Goal: Task Accomplishment & Management: Manage account settings

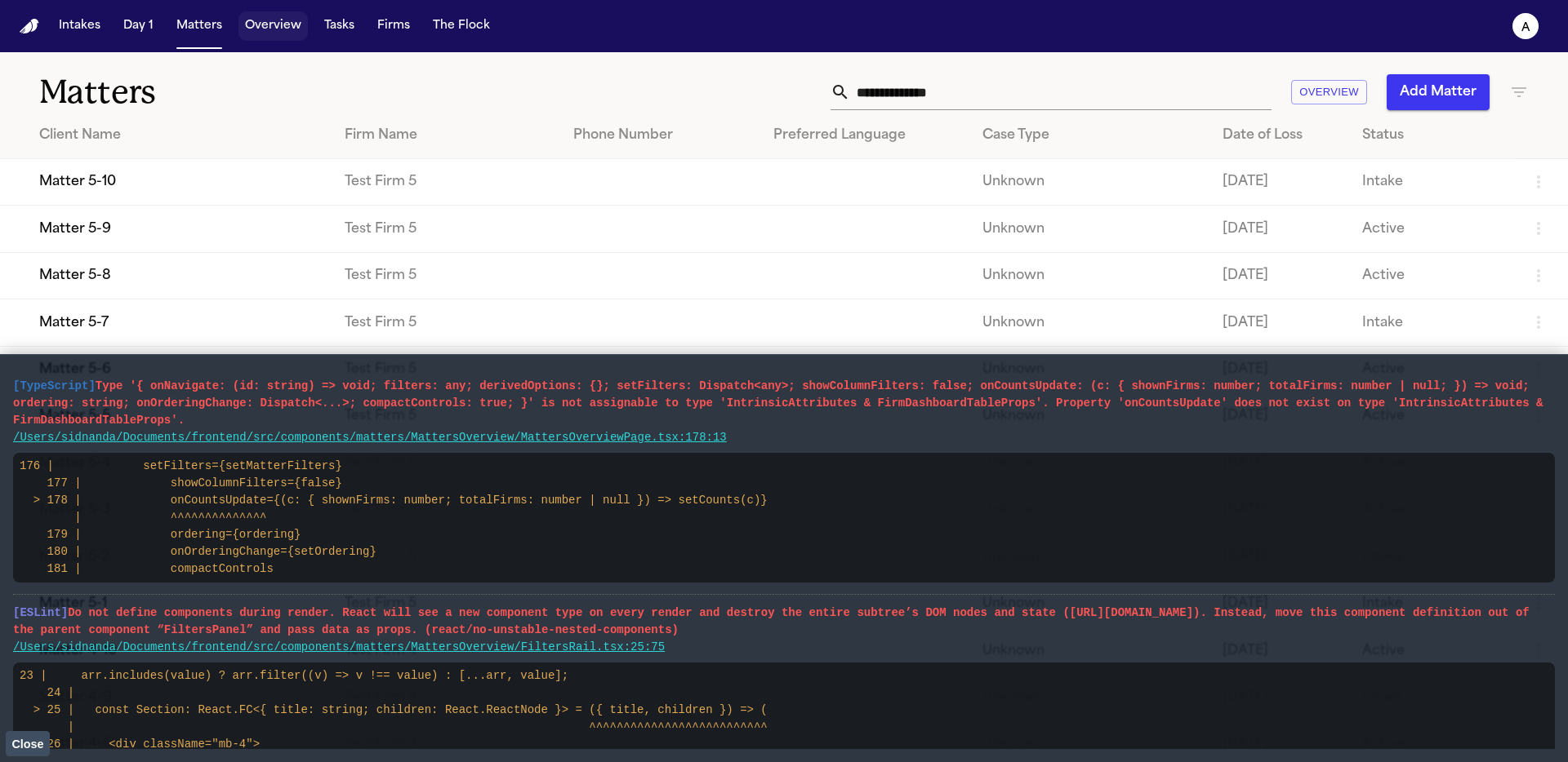
click at [257, 32] on button "Overview" at bounding box center [273, 25] width 70 height 30
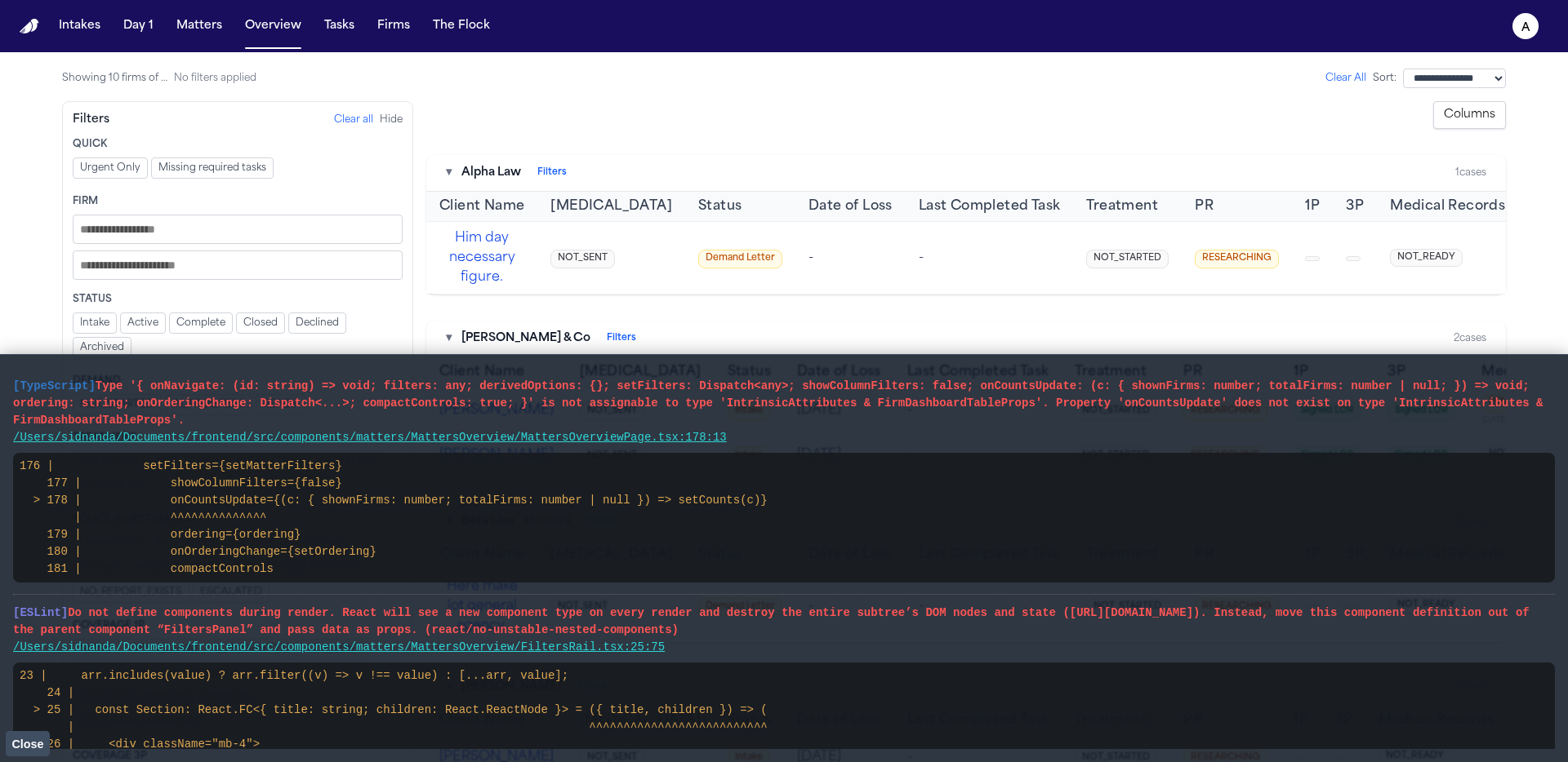
click at [31, 671] on button "Close" at bounding box center [28, 743] width 44 height 25
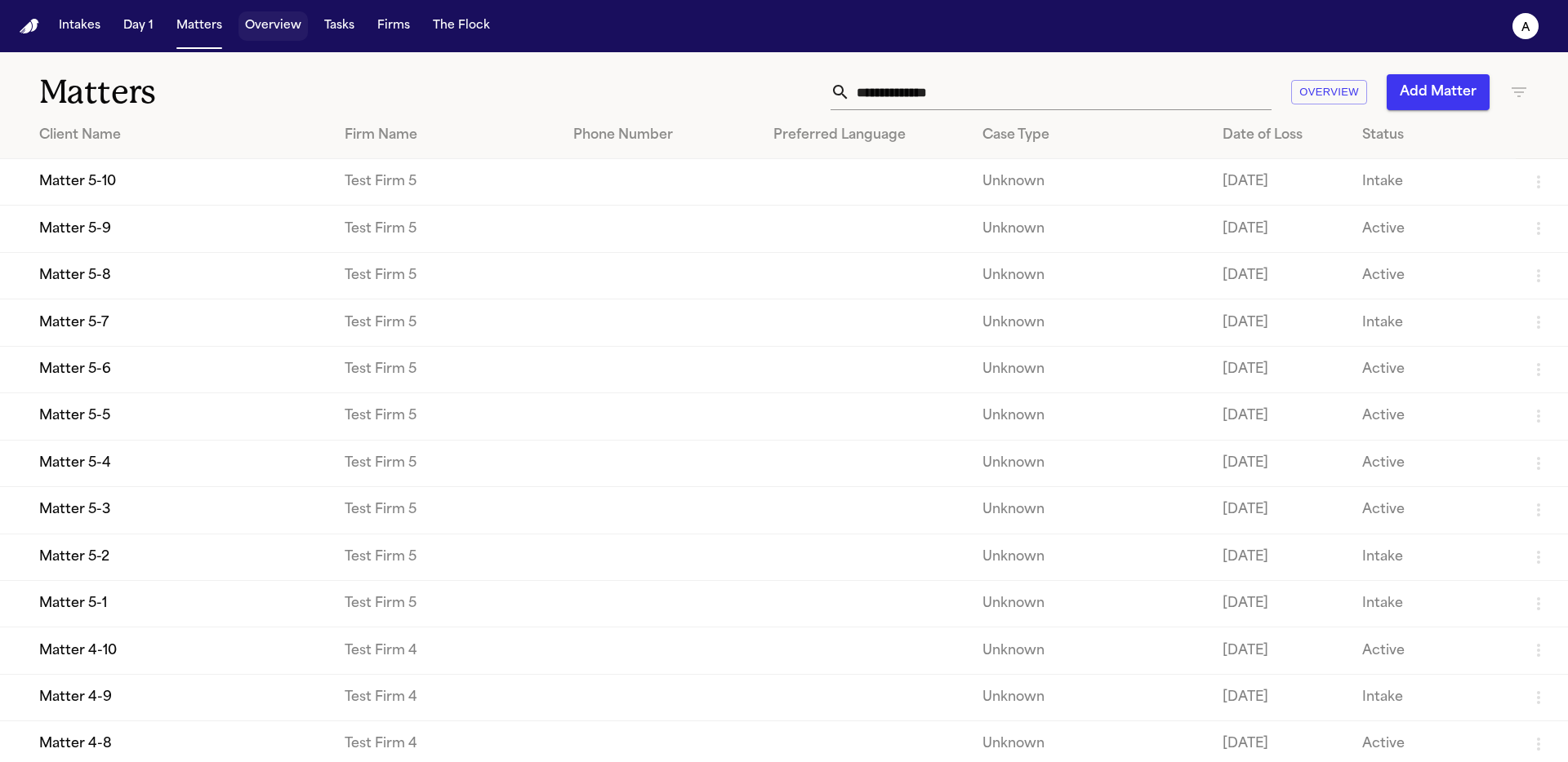
click at [271, 24] on button "Overview" at bounding box center [273, 25] width 70 height 30
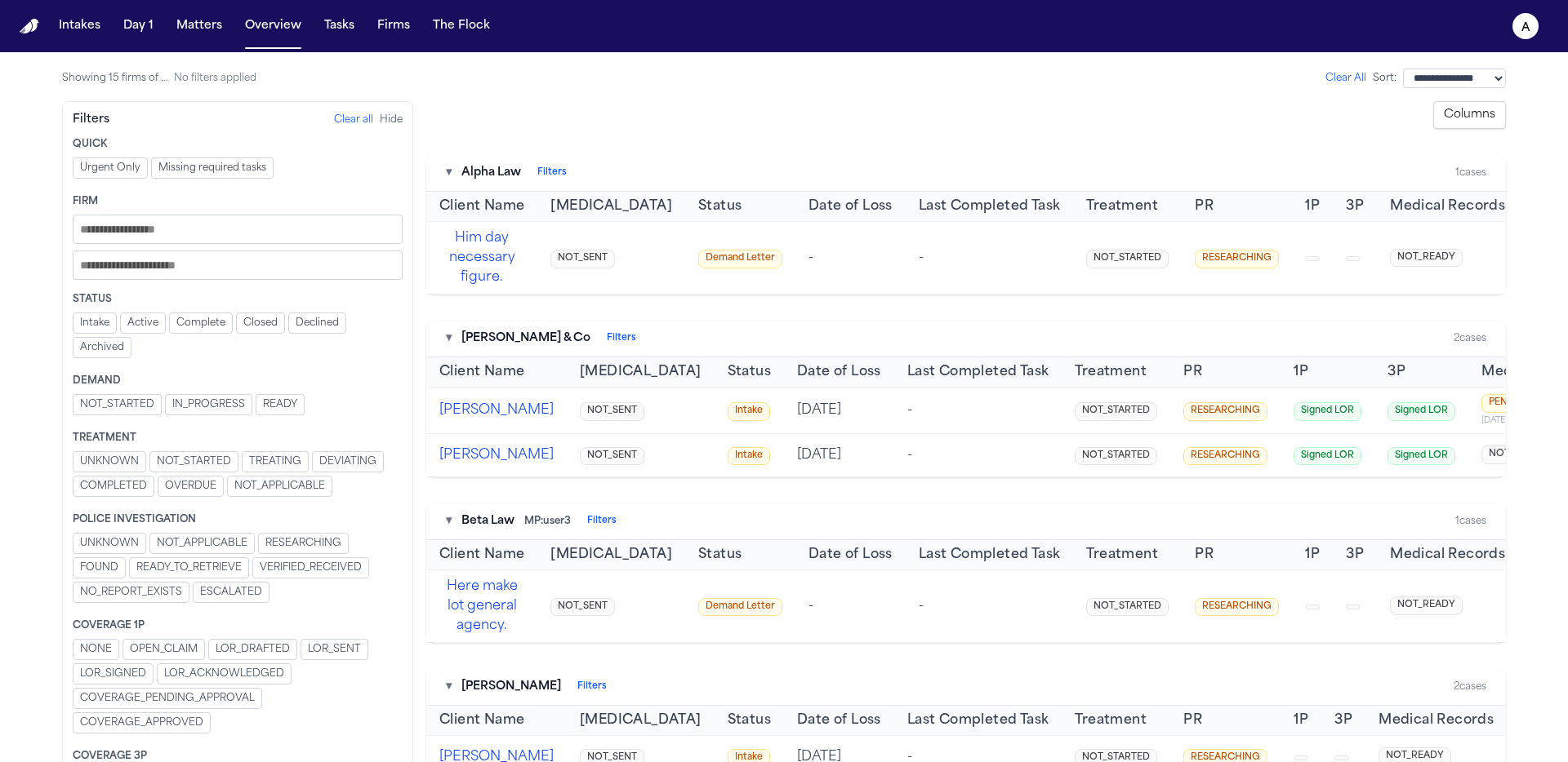
click at [1466, 113] on button "Columns" at bounding box center [1470, 115] width 73 height 28
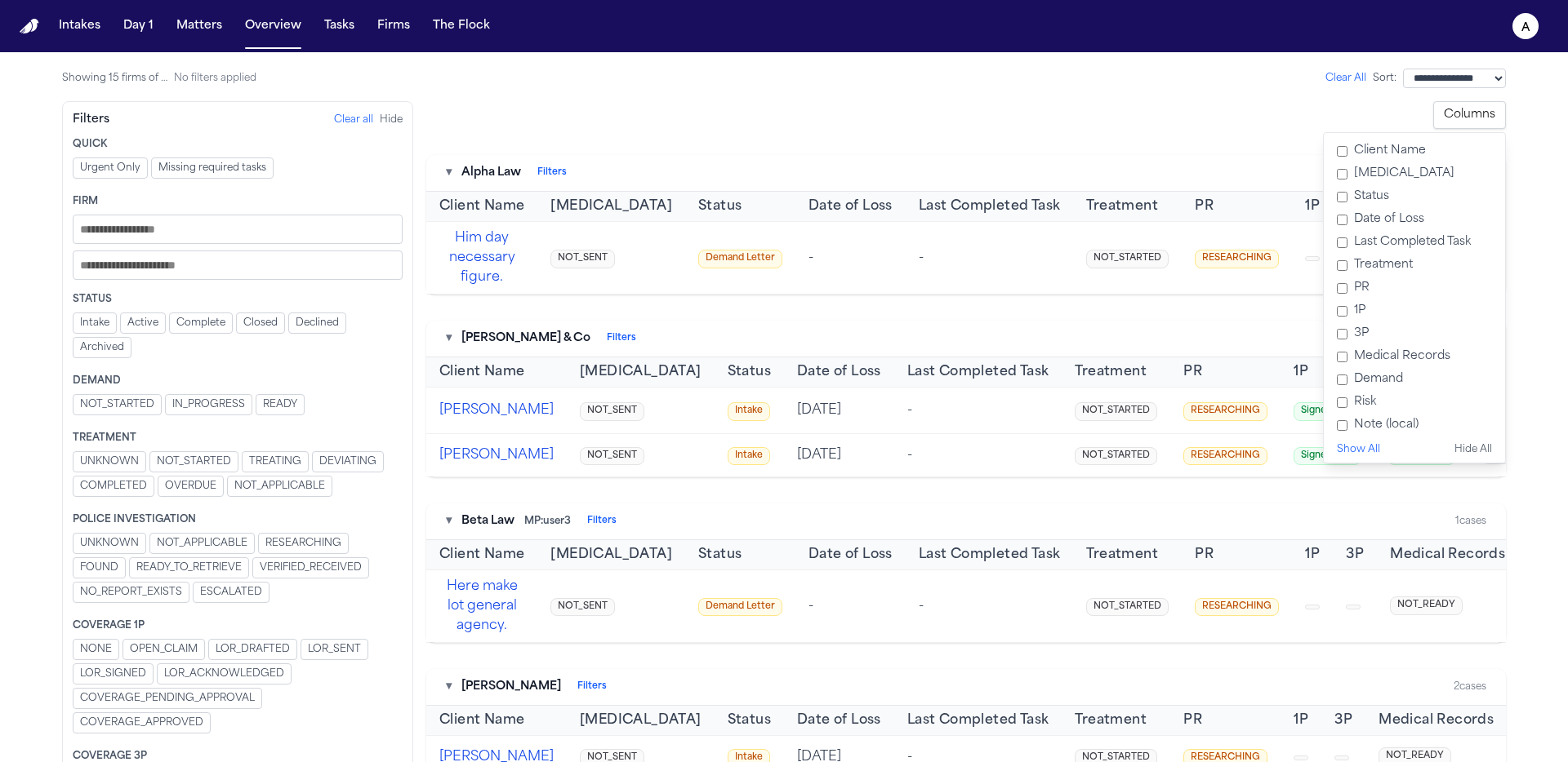
click at [1469, 113] on button "Columns" at bounding box center [1470, 115] width 73 height 28
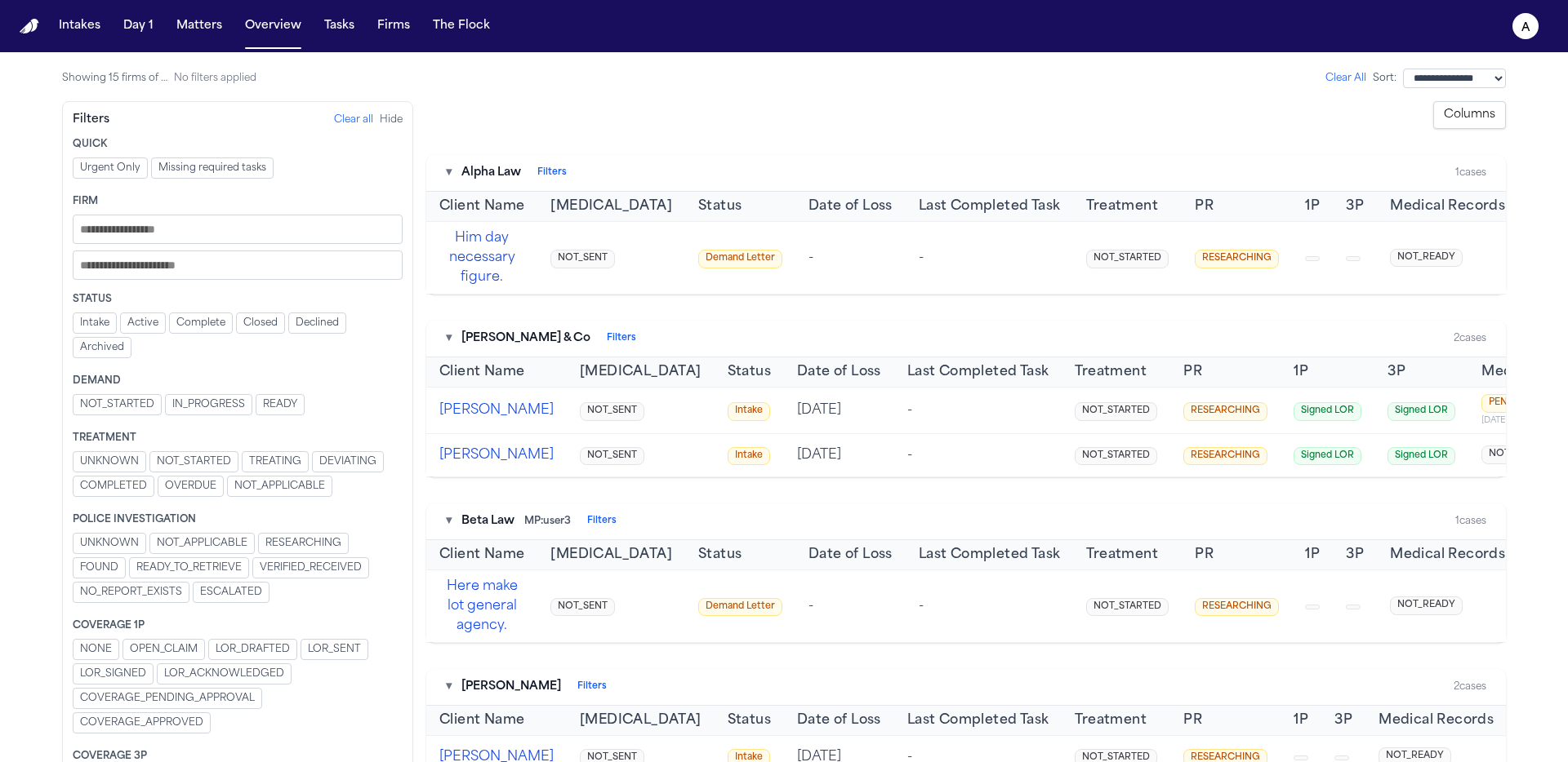
click at [1456, 79] on select "**********" at bounding box center [1453, 78] width 103 height 20
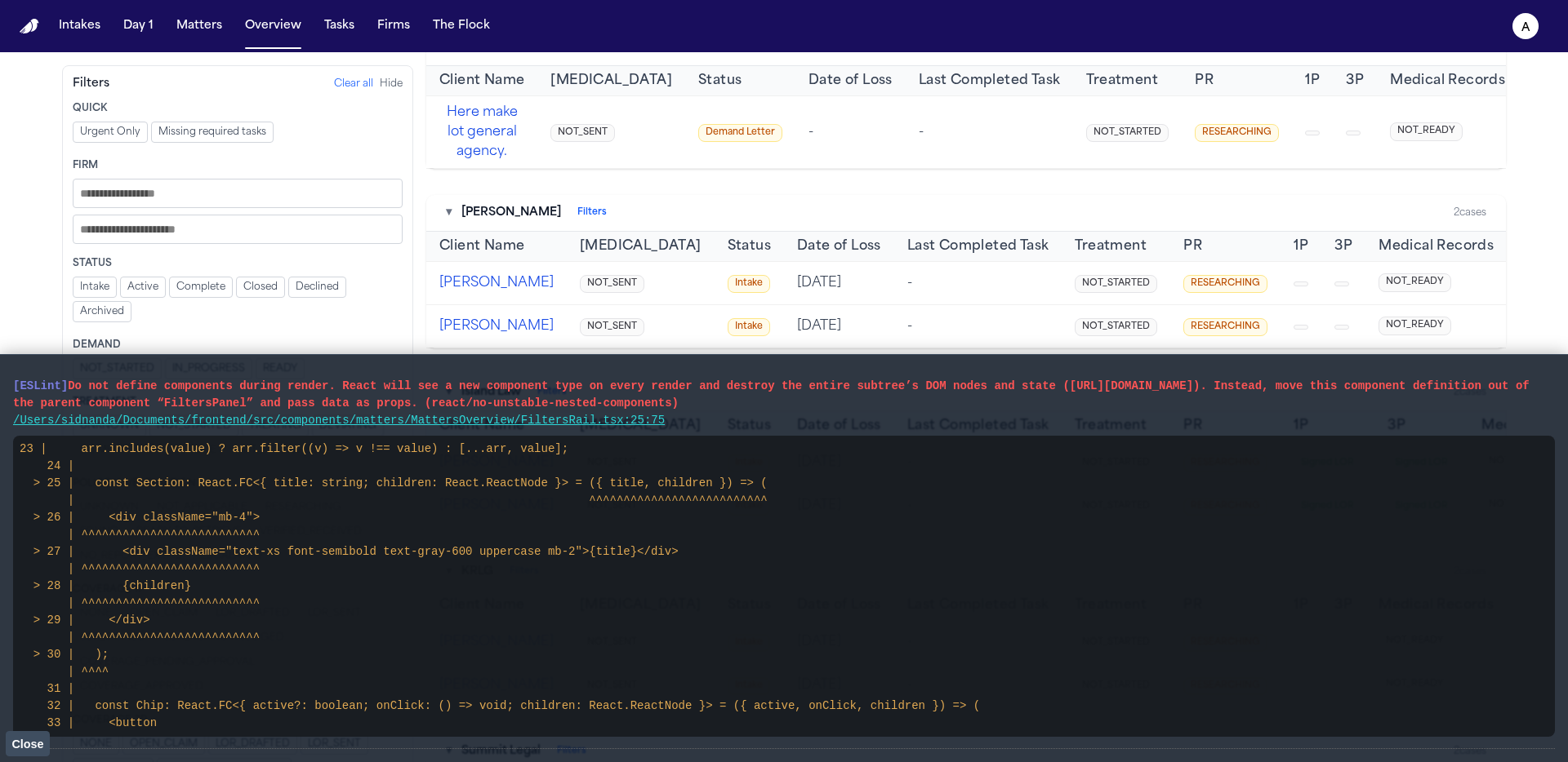
drag, startPoint x: 736, startPoint y: 426, endPoint x: 0, endPoint y: 362, distance: 738.8
click at [0, 361] on main "[ESLint] Do not define components during render. React will see a new component…" at bounding box center [784, 557] width 1568 height 408
click at [42, 747] on span "Close" at bounding box center [27, 744] width 32 height 13
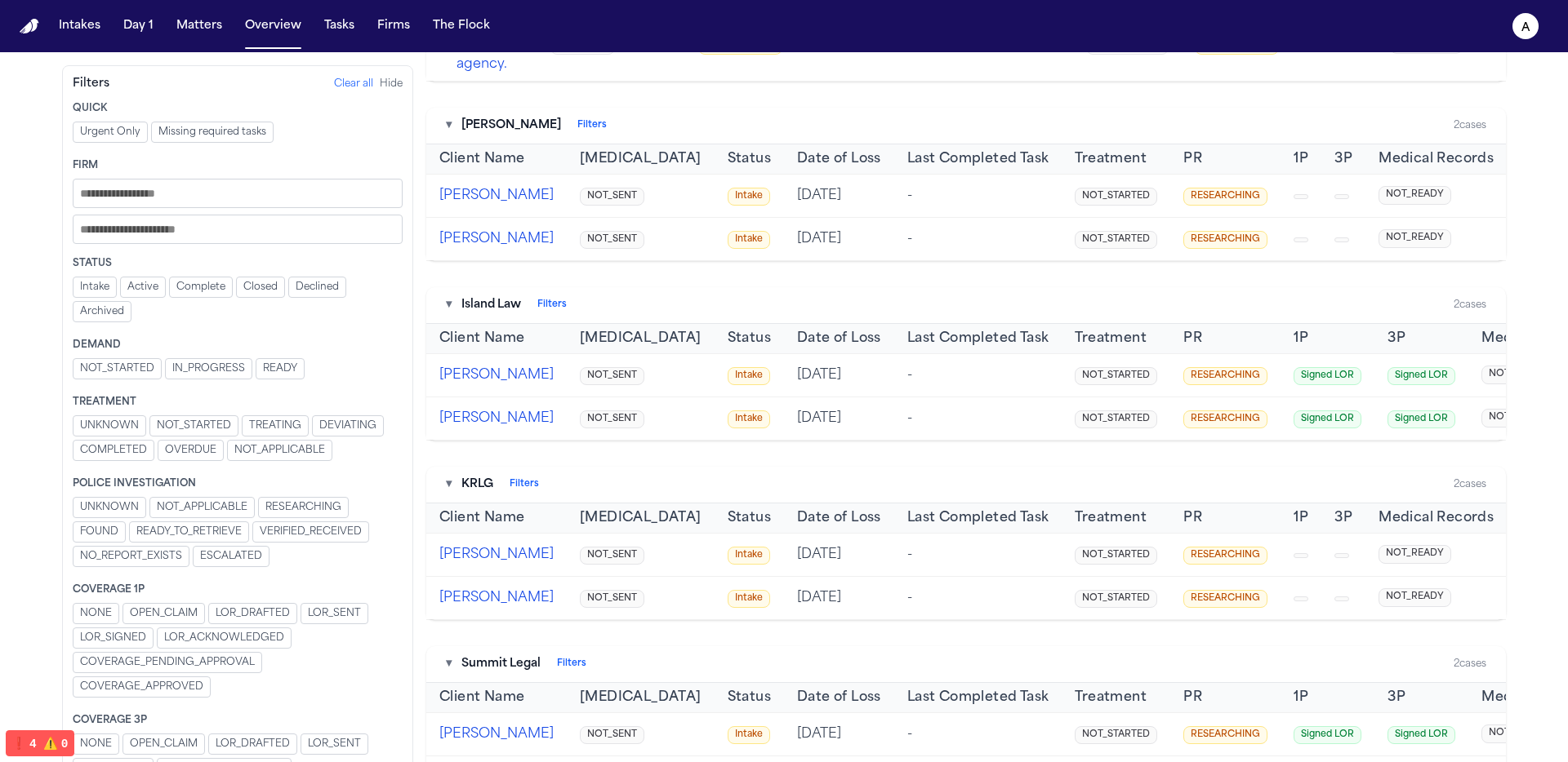
scroll to position [1601, 0]
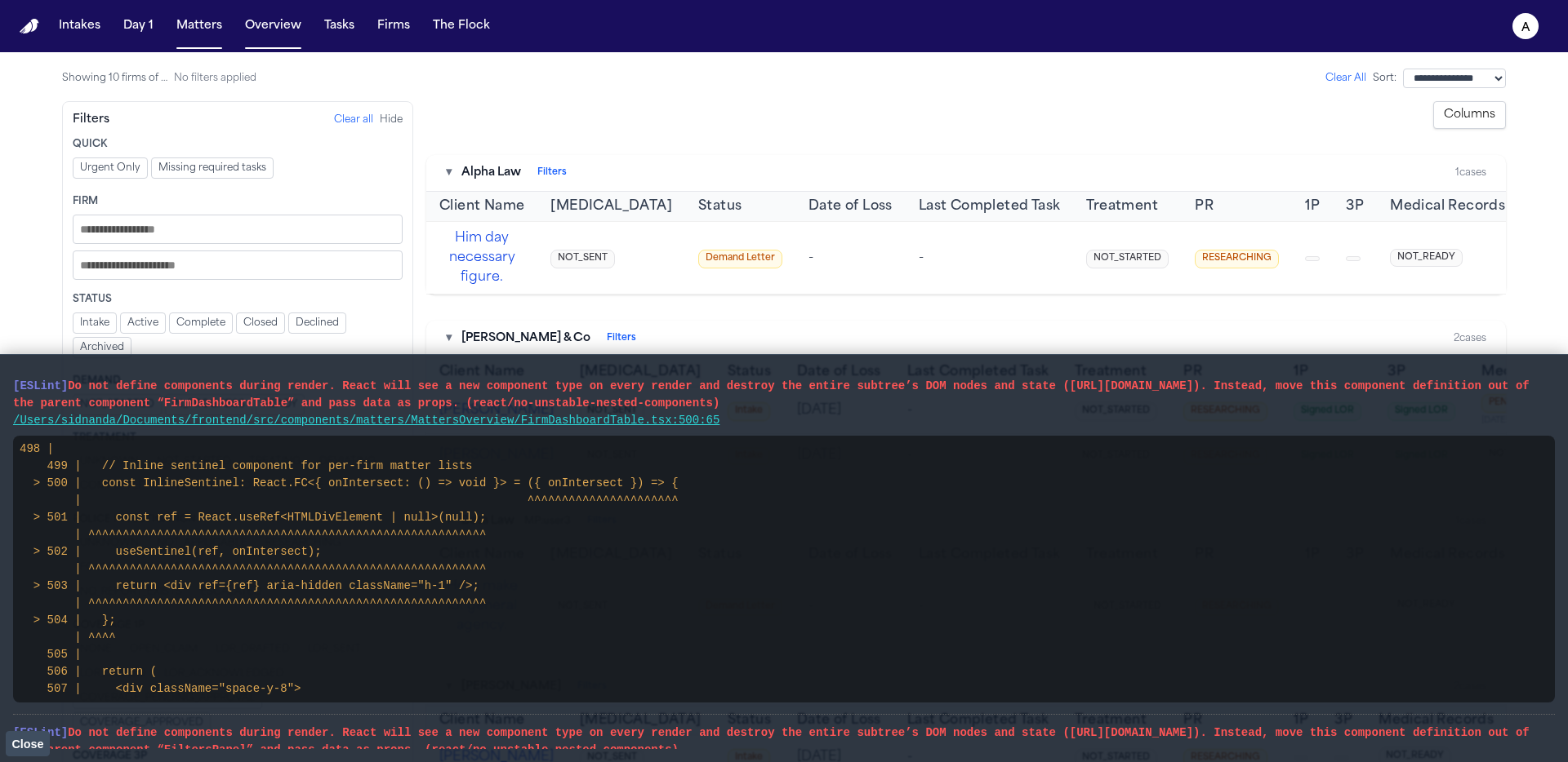
drag, startPoint x: 747, startPoint y: 417, endPoint x: 0, endPoint y: 389, distance: 747.5
click at [0, 389] on main "[ESLint] Do not define components during render. React will see a new component…" at bounding box center [784, 557] width 1568 height 408
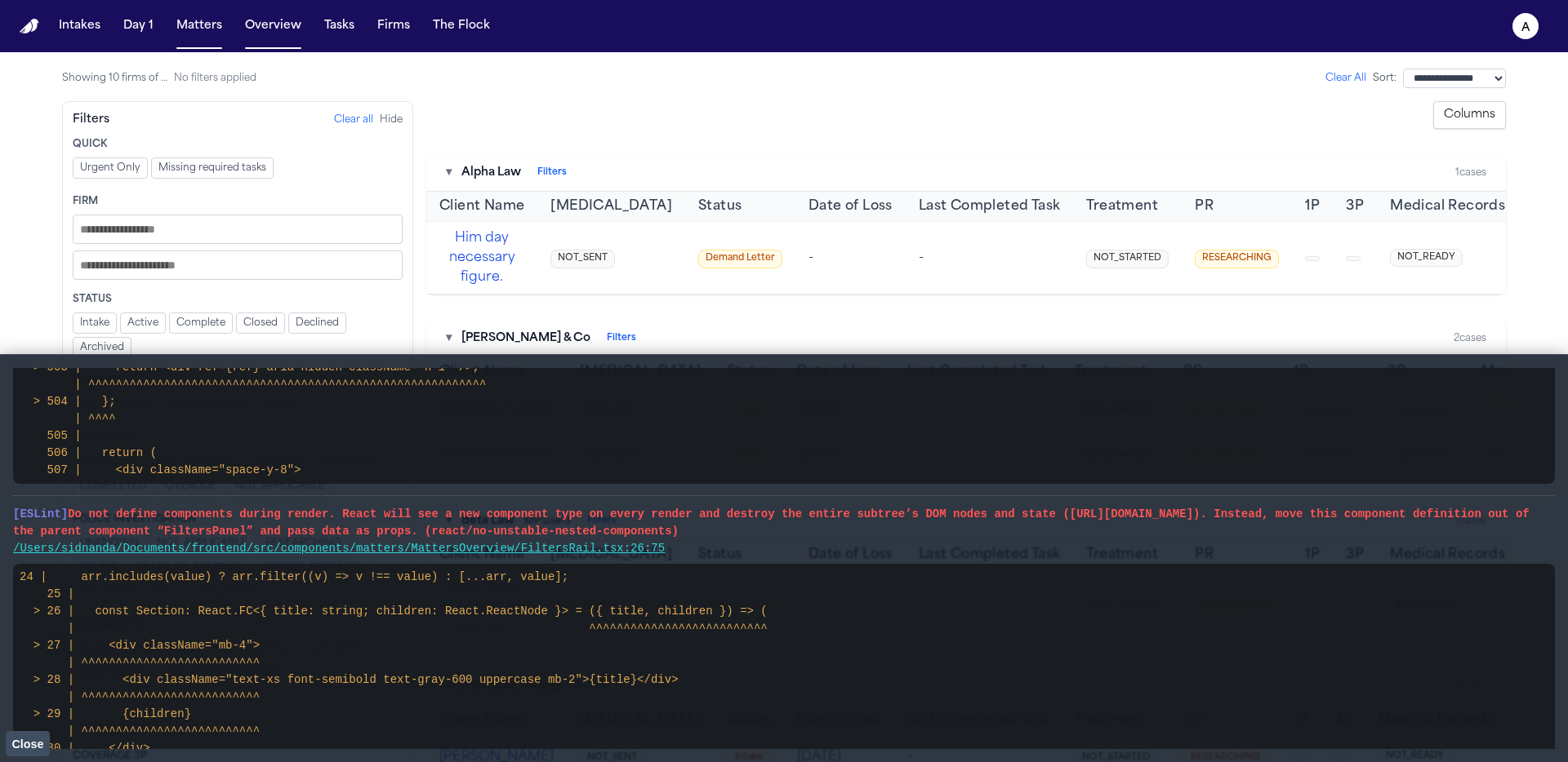
scroll to position [238, 0]
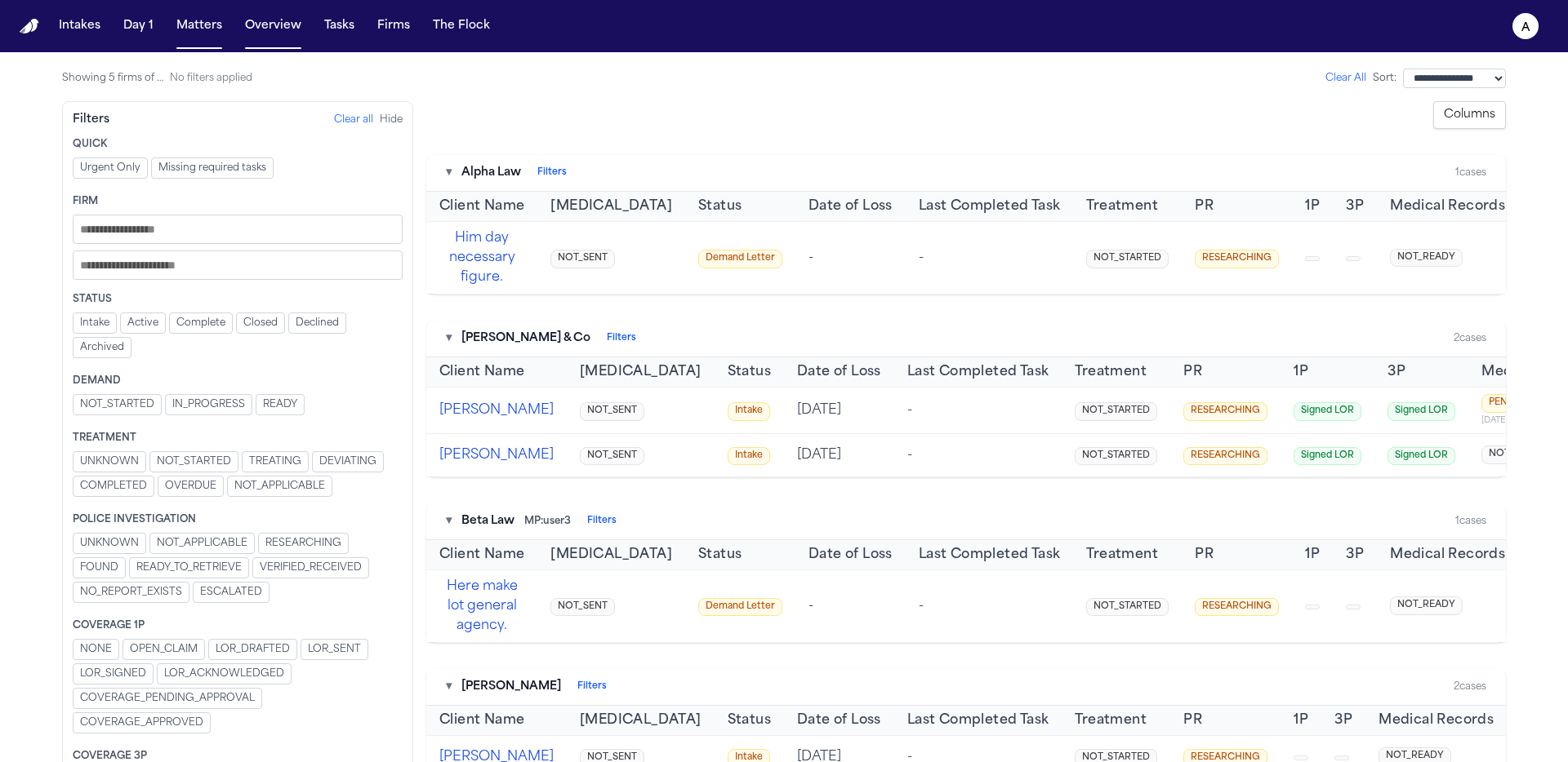
click at [139, 331] on button "Active" at bounding box center [143, 322] width 46 height 21
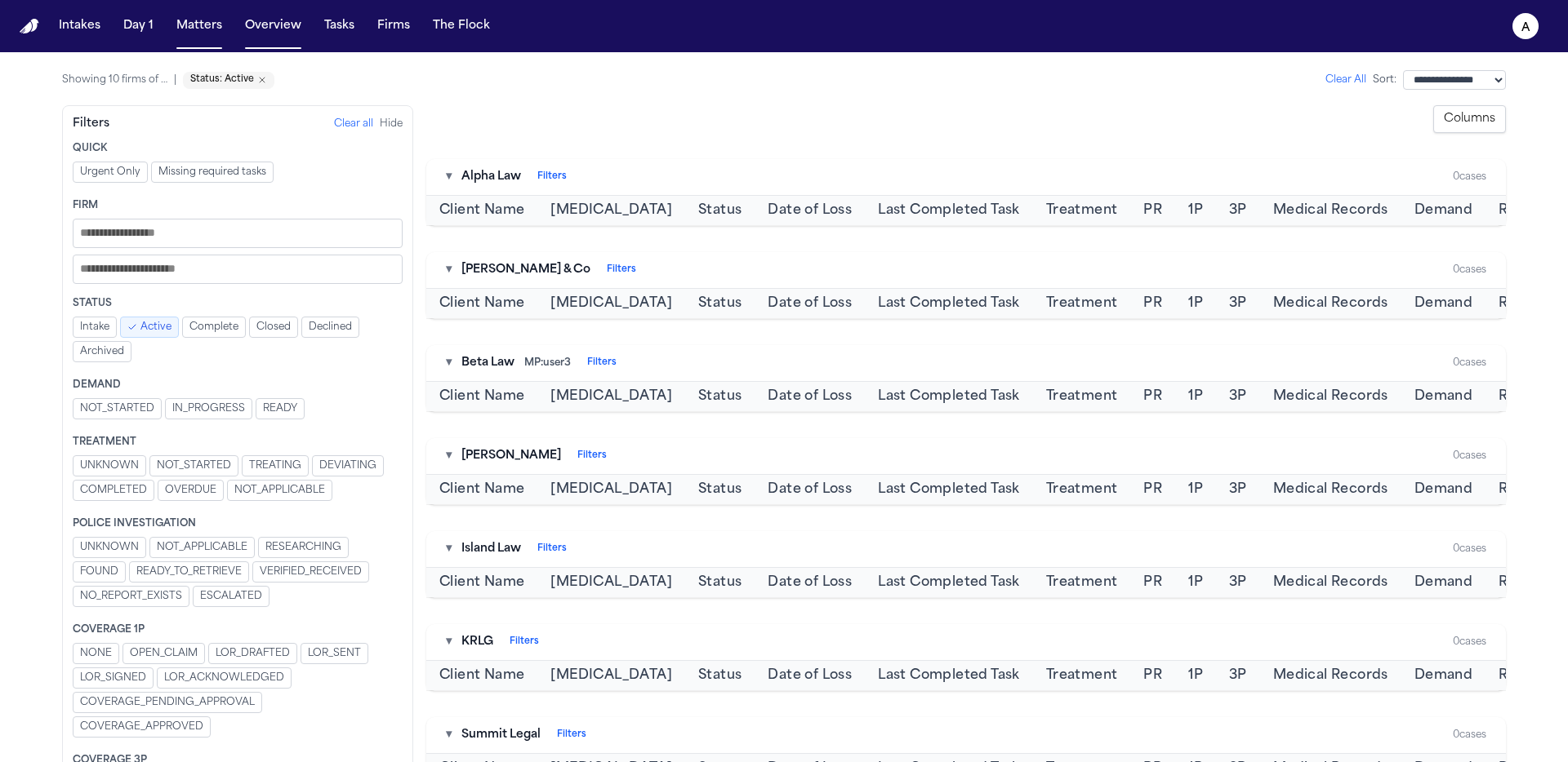
click at [159, 328] on span "Active" at bounding box center [155, 327] width 31 height 13
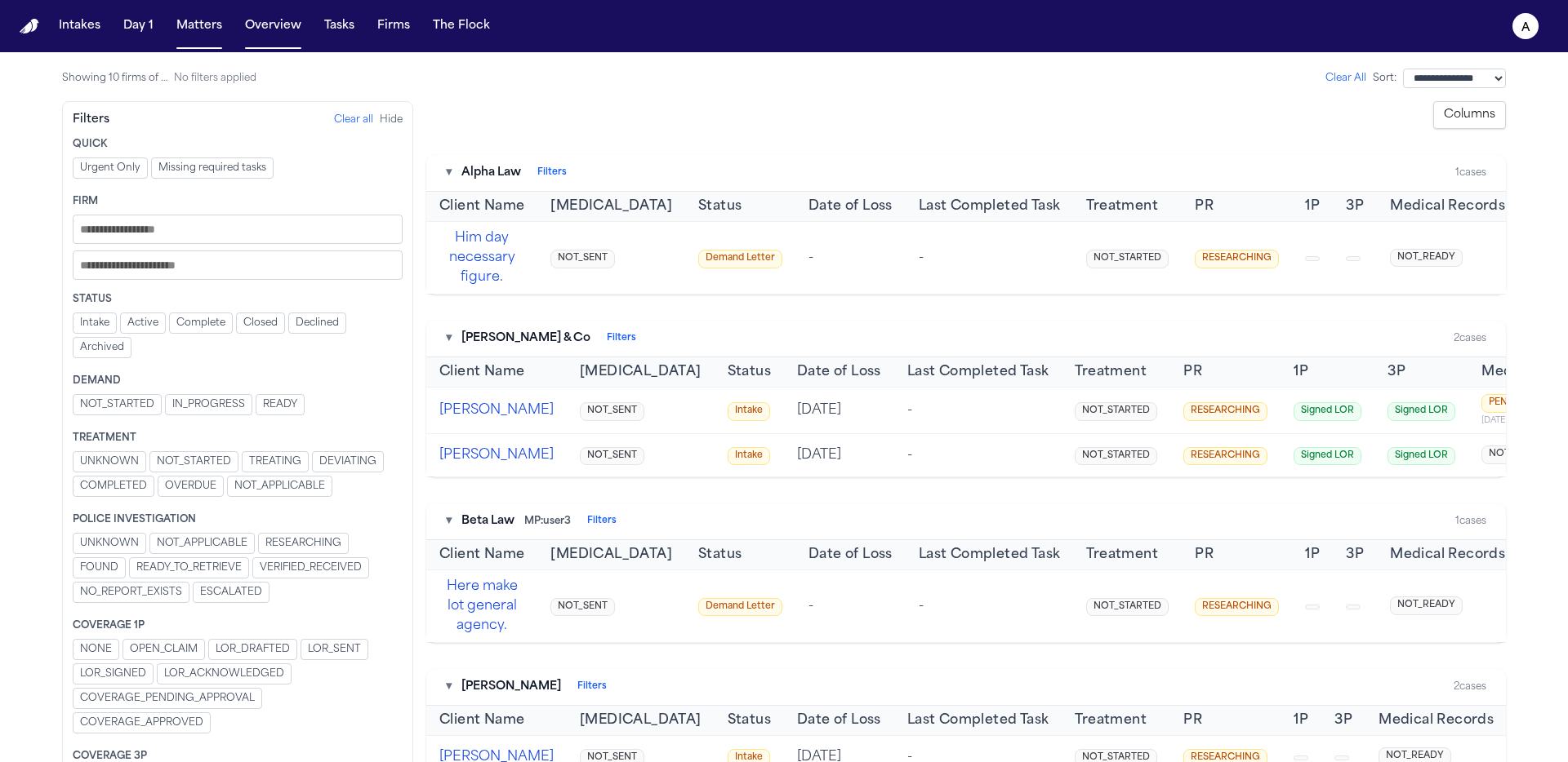
click at [102, 325] on span "Intake" at bounding box center [94, 322] width 30 height 13
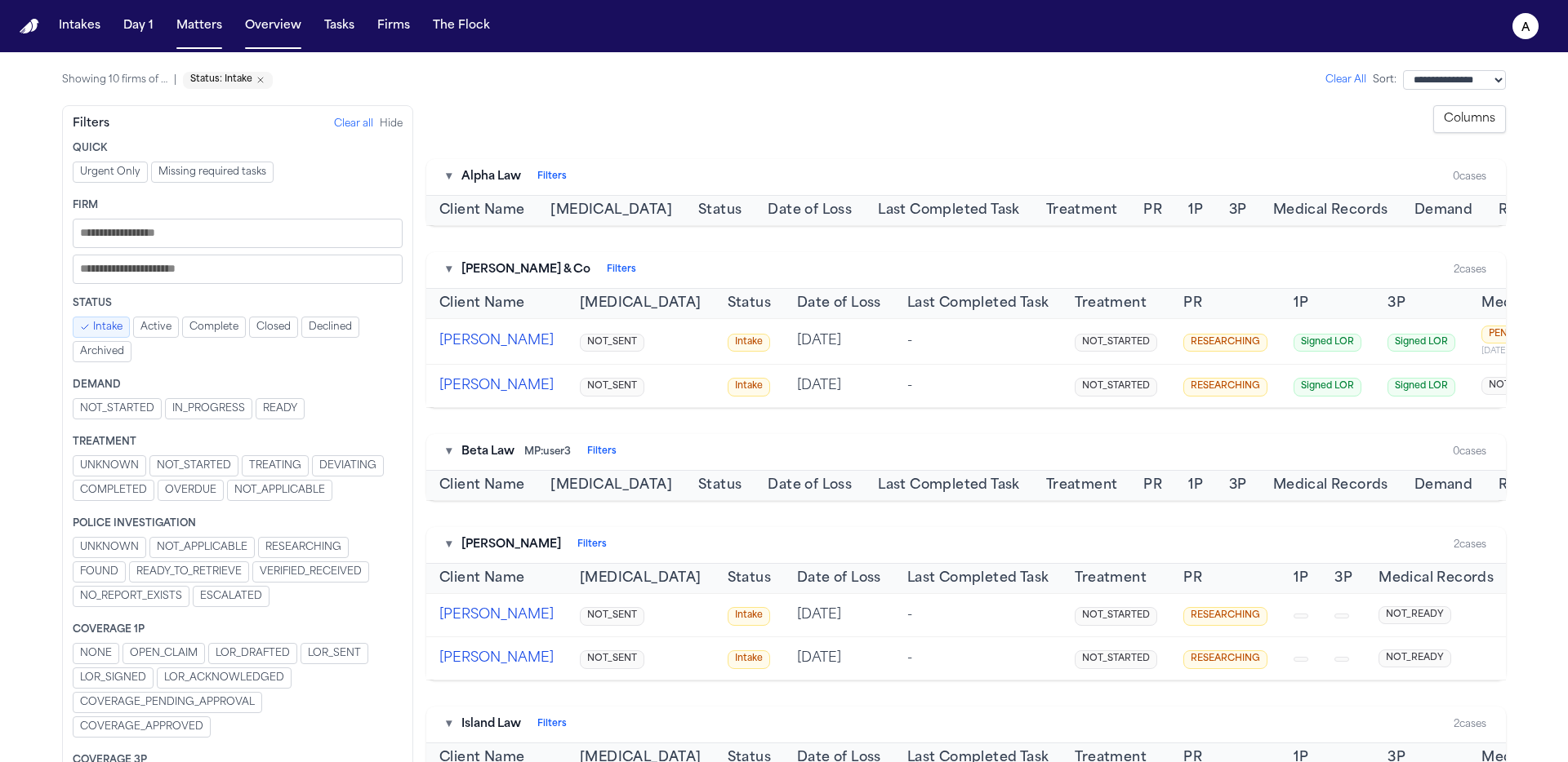
click at [102, 326] on span "Intake" at bounding box center [108, 327] width 30 height 13
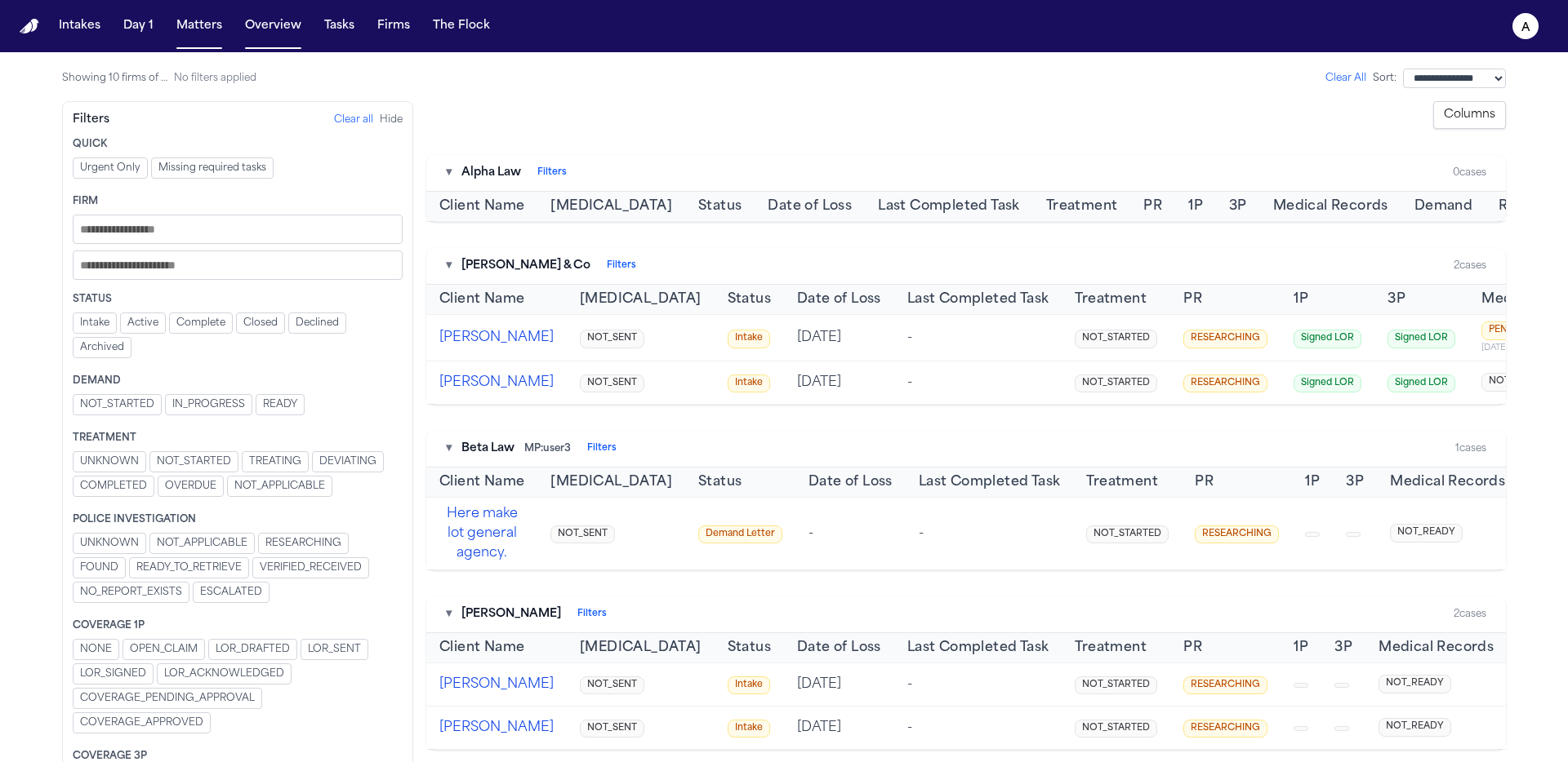
click at [170, 464] on span "NOT_STARTED" at bounding box center [194, 462] width 75 height 13
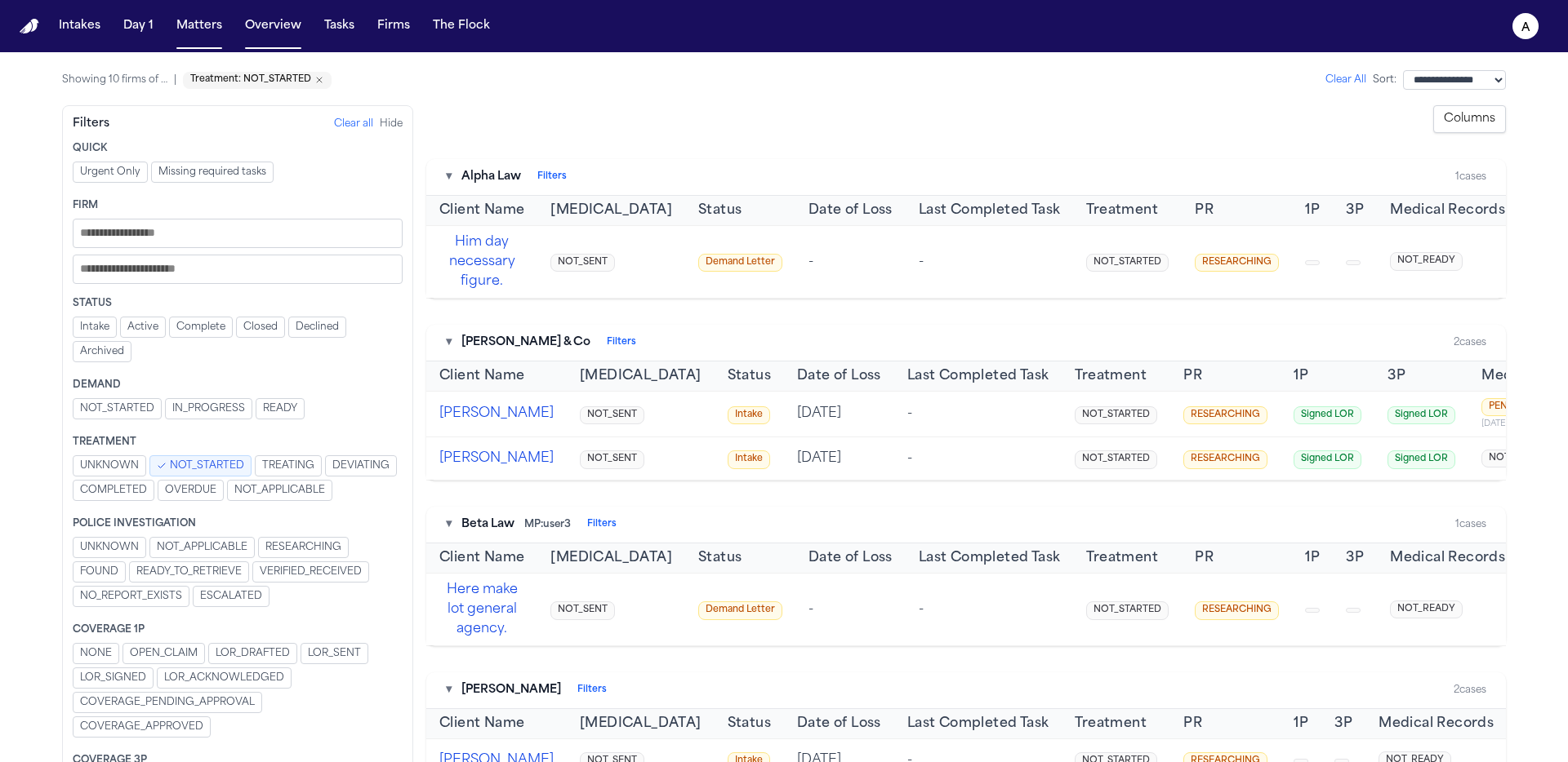
click at [171, 464] on span "NOT_STARTED" at bounding box center [207, 466] width 75 height 13
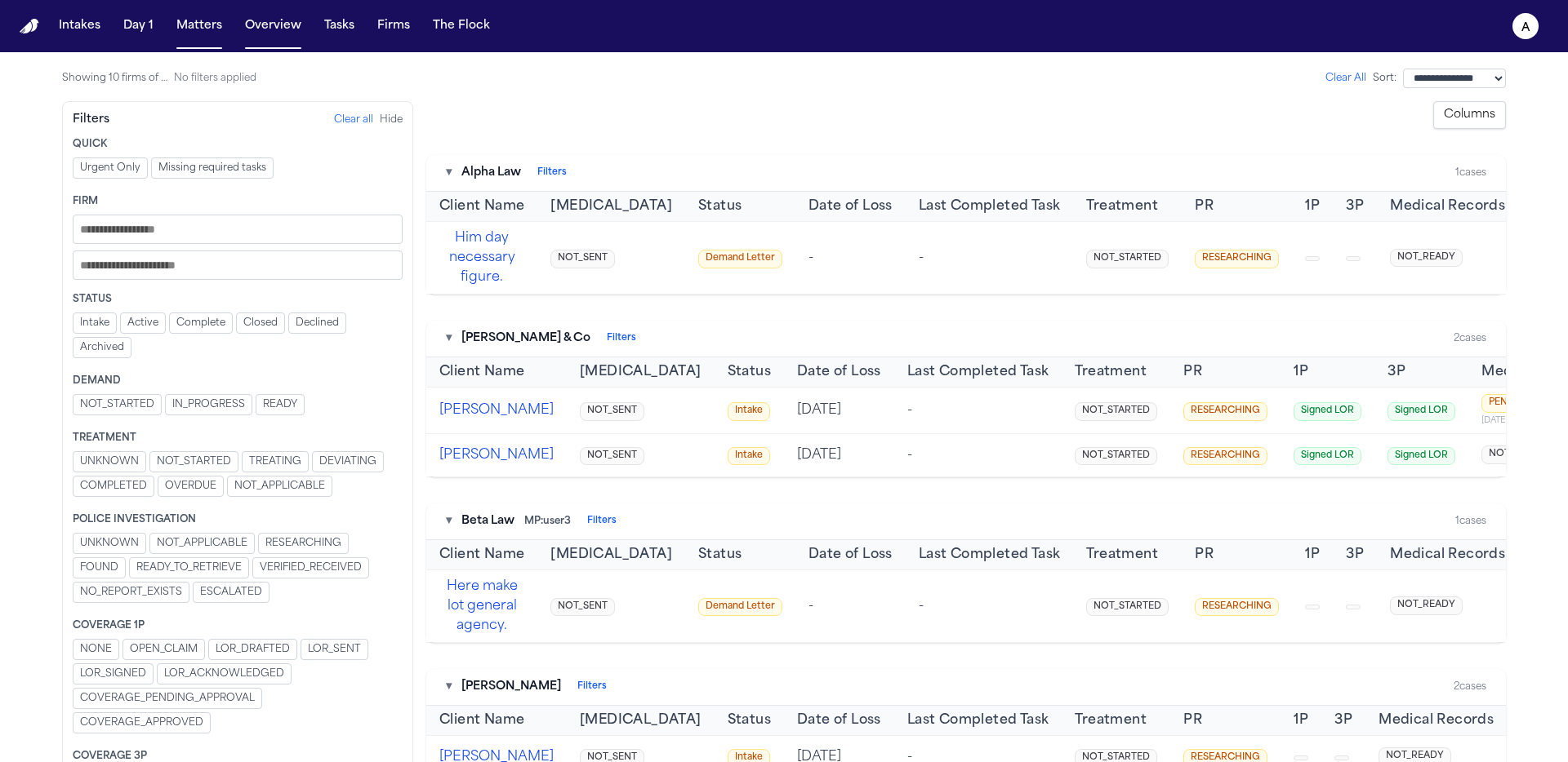
scroll to position [450, 0]
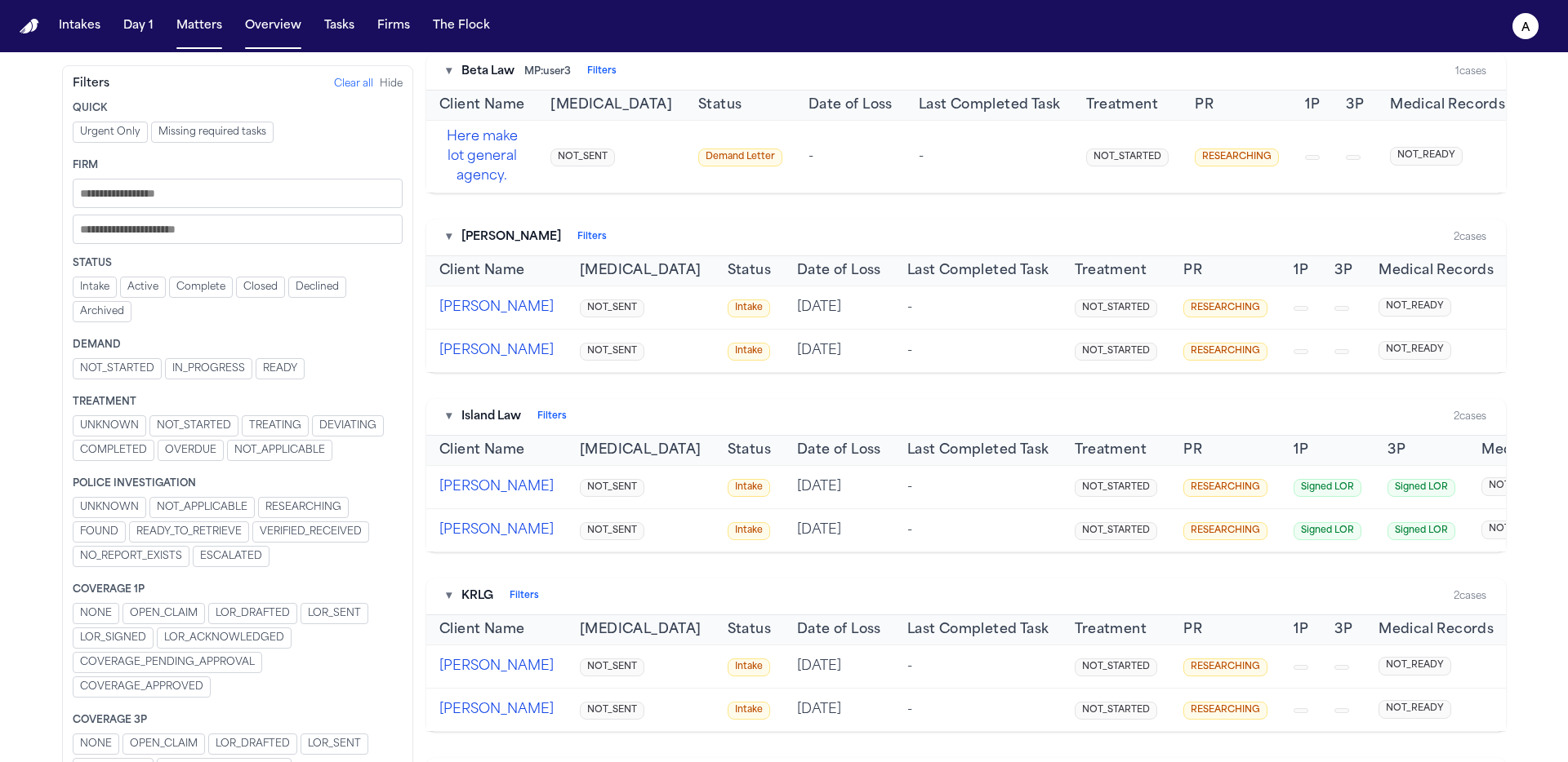
click at [178, 602] on div "Coverage 1P NONE OPEN_CLAIM LOR_DRAFTED LOR_SENT LOR_SIGNED LOR_ACKNOWLEDGED CO…" at bounding box center [238, 642] width 330 height 118
click at [176, 614] on span "OPEN_CLAIM" at bounding box center [164, 614] width 68 height 13
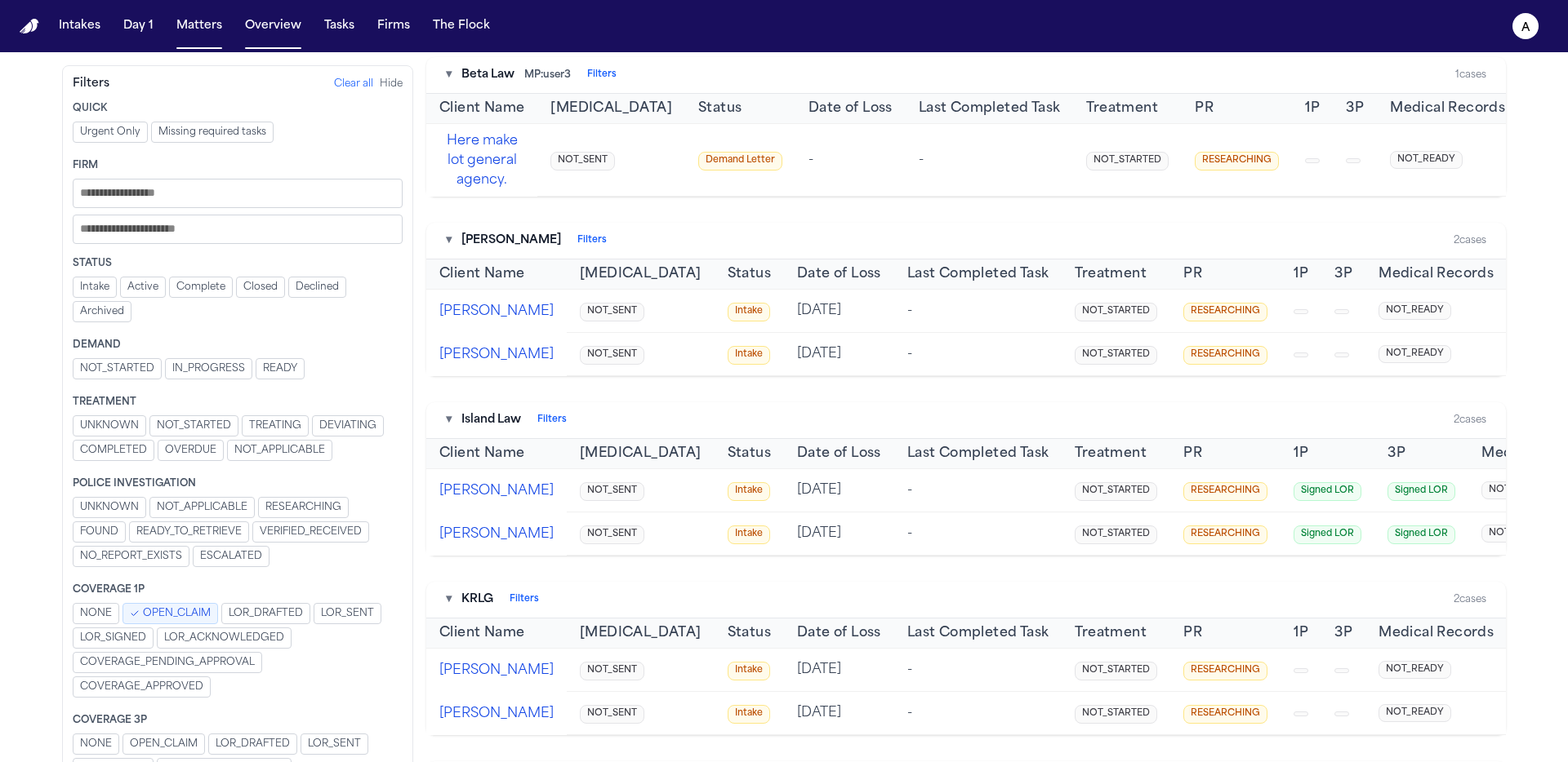
scroll to position [454, 0]
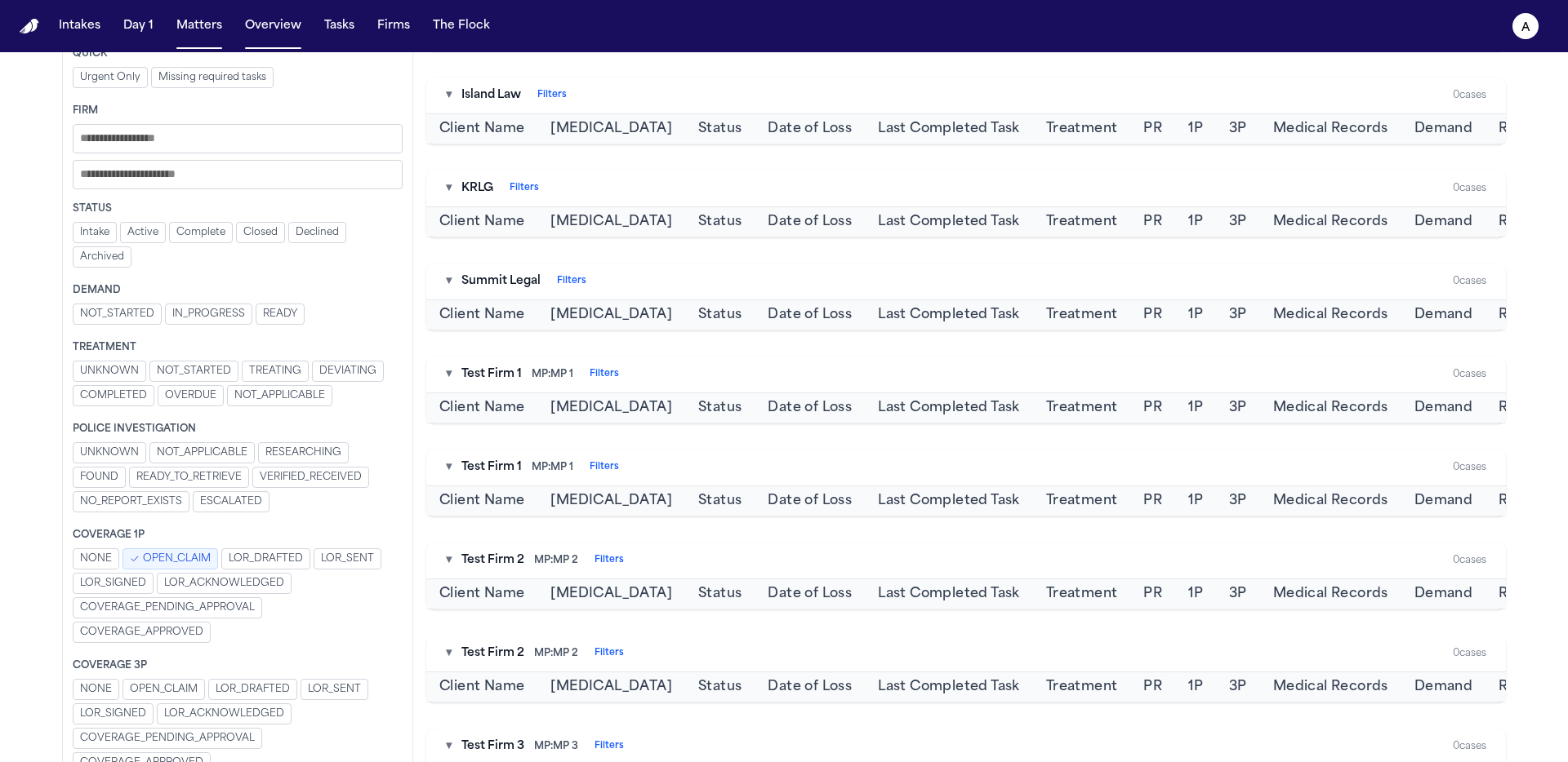
click at [177, 566] on span "OPEN_CLAIM" at bounding box center [177, 558] width 68 height 13
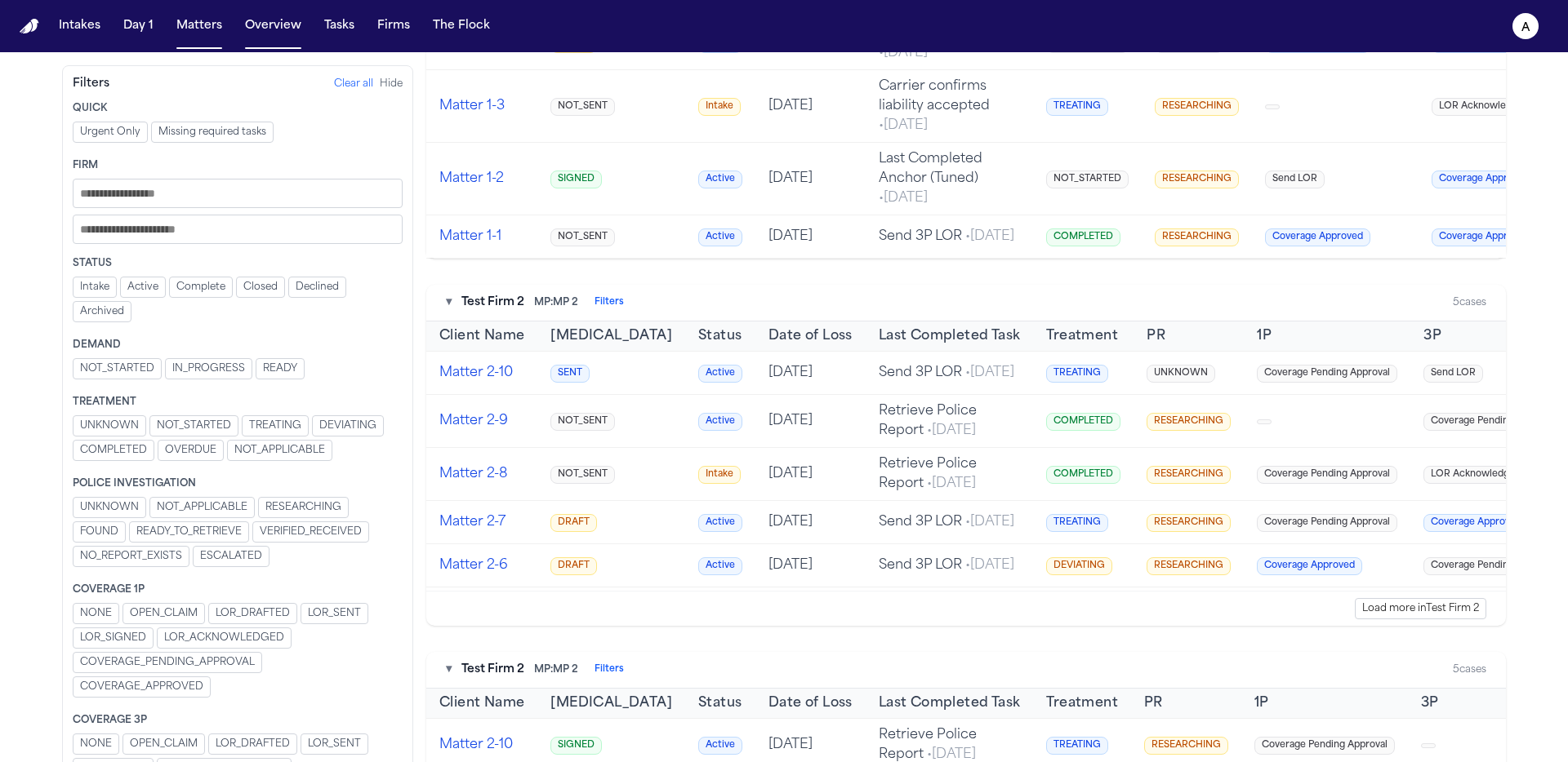
scroll to position [0, 0]
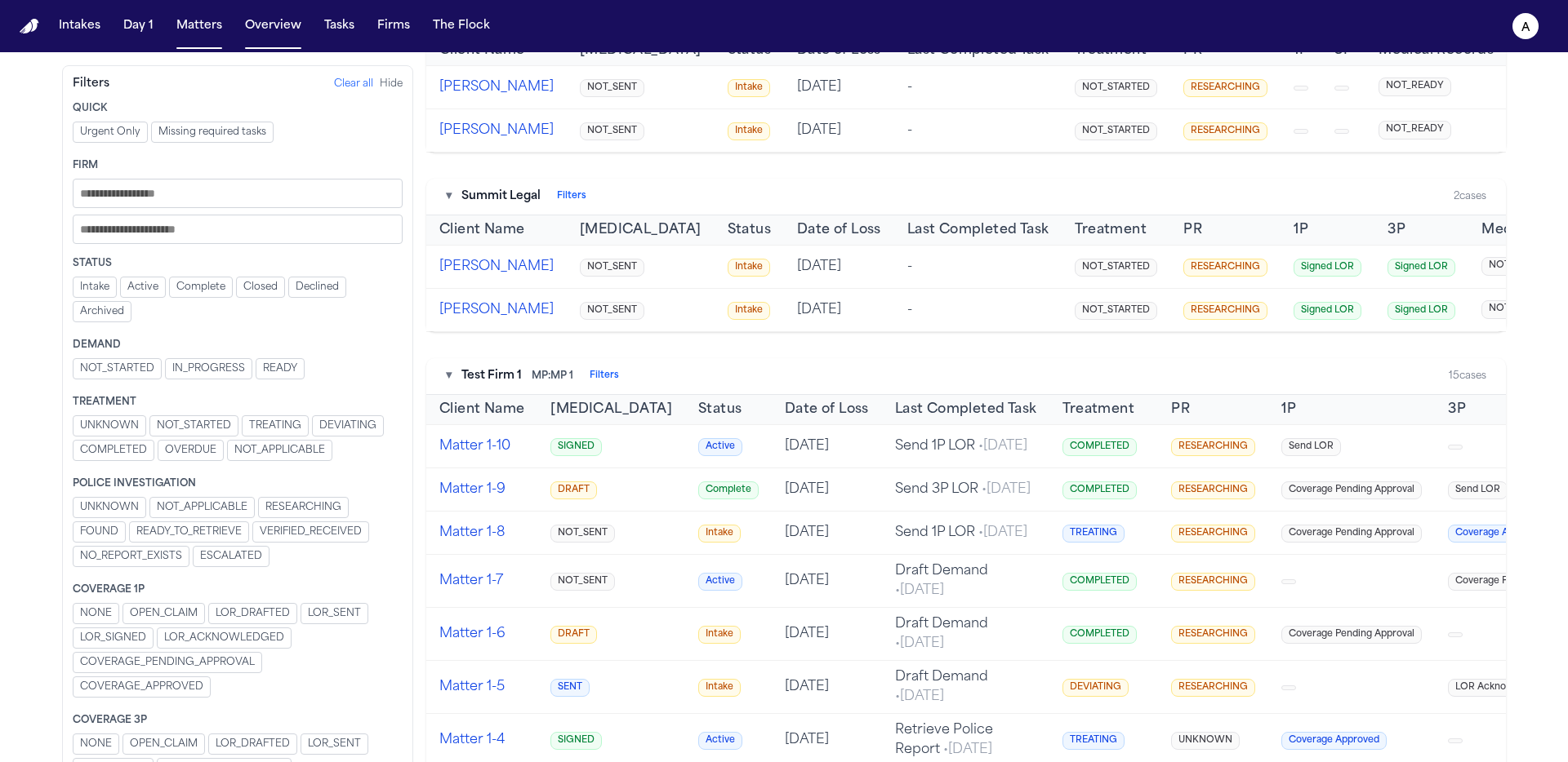
scroll to position [4469, 0]
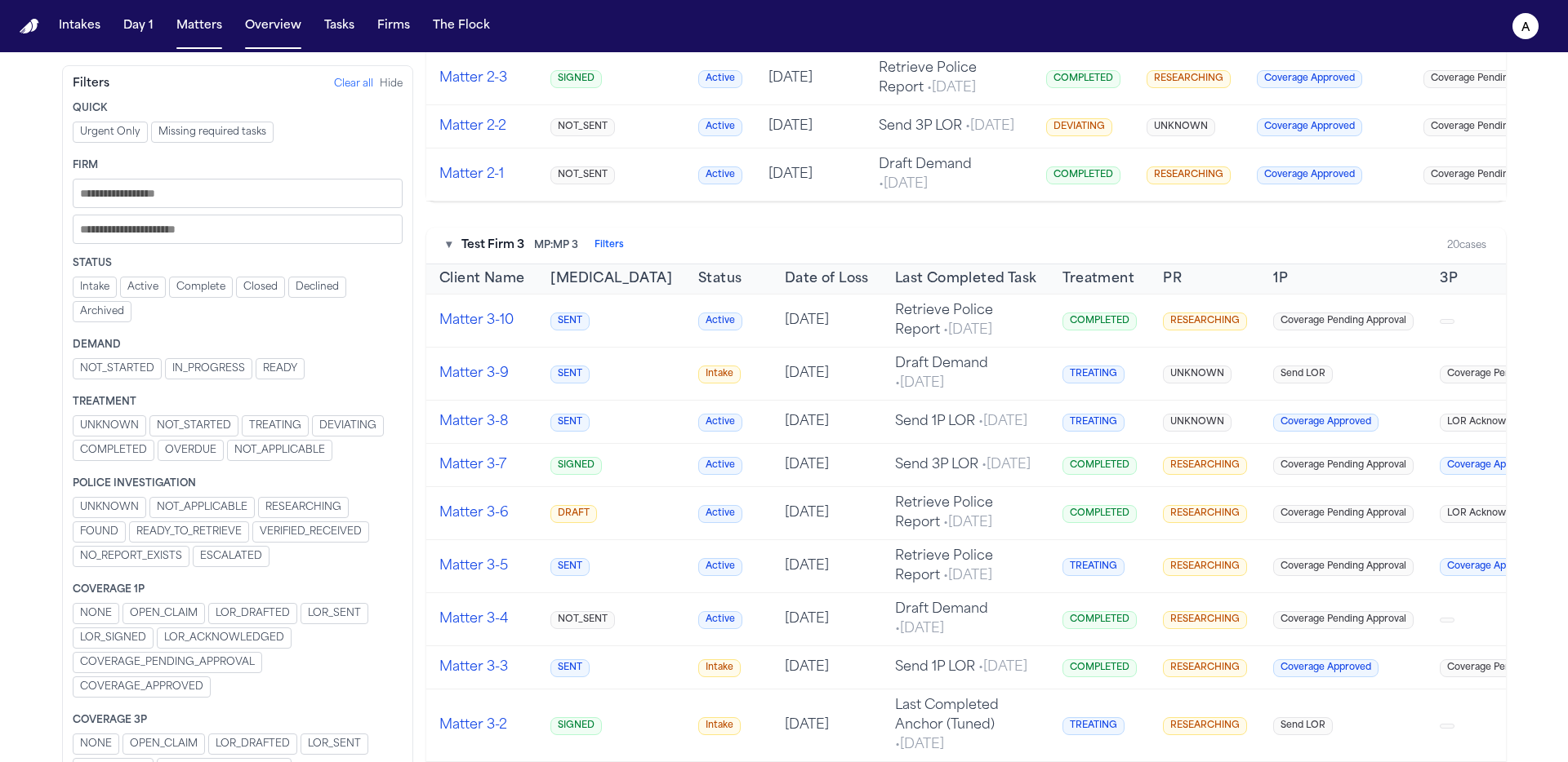
click at [255, 136] on span "Missing required tasks" at bounding box center [212, 132] width 108 height 13
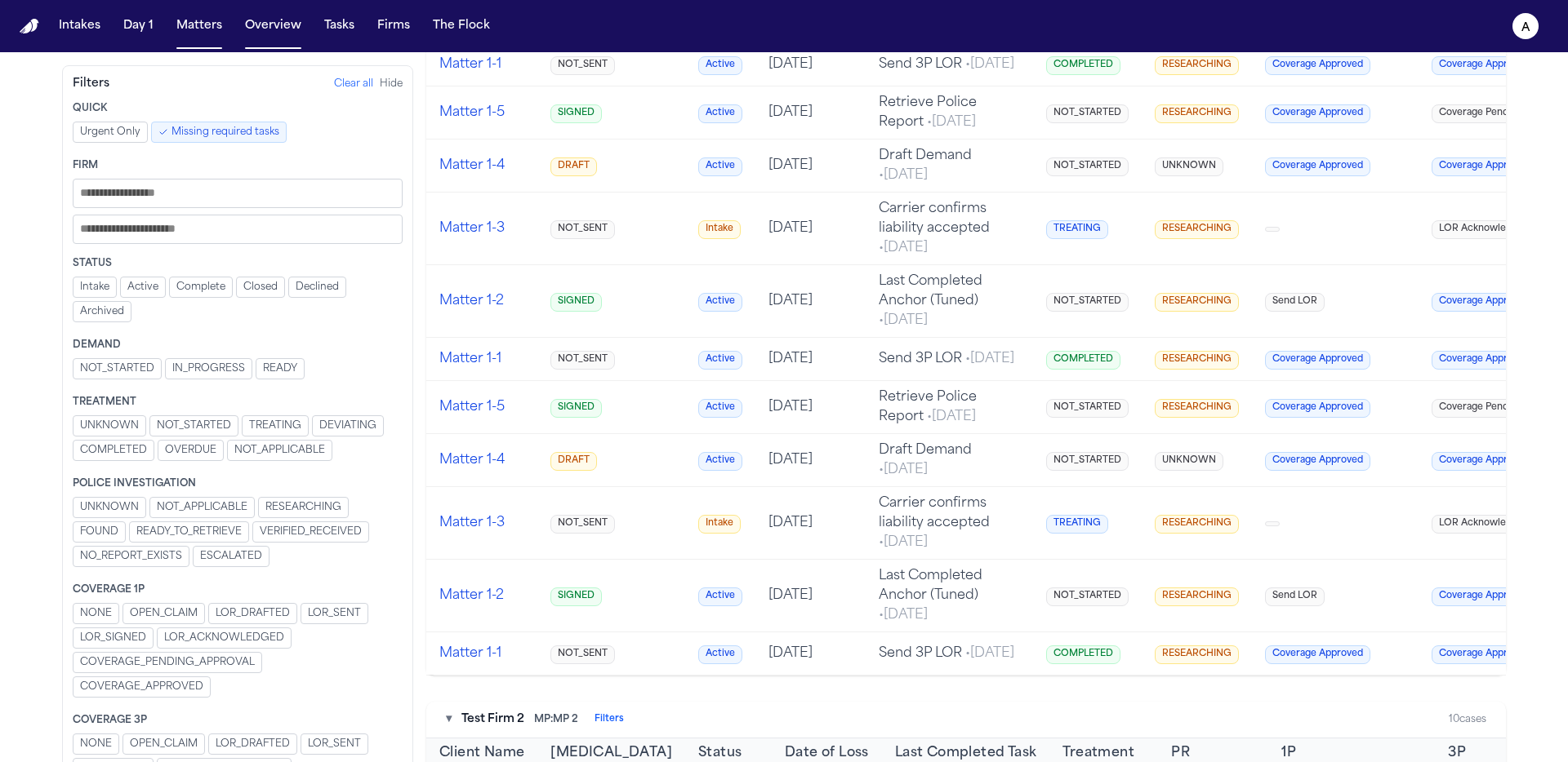
scroll to position [0, 0]
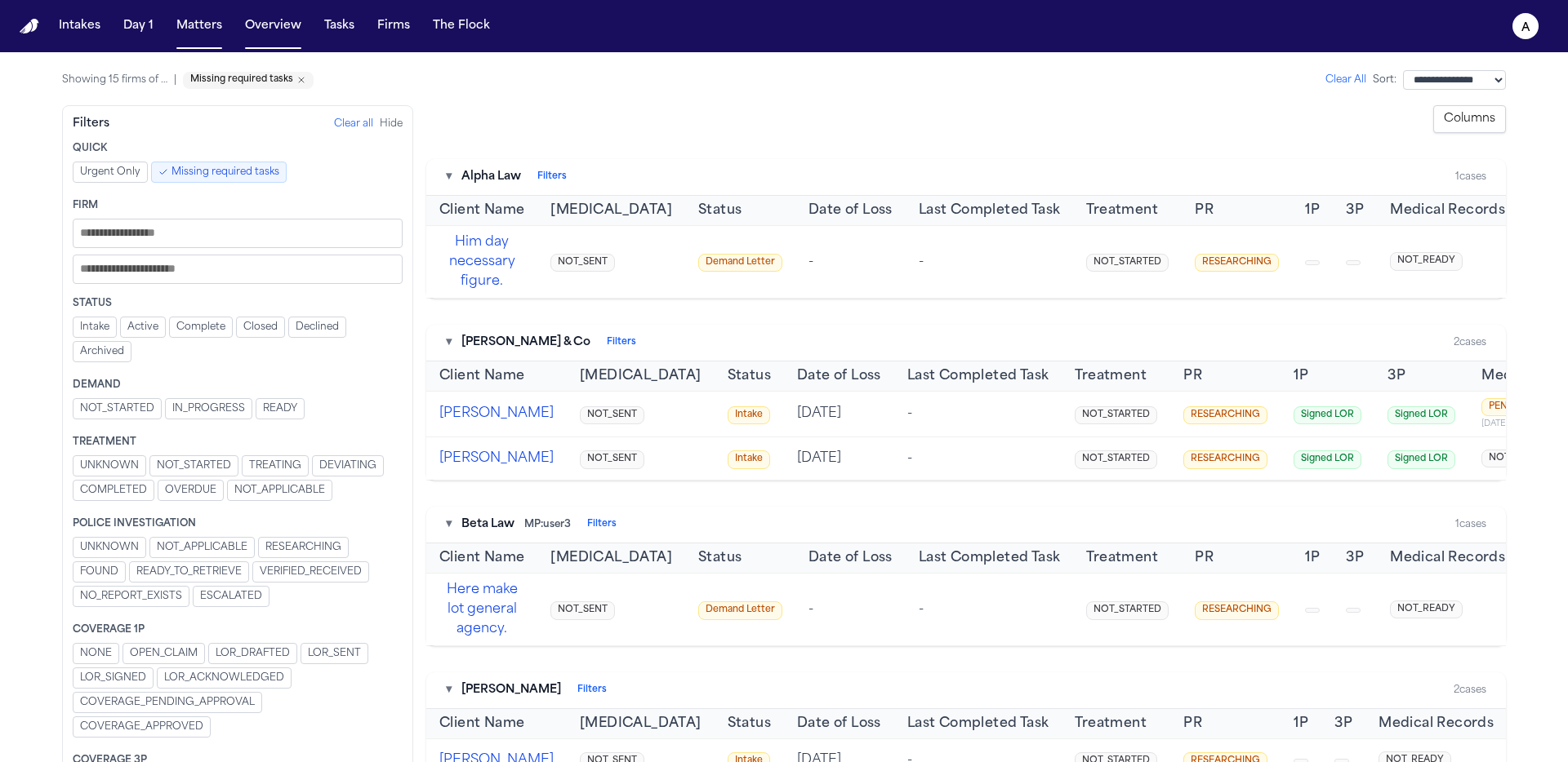
click at [180, 169] on span "Missing required tasks" at bounding box center [225, 171] width 108 height 13
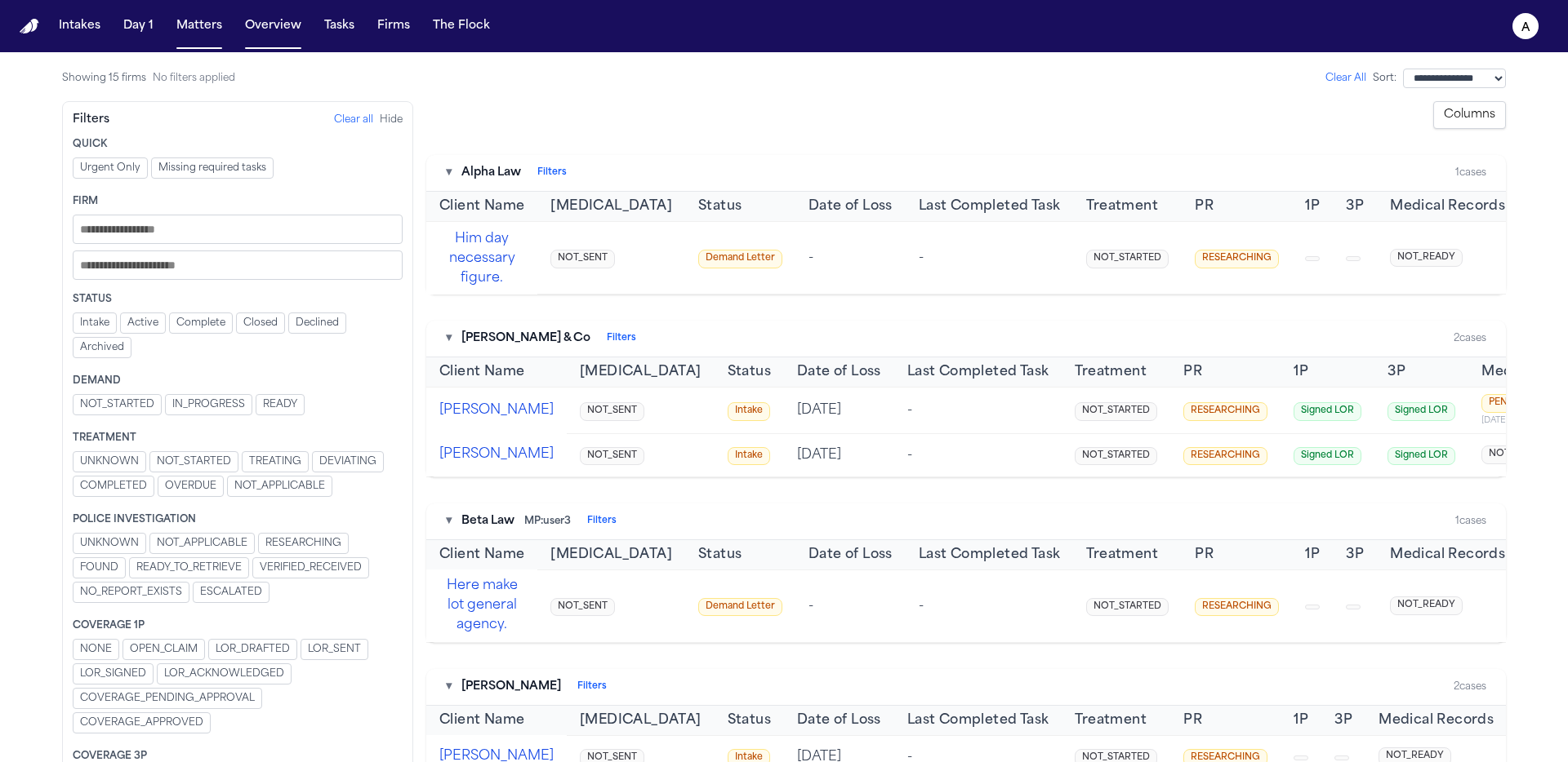
click at [94, 165] on span "Urgent Only" at bounding box center [110, 167] width 60 height 13
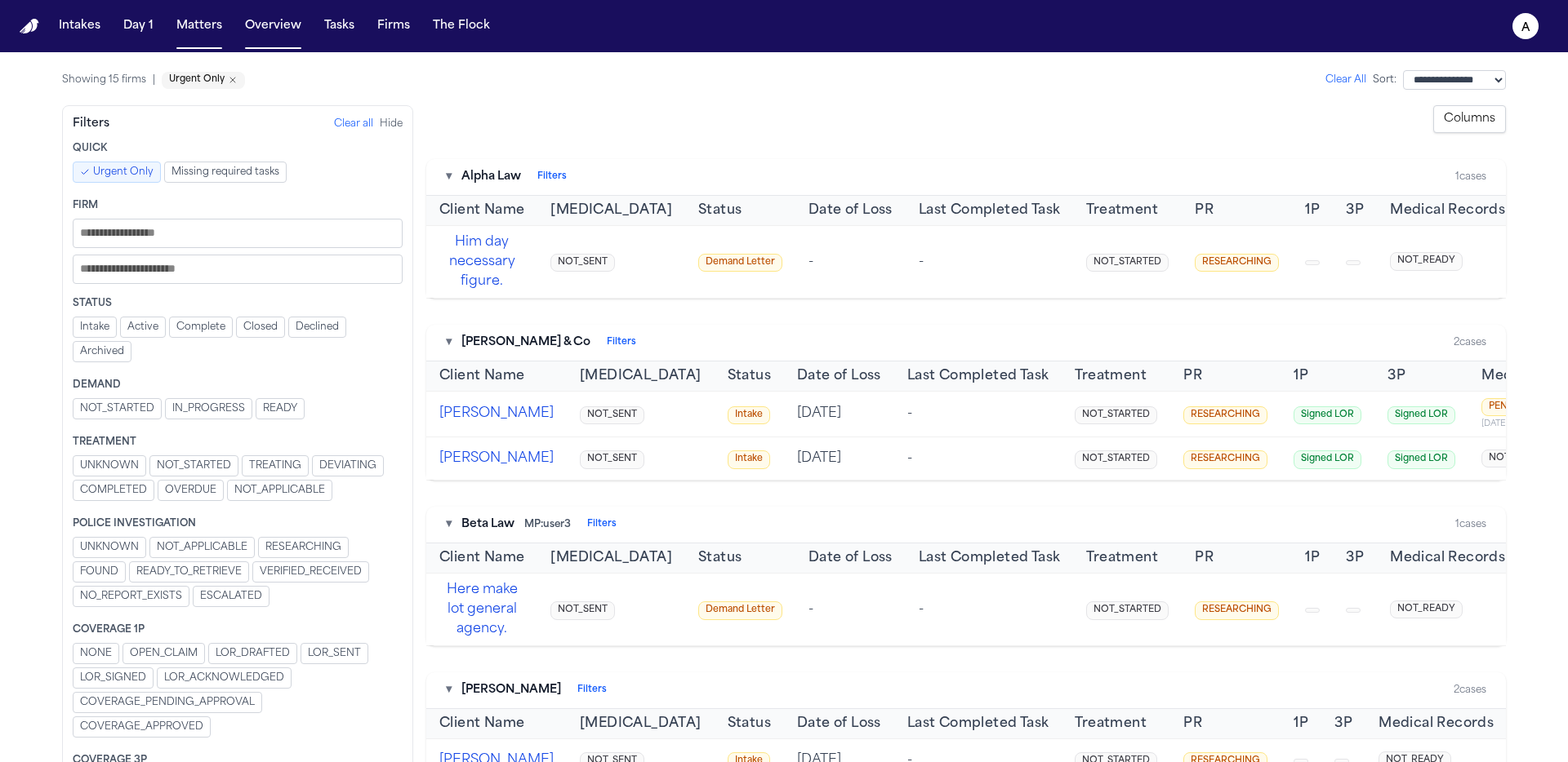
click at [107, 171] on span "Urgent Only" at bounding box center [123, 171] width 60 height 13
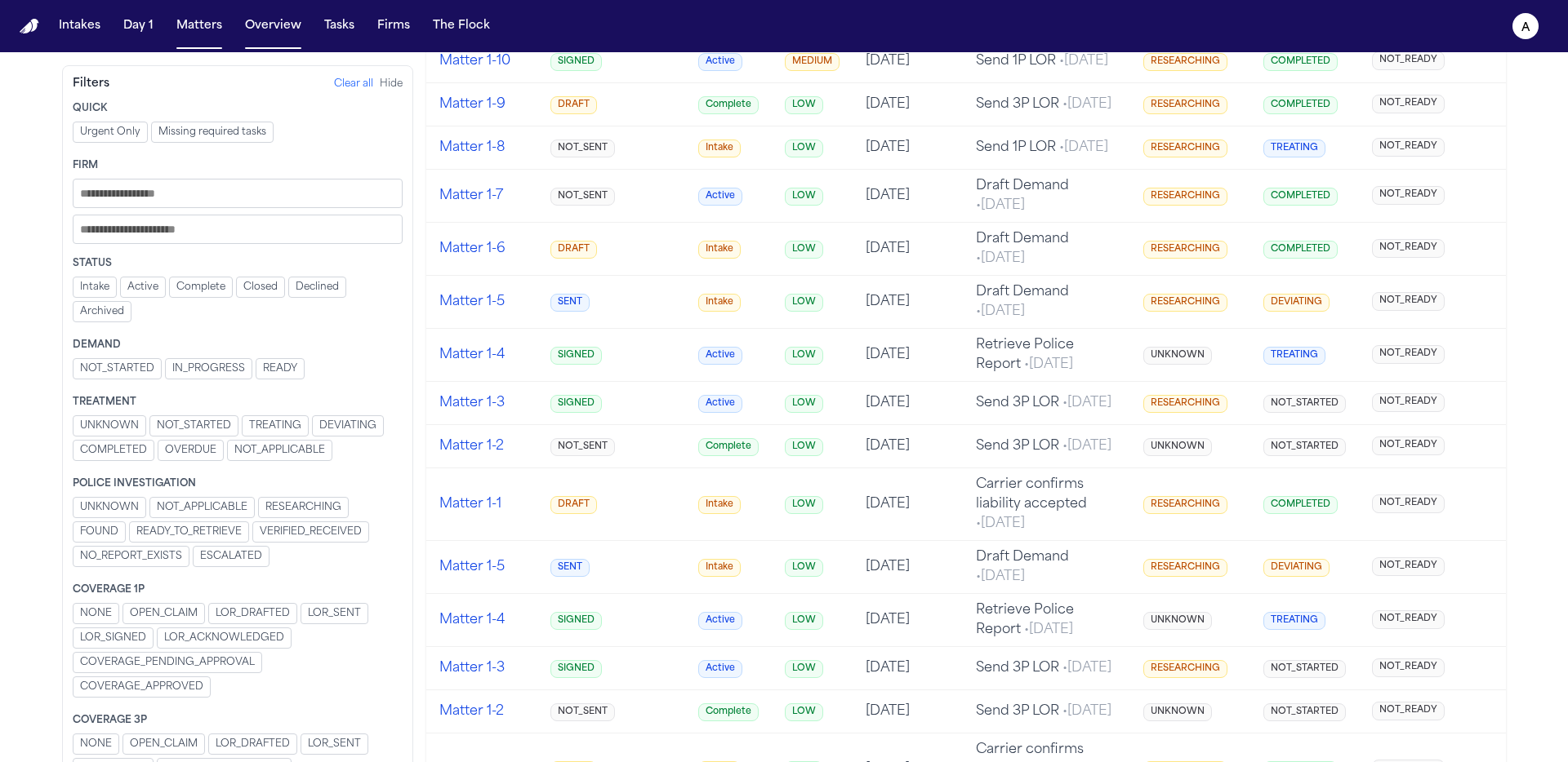
scroll to position [1466, 0]
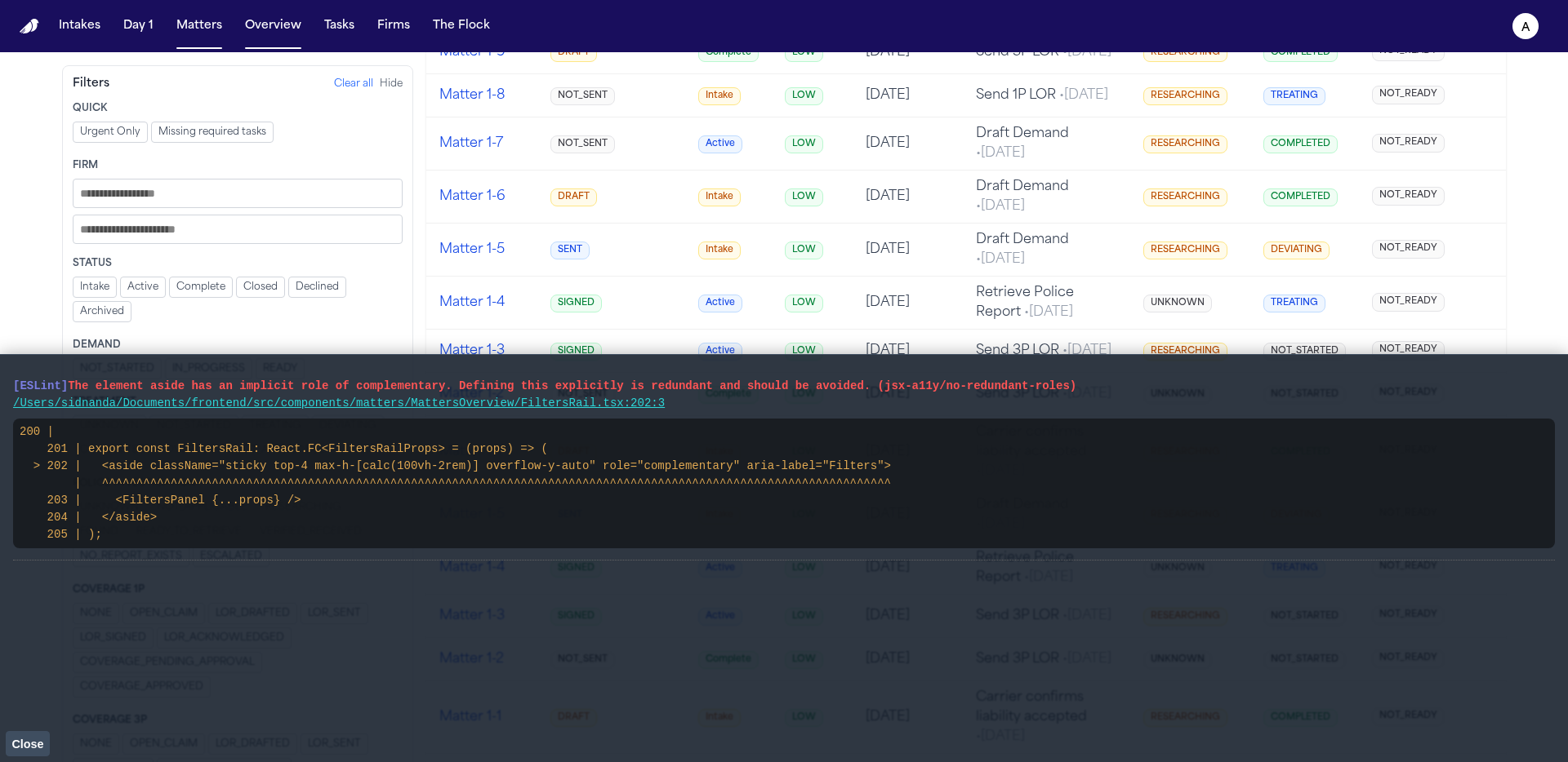
drag, startPoint x: 758, startPoint y: 403, endPoint x: 21, endPoint y: 389, distance: 737.1
click at [21, 389] on li "[ESLint] The element aside has an implicit role of complementary. Defining this…" at bounding box center [784, 464] width 1542 height 193
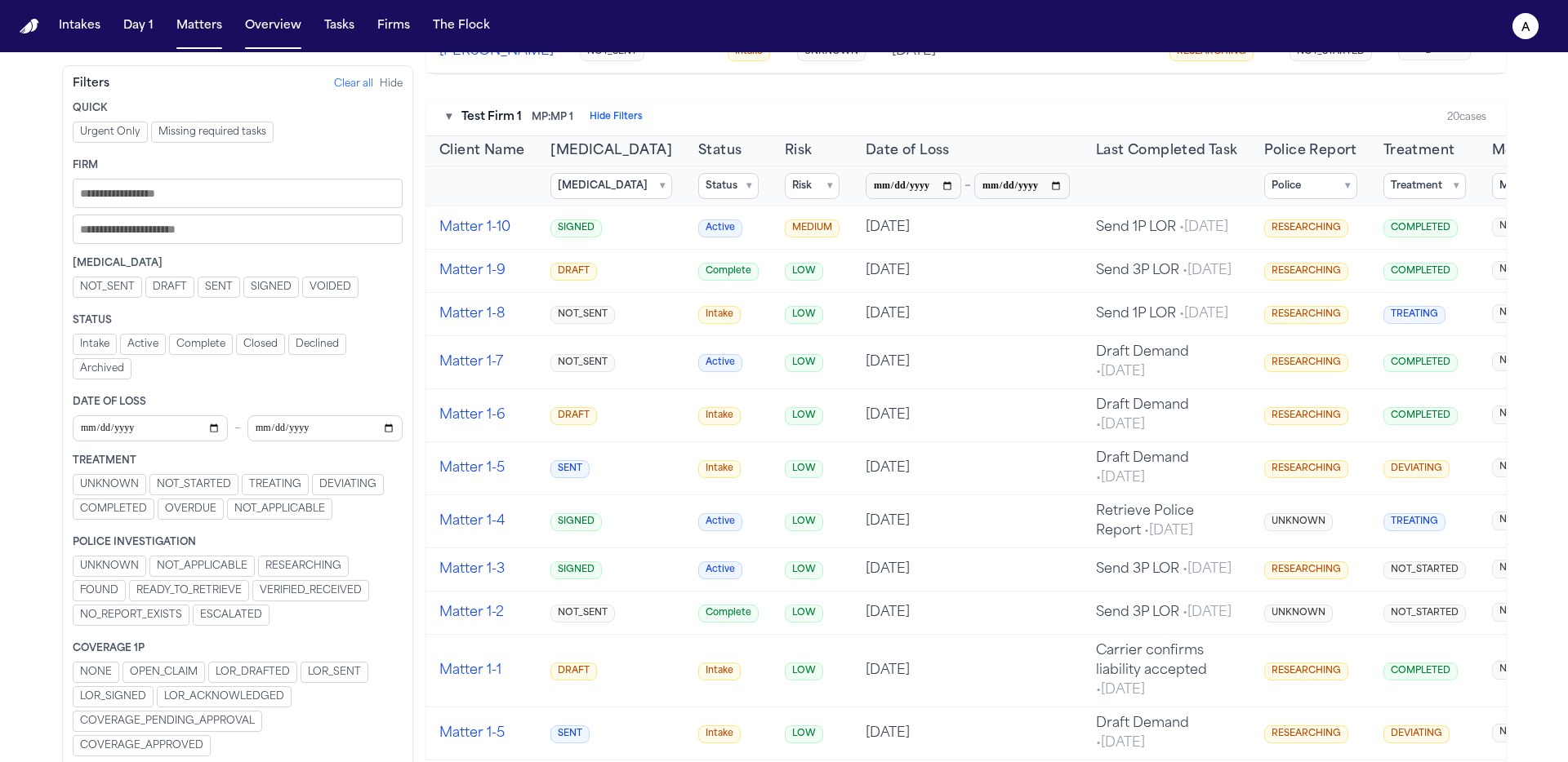
scroll to position [1276, 0]
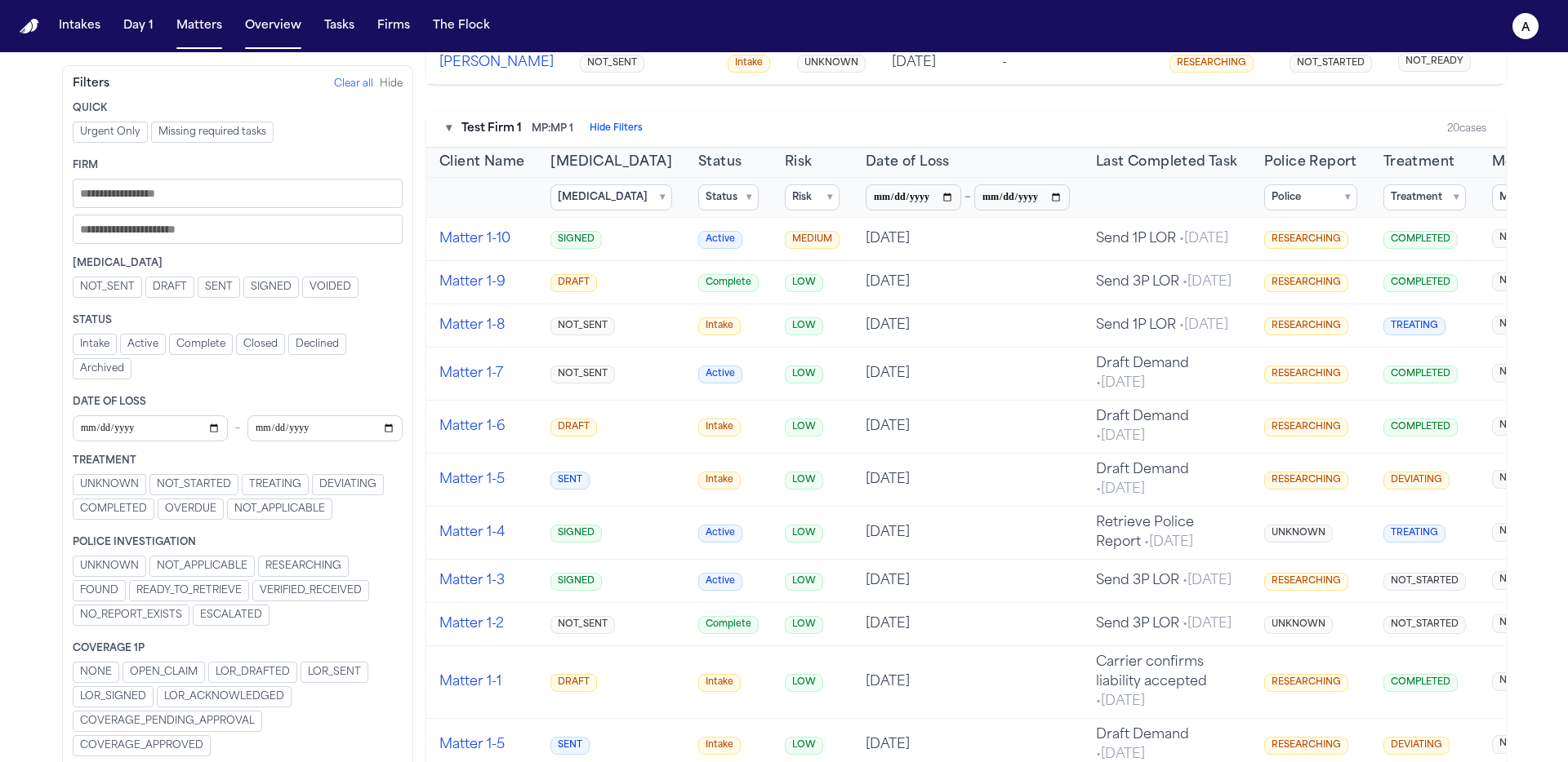
click at [1276, 210] on button "Police ▾" at bounding box center [1311, 197] width 93 height 26
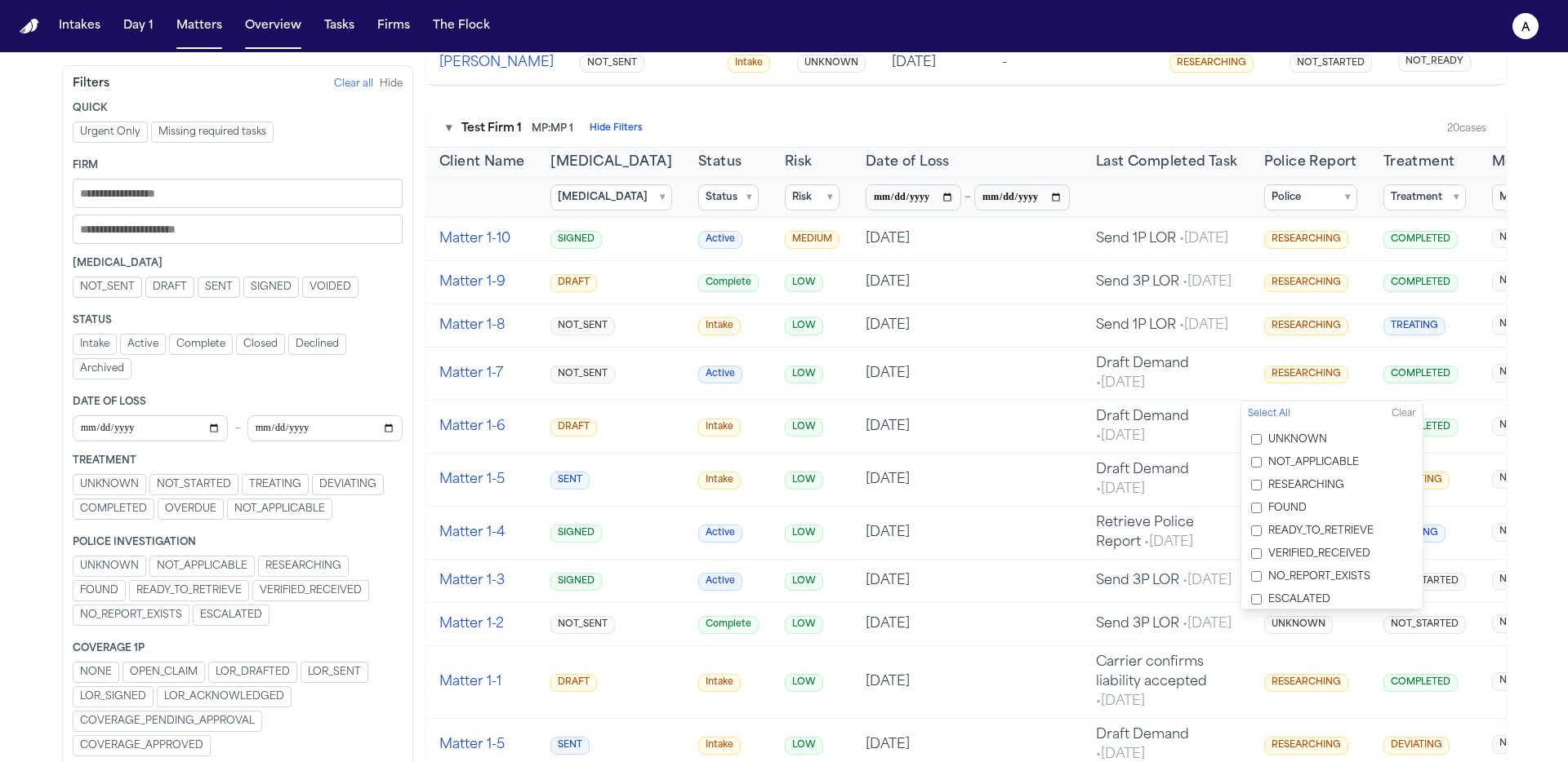
click at [1286, 437] on span "UNKNOWN" at bounding box center [1297, 440] width 59 height 13
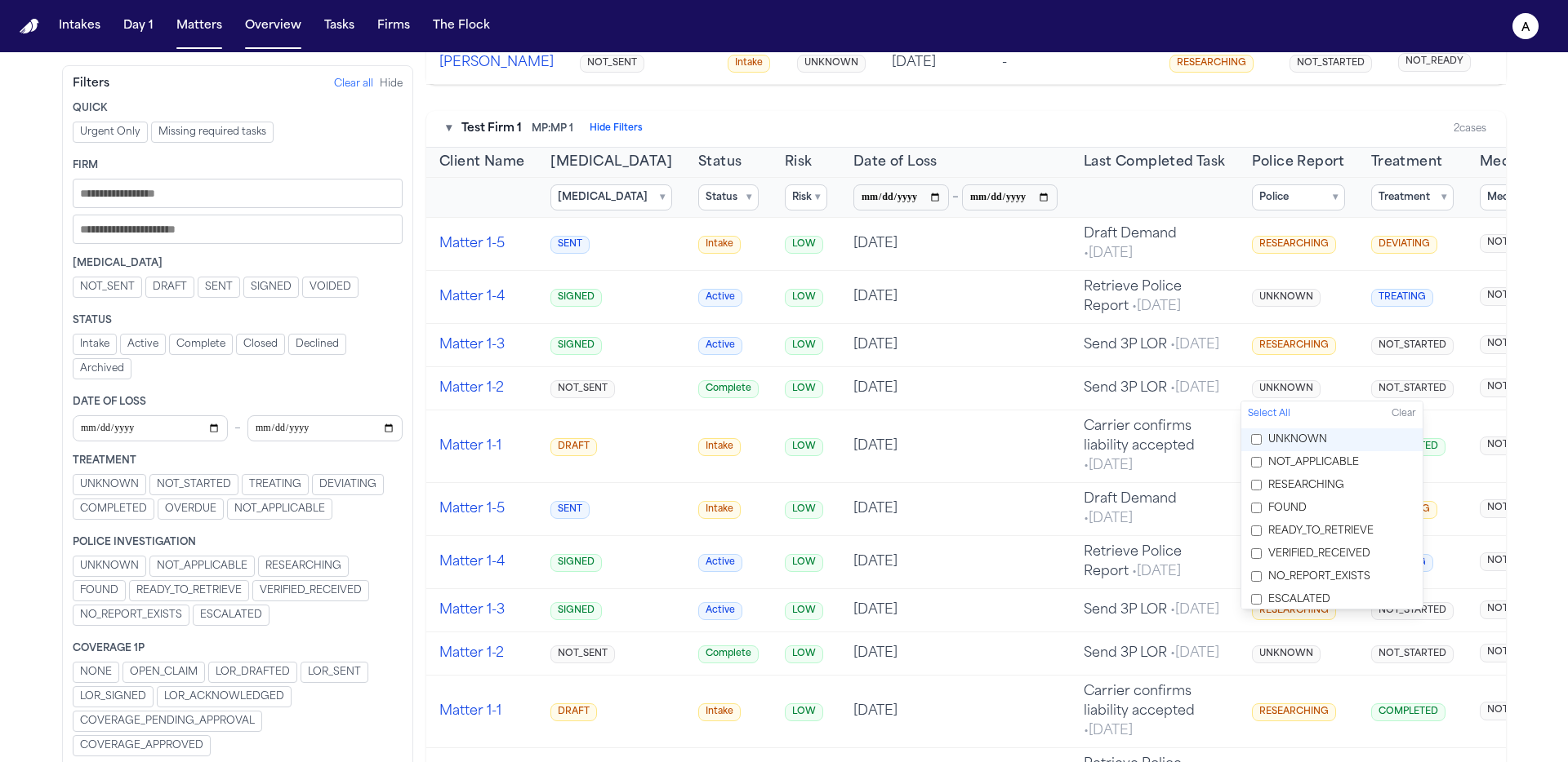
click at [1296, 439] on span "UNKNOWN" at bounding box center [1297, 440] width 59 height 13
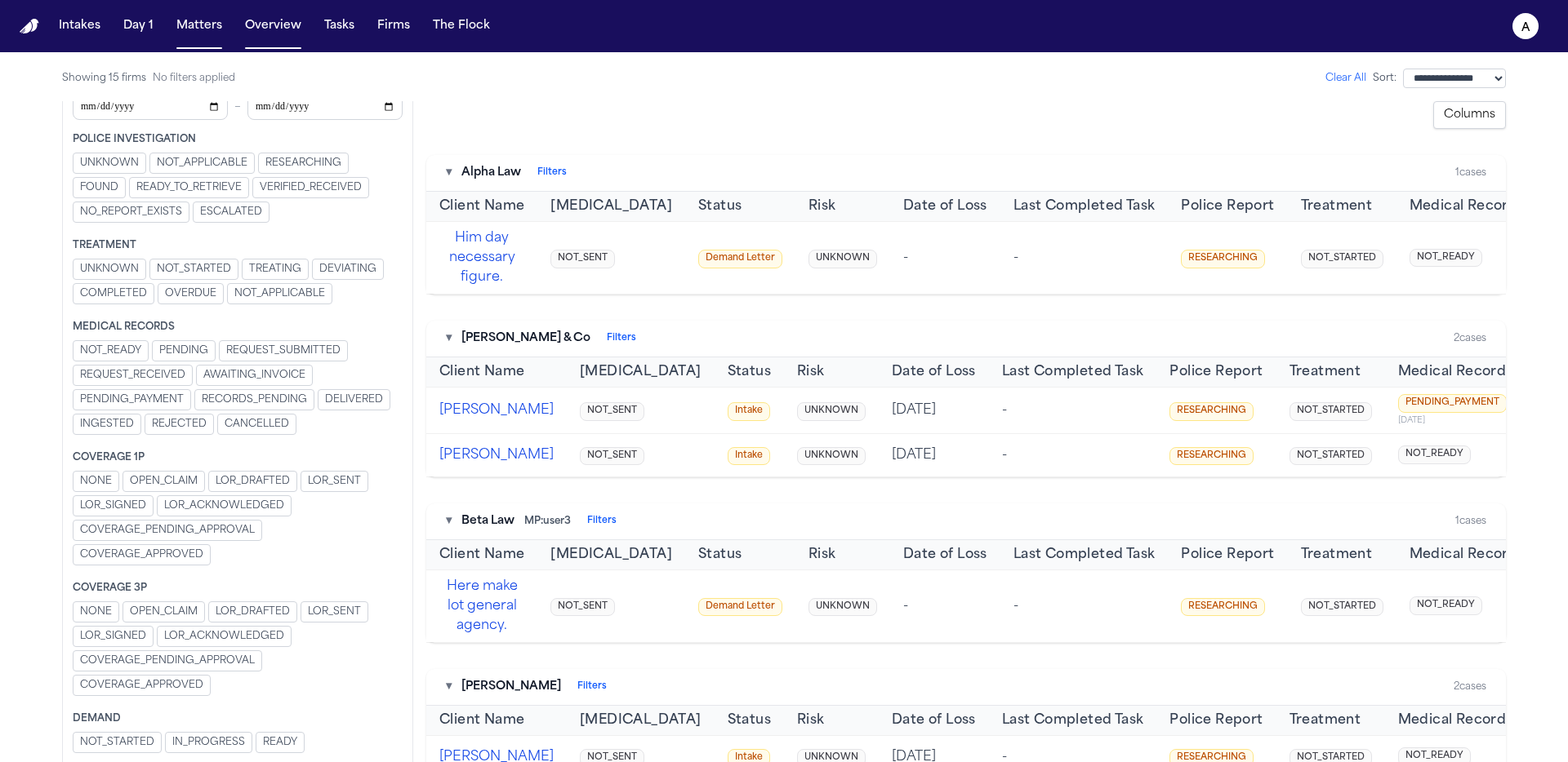
scroll to position [0, 0]
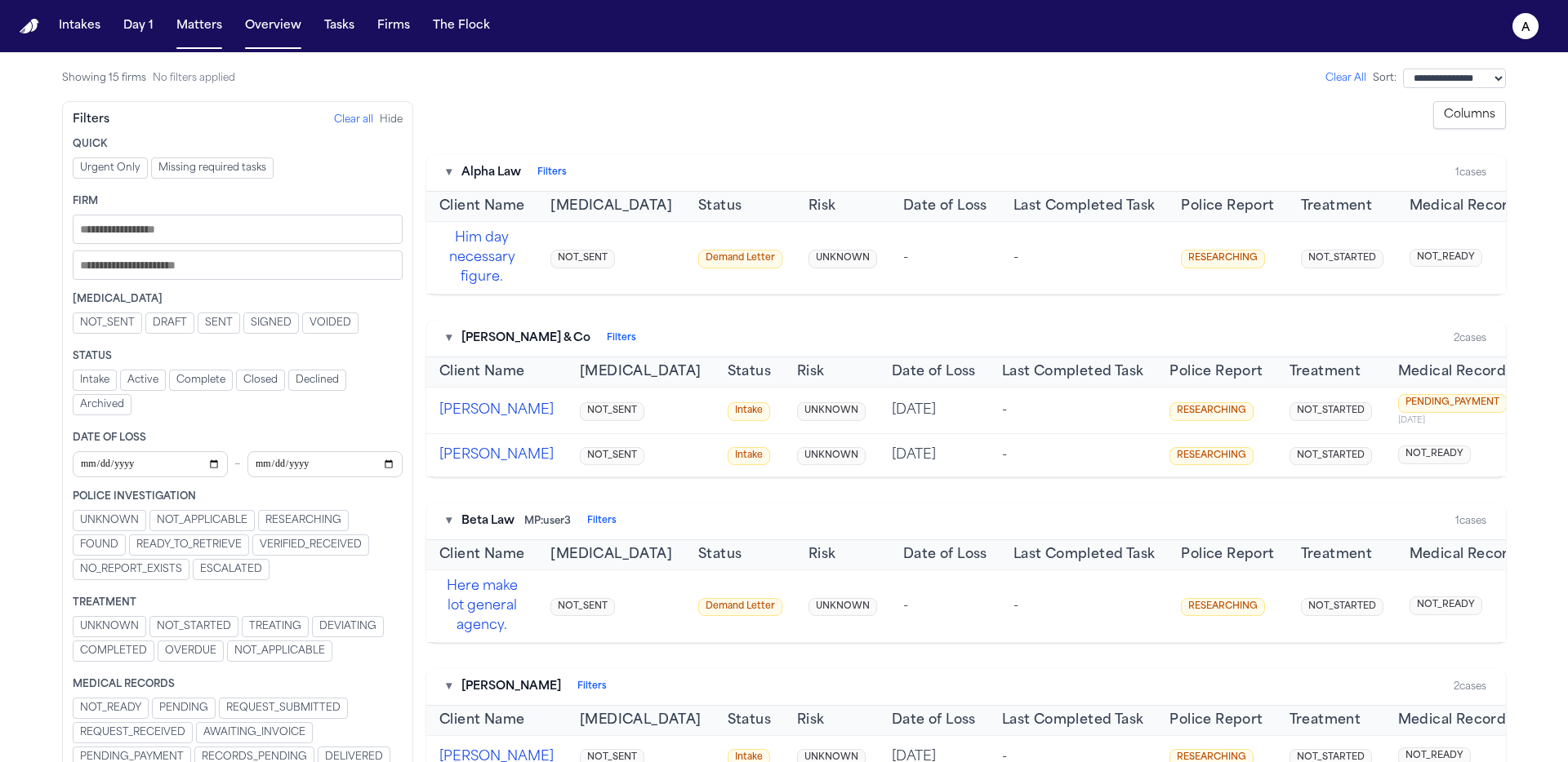
click at [82, 118] on div "Filters" at bounding box center [91, 120] width 37 height 16
copy div "Filters"
click at [537, 169] on div "▾ Alpha Law Filters" at bounding box center [506, 172] width 121 height 16
click at [548, 176] on button "Filters" at bounding box center [552, 172] width 30 height 13
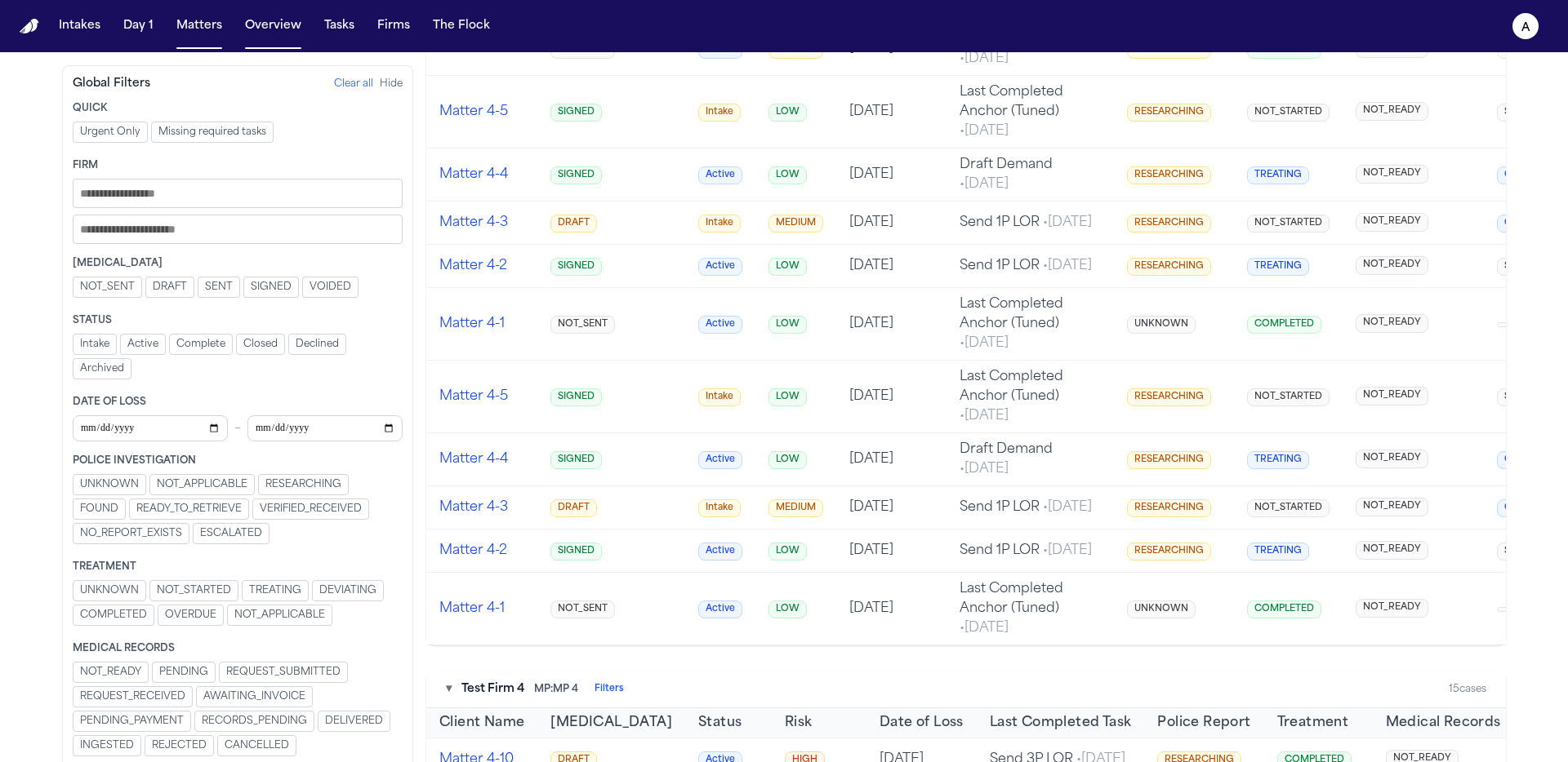
scroll to position [3923, 0]
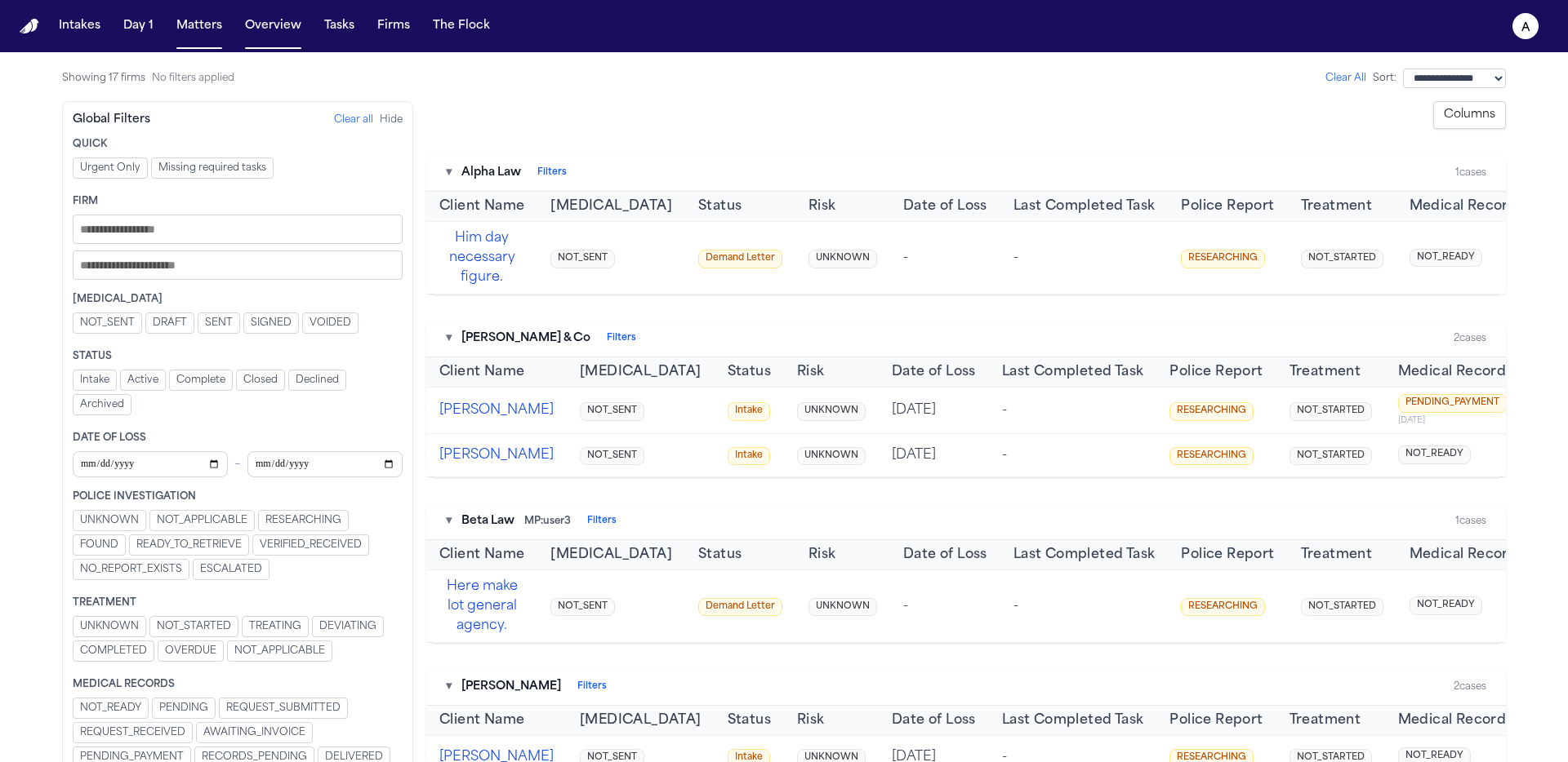
scroll to position [3, 0]
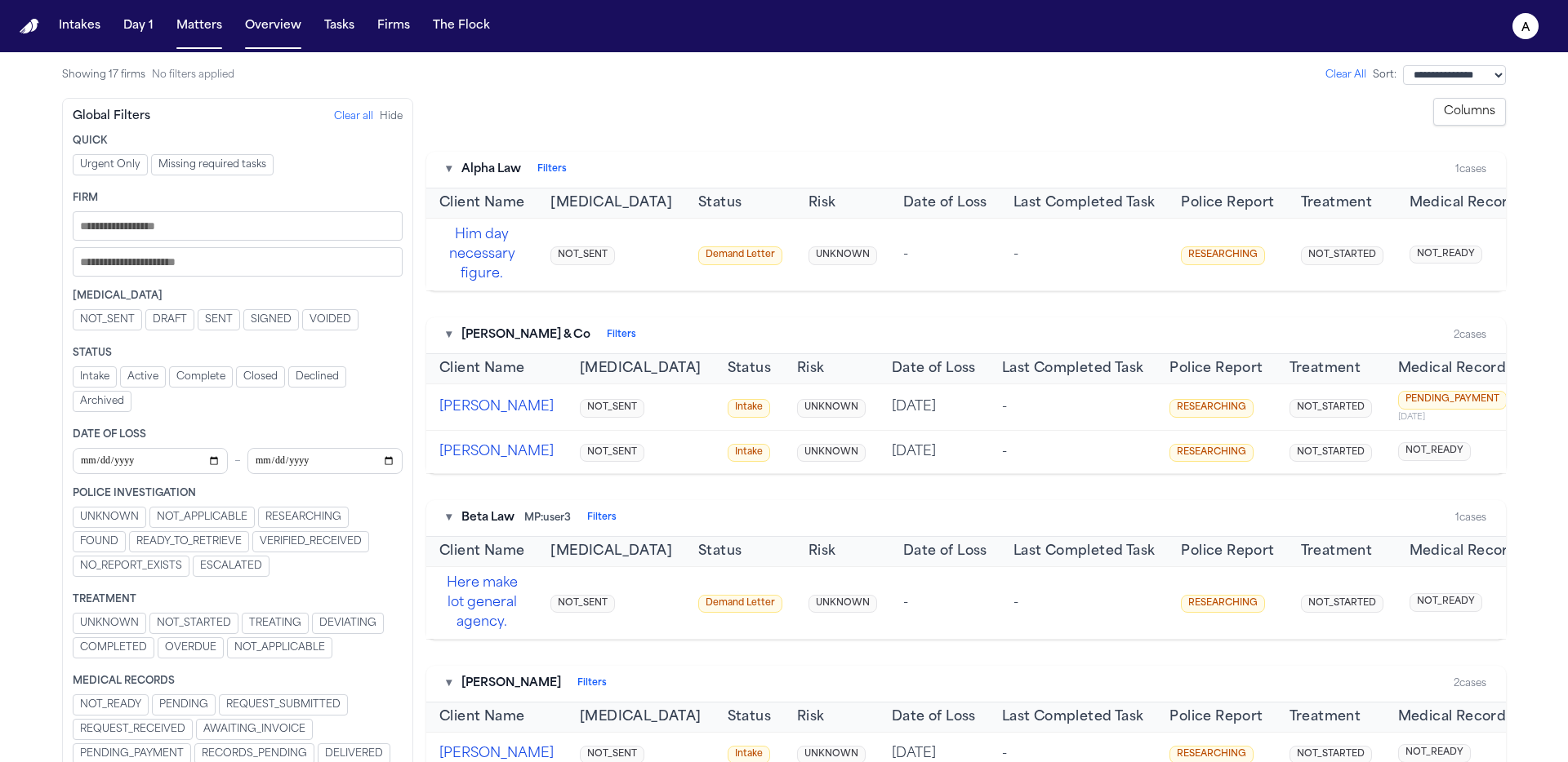
click at [546, 165] on button "Filters" at bounding box center [552, 169] width 30 height 13
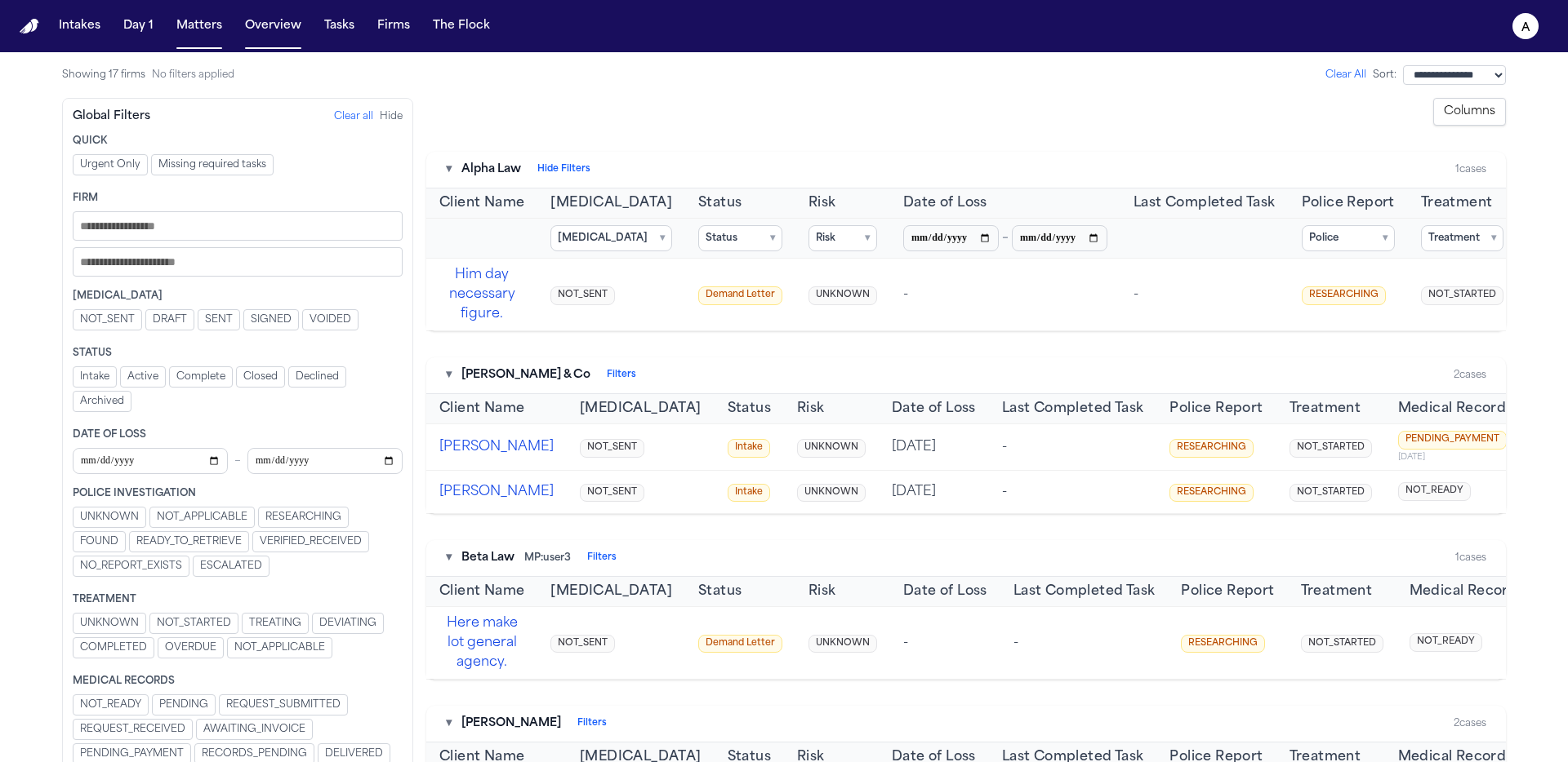
click at [808, 235] on button "Risk ▾" at bounding box center [842, 238] width 69 height 26
click at [812, 309] on label "LOW" at bounding box center [844, 317] width 182 height 23
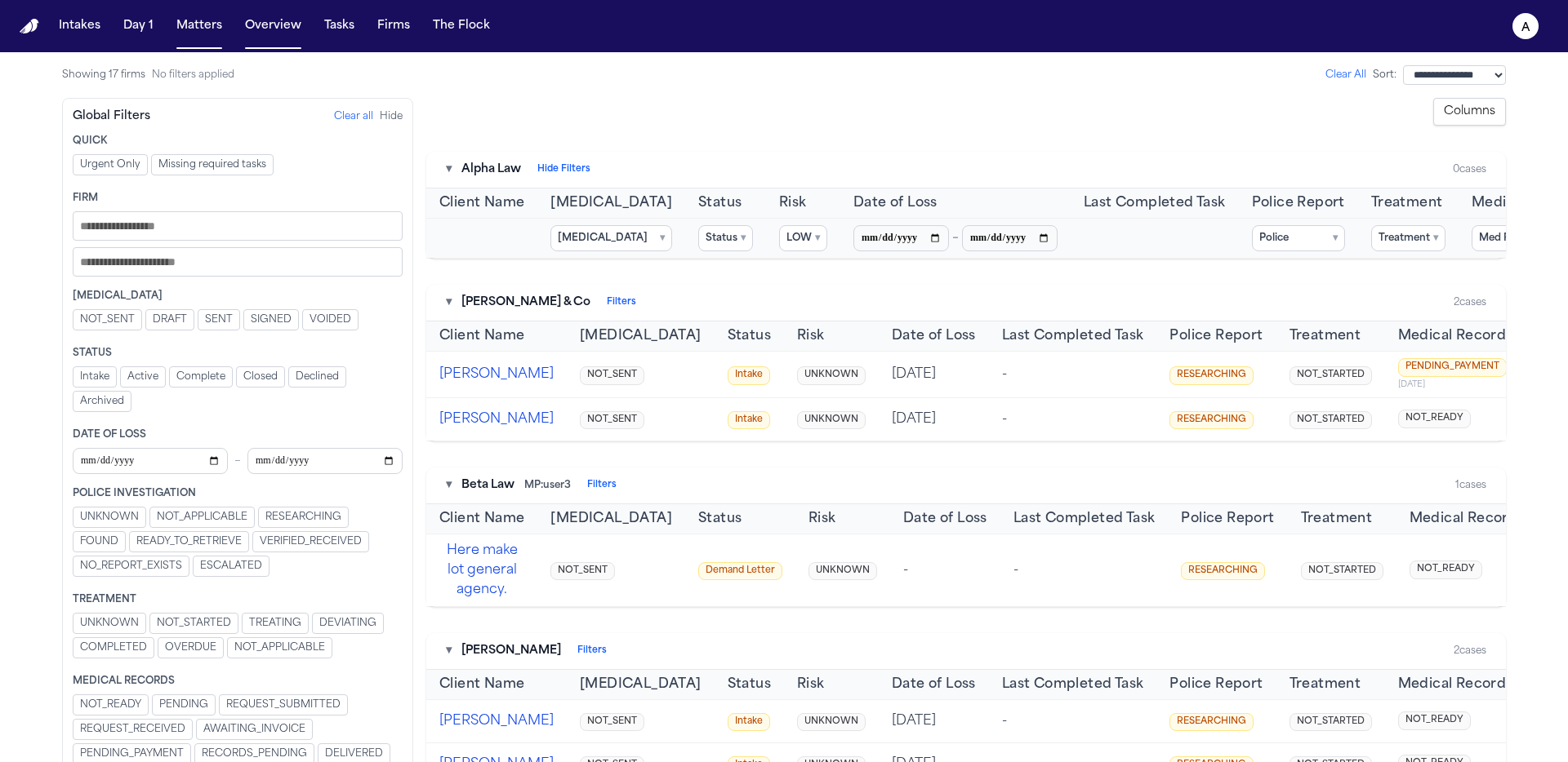
click at [779, 246] on button "LOW ▾" at bounding box center [803, 238] width 48 height 26
click at [788, 347] on label "MEDIUM" at bounding box center [817, 339] width 182 height 23
click at [789, 344] on span "MEDIUM" at bounding box center [775, 339] width 44 height 13
click at [885, 267] on button "Clear" at bounding box center [888, 269] width 25 height 14
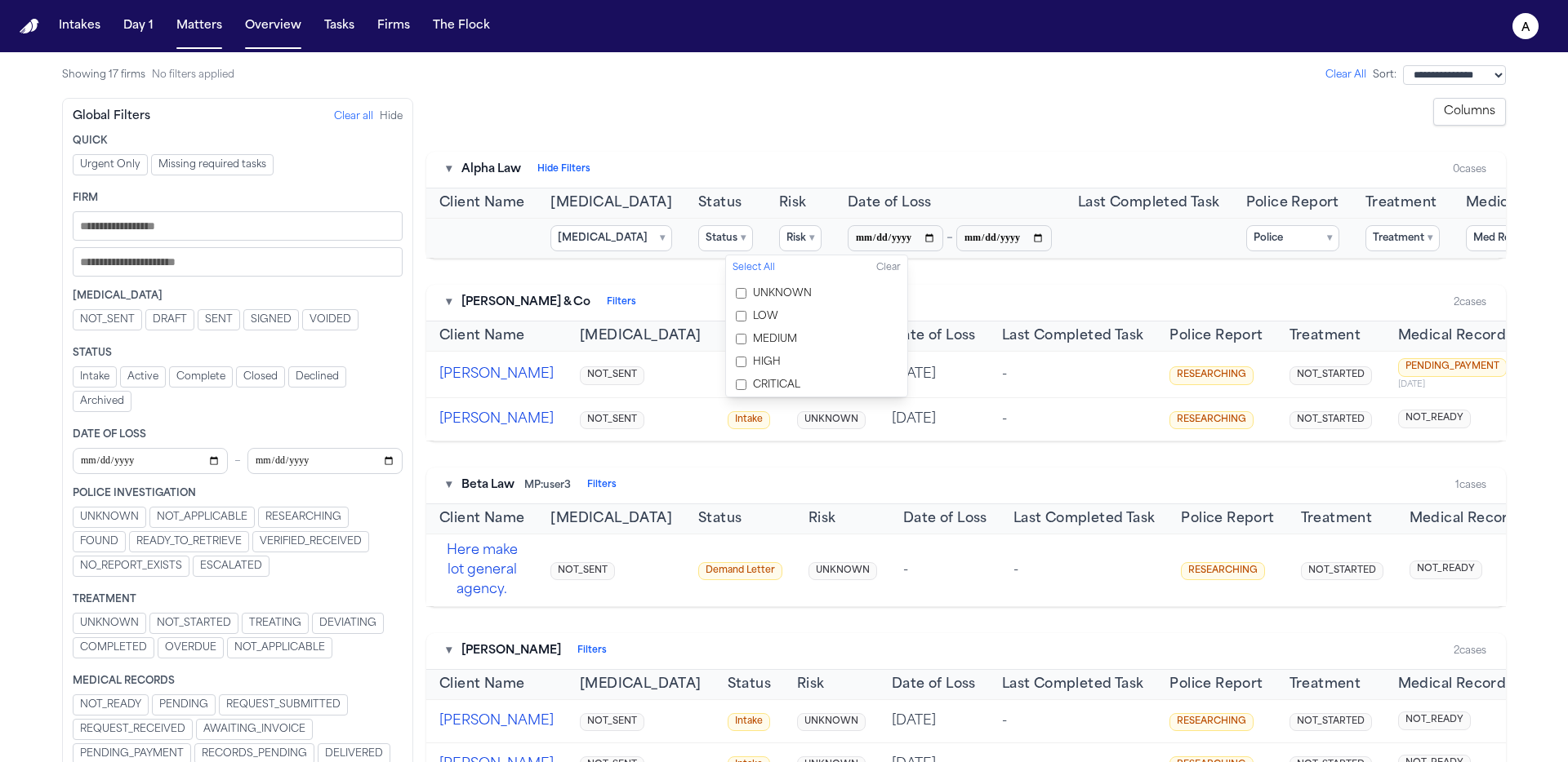
click at [812, 82] on div "Showing 17 firms No filters applied Clear All" at bounding box center [714, 75] width 1304 height 26
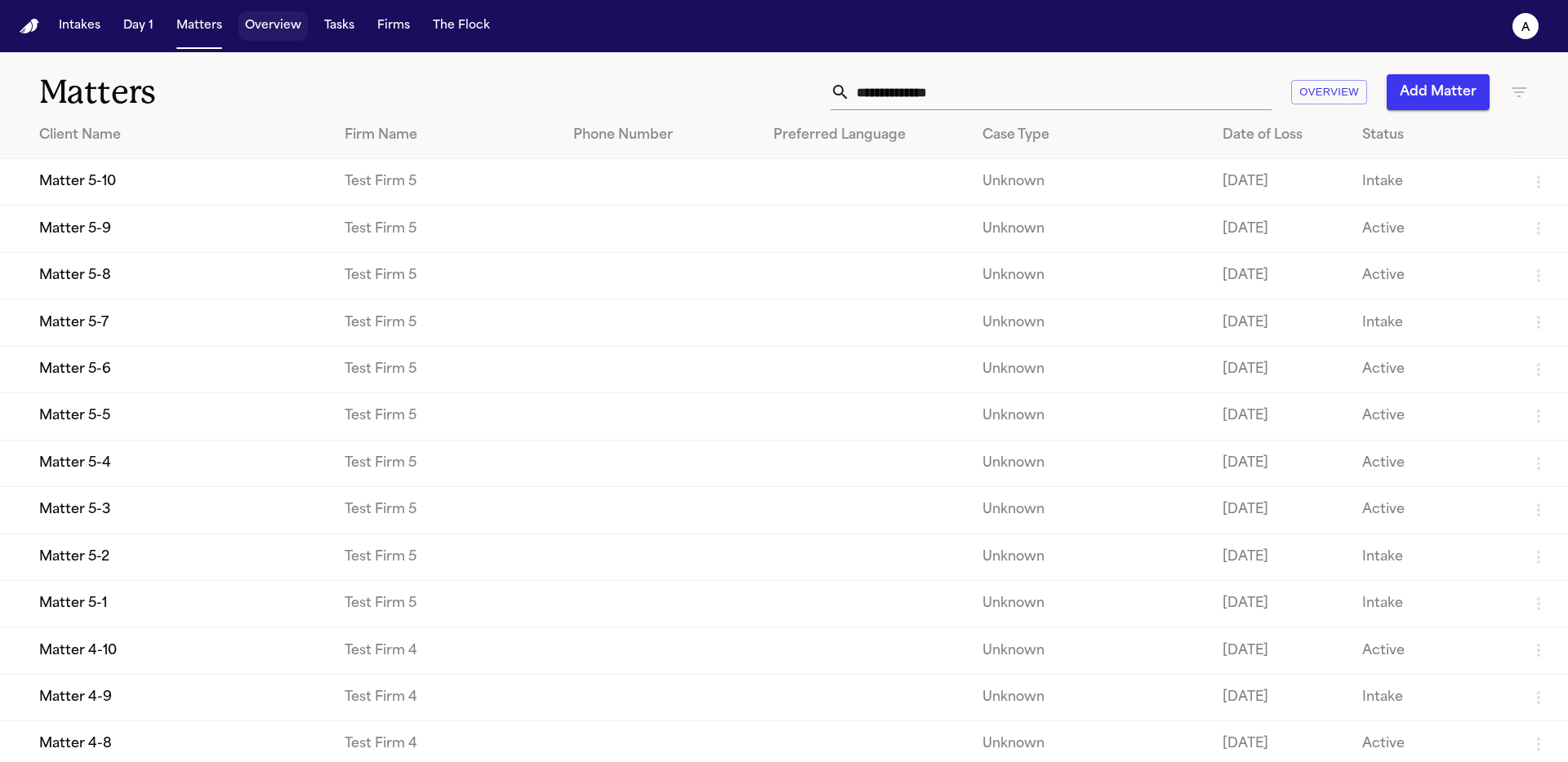
click at [284, 37] on button "Overview" at bounding box center [273, 25] width 70 height 30
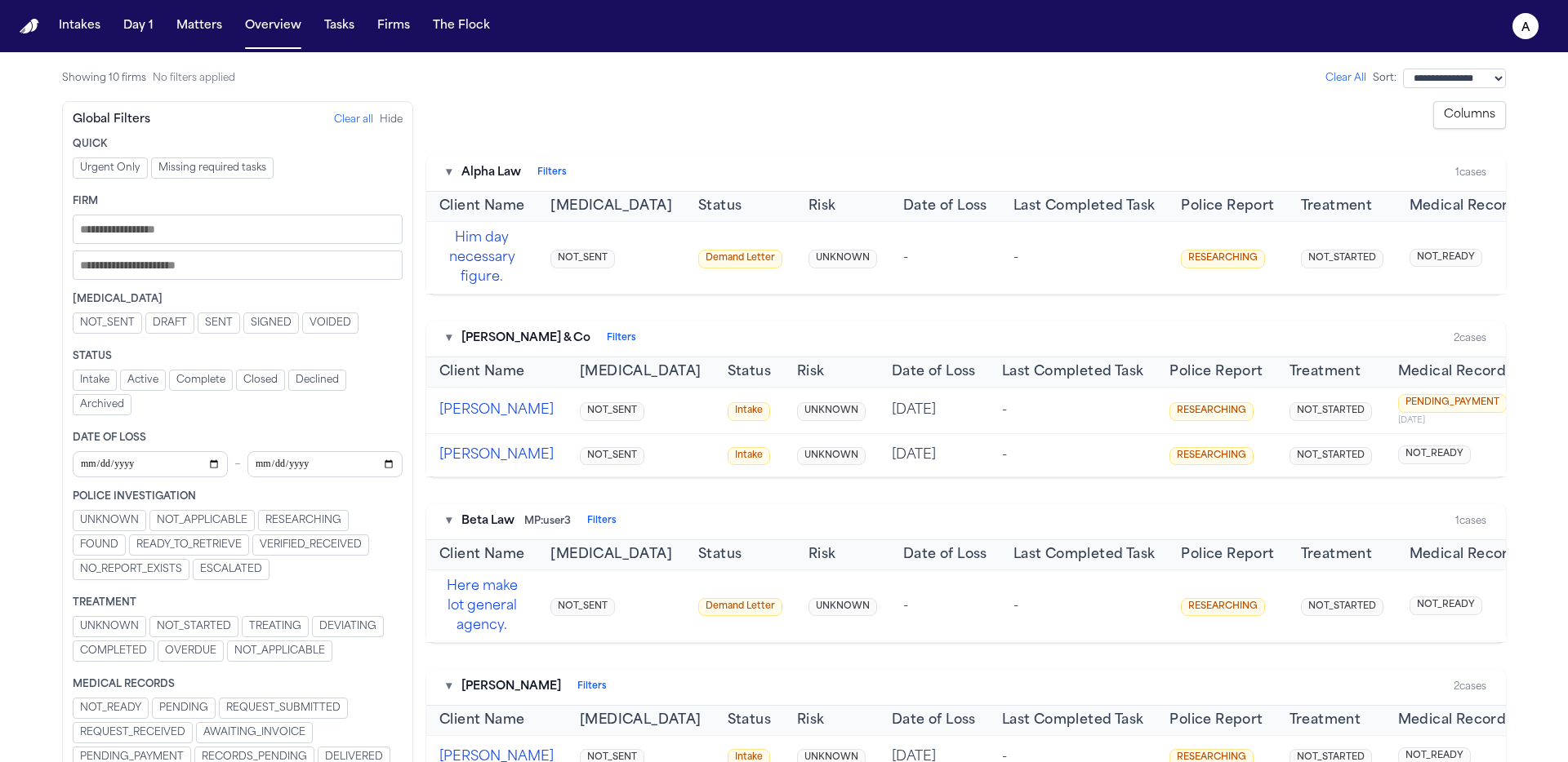
click at [170, 237] on input "Filters" at bounding box center [238, 229] width 330 height 30
click at [171, 266] on input "Filters" at bounding box center [238, 265] width 330 height 30
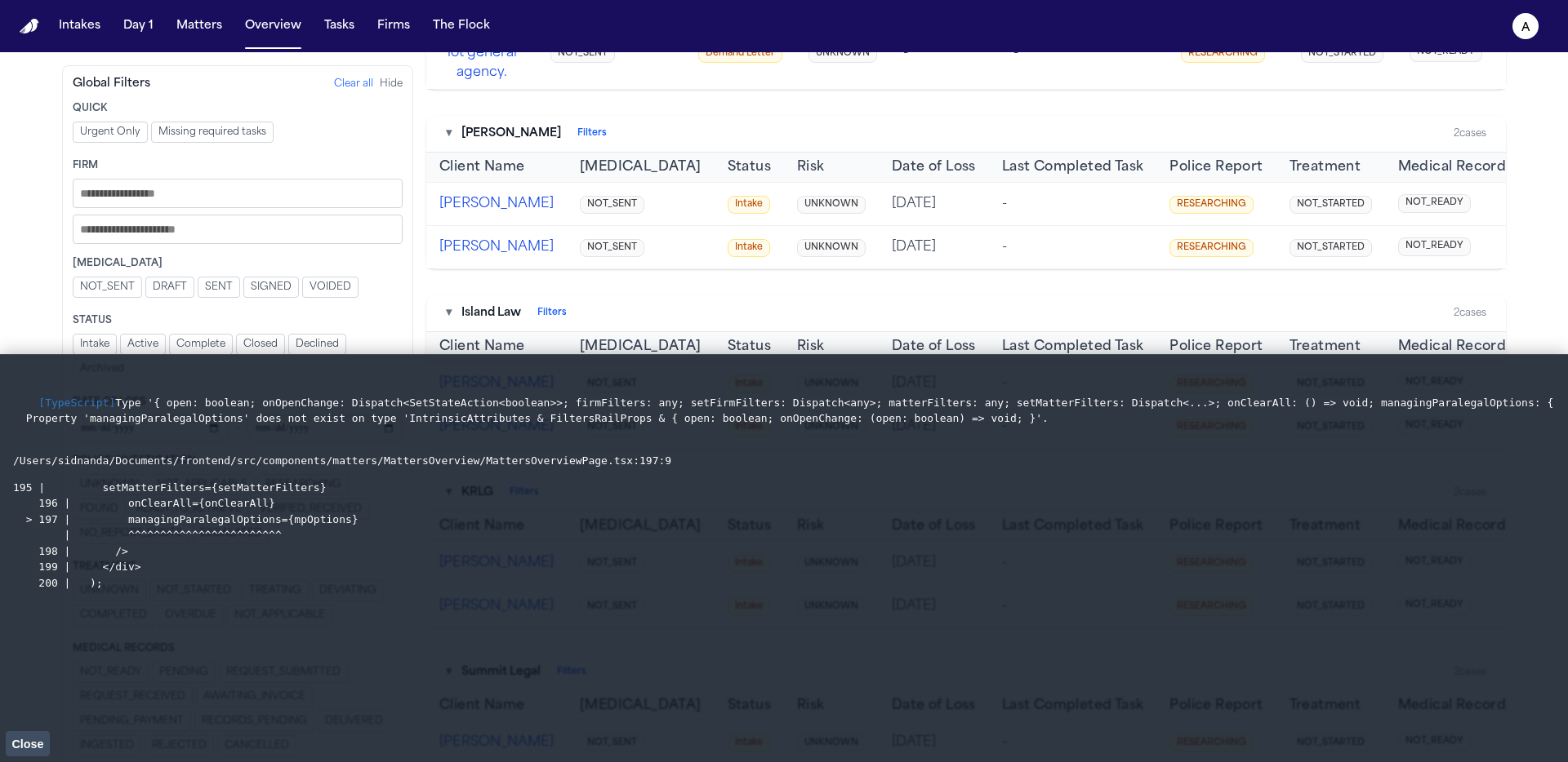
scroll to position [589, 0]
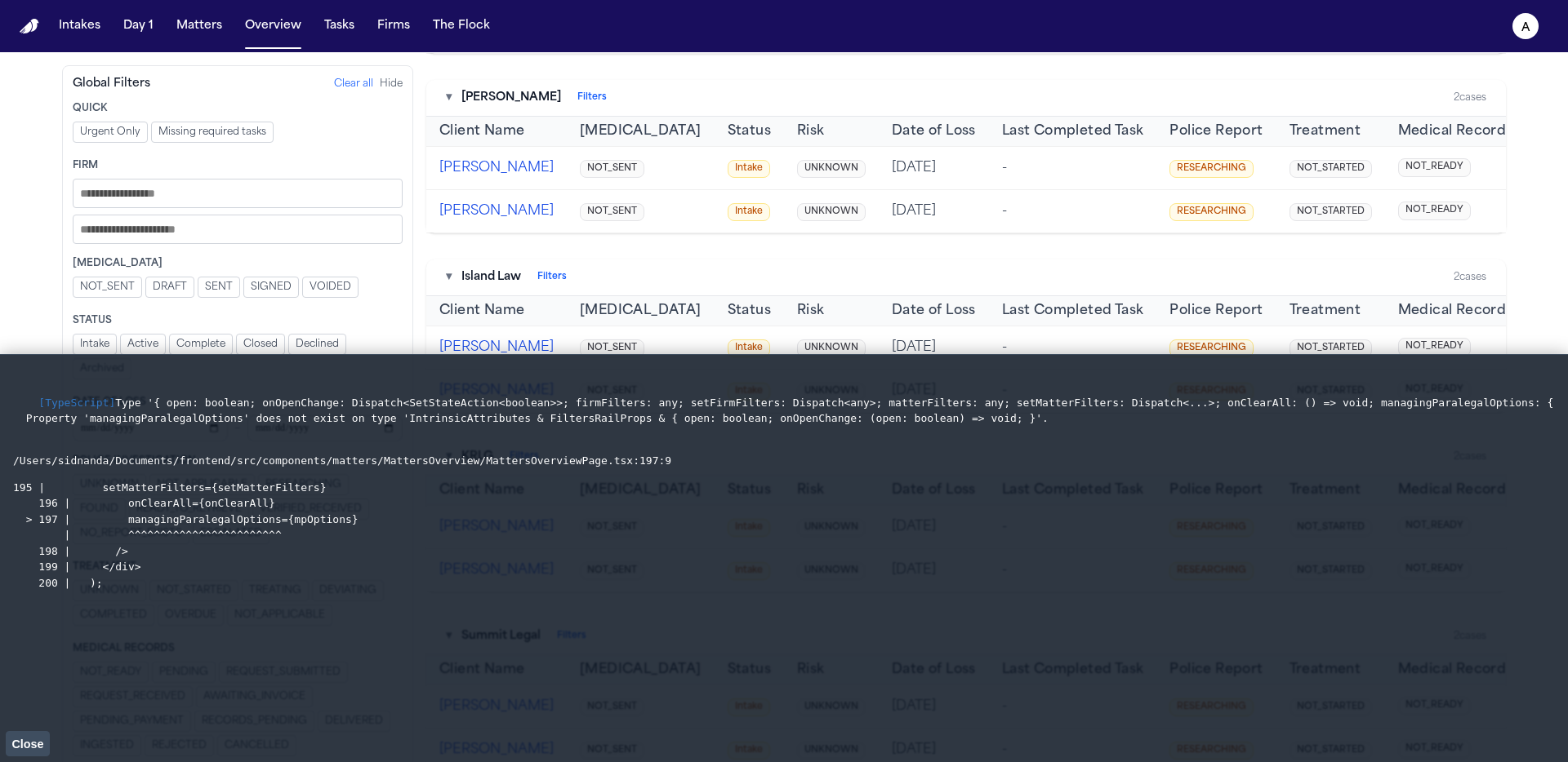
drag, startPoint x: 126, startPoint y: 589, endPoint x: 37, endPoint y: 401, distance: 208.0
click at [37, 401] on li "[TypeScript] Type '{ open: boolean; onOpenChange: Dispatch<SetStateAction<boole…" at bounding box center [784, 485] width 1542 height 212
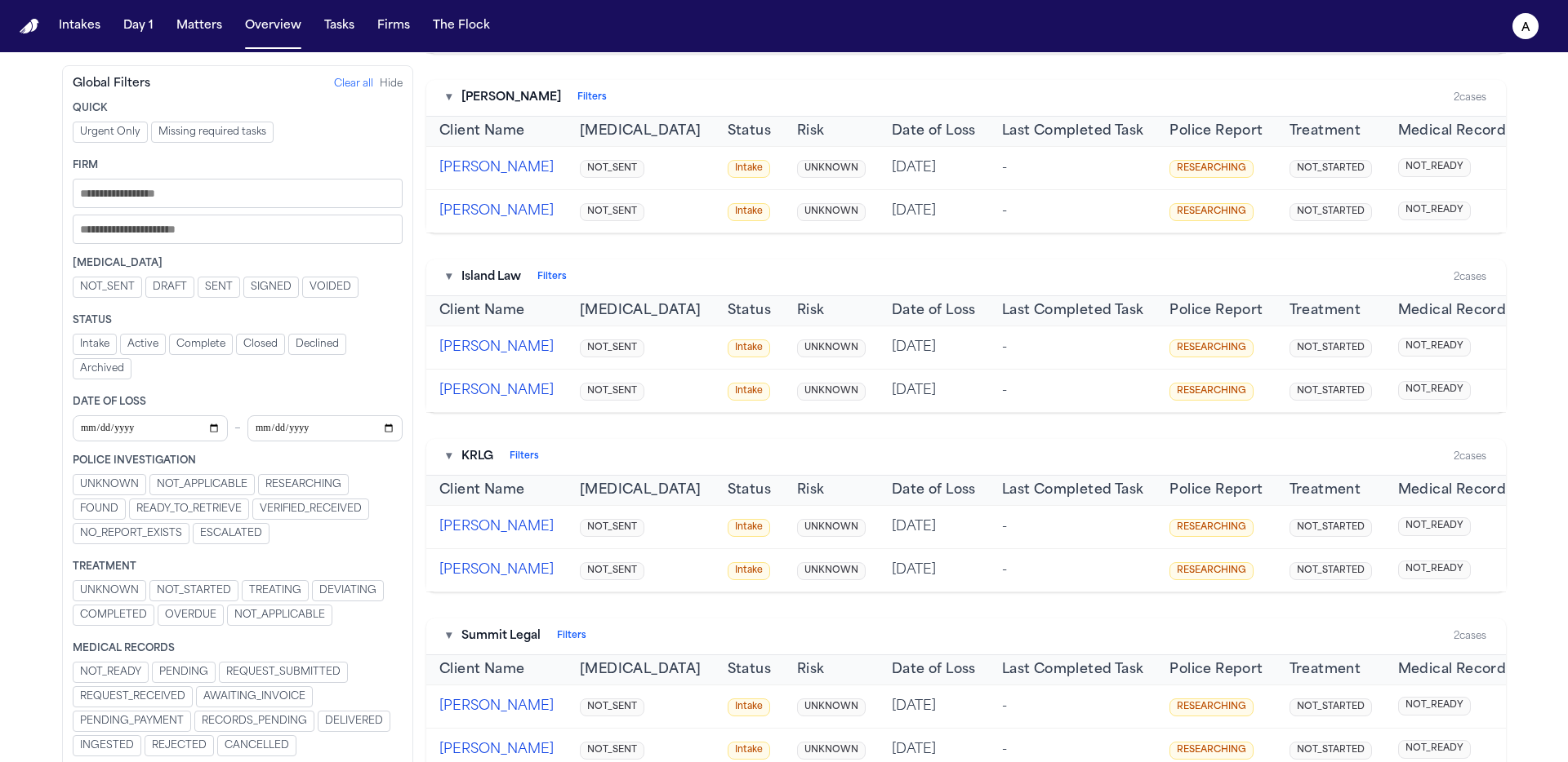
click at [208, 239] on input "Filters" at bounding box center [238, 229] width 330 height 30
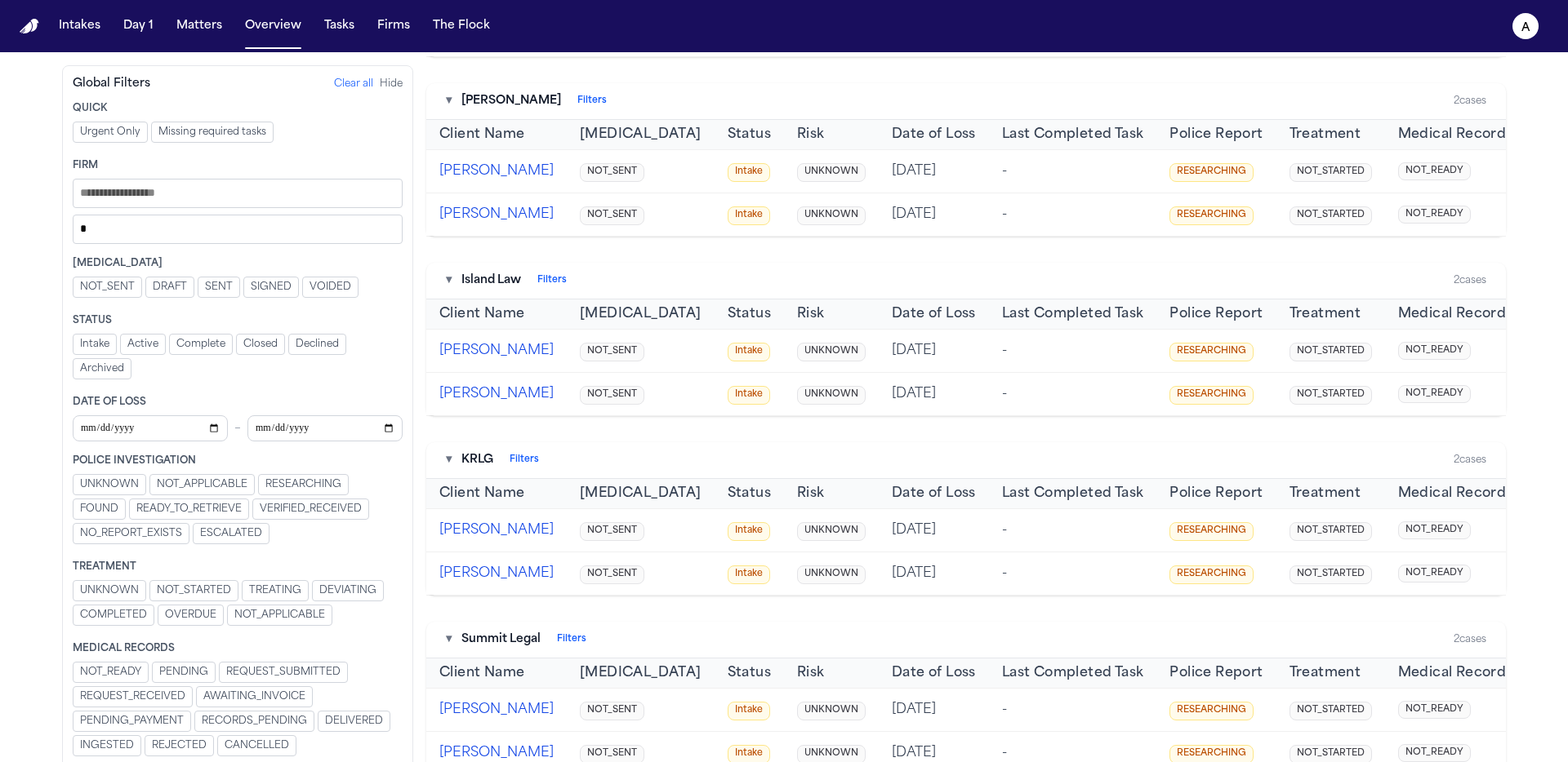
type input "**"
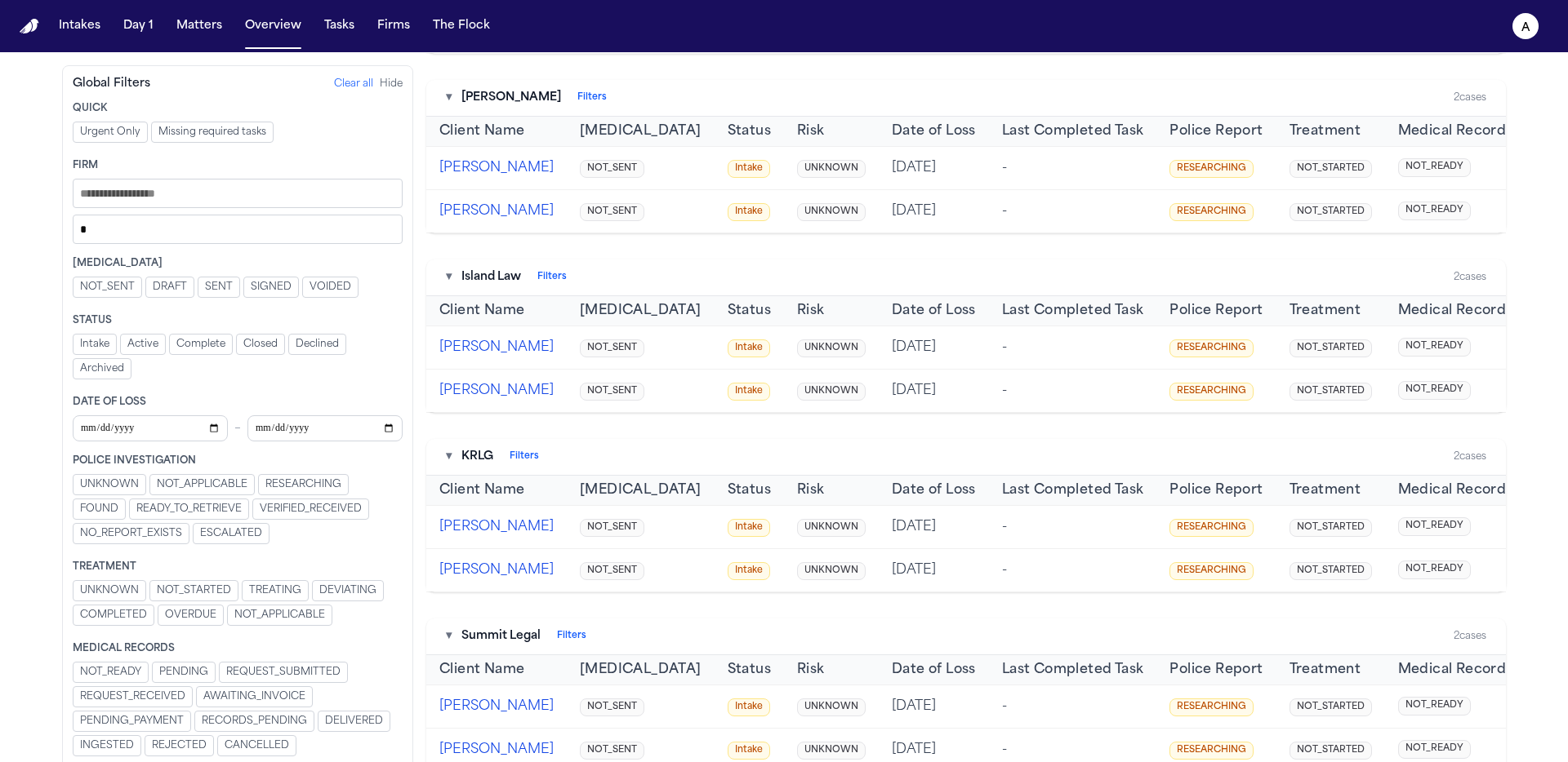
scroll to position [592, 0]
type input "***"
click at [161, 225] on select "**********" at bounding box center [238, 229] width 330 height 30
click at [73, 215] on select "**********" at bounding box center [238, 229] width 330 height 30
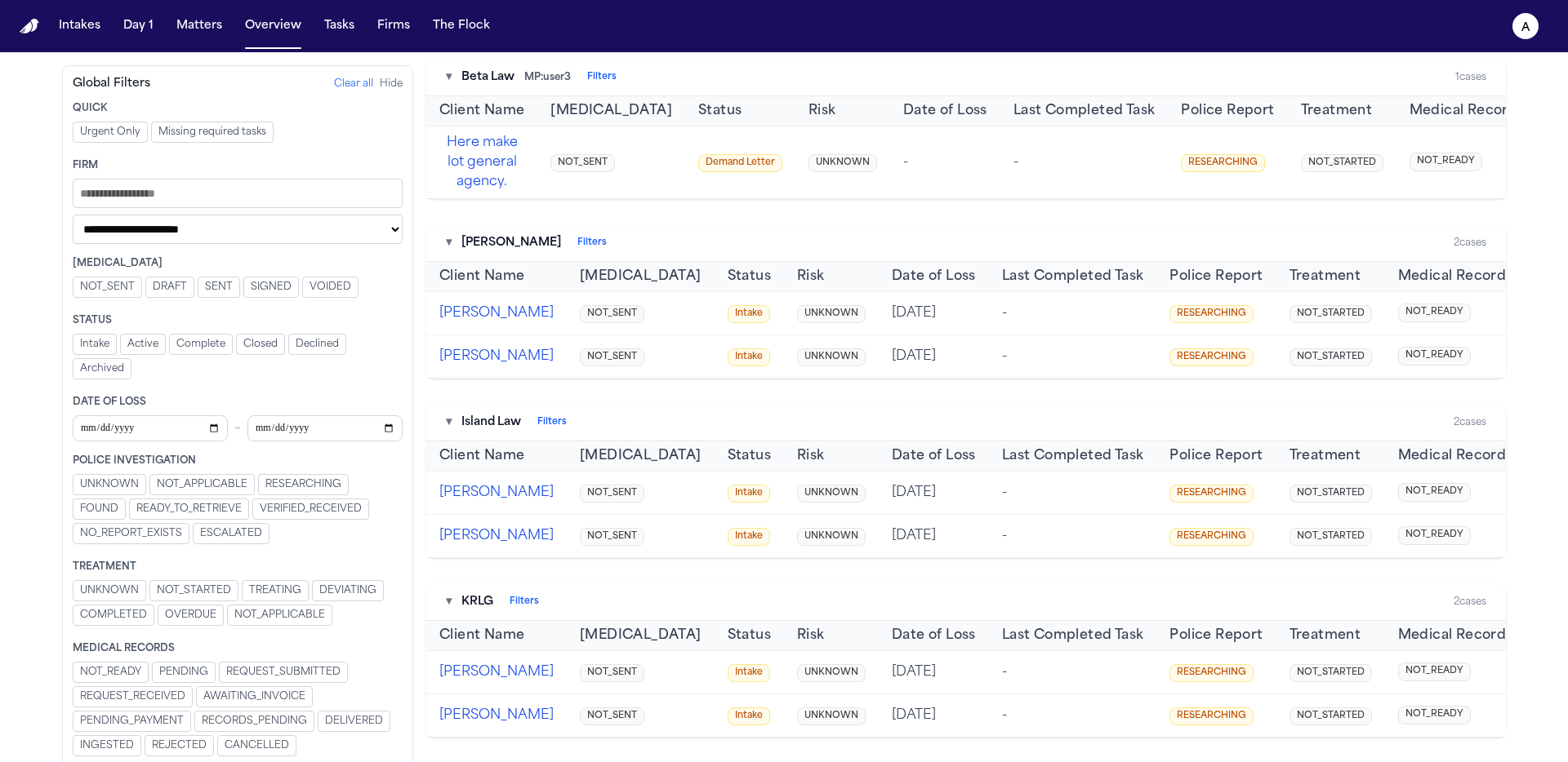
scroll to position [0, 0]
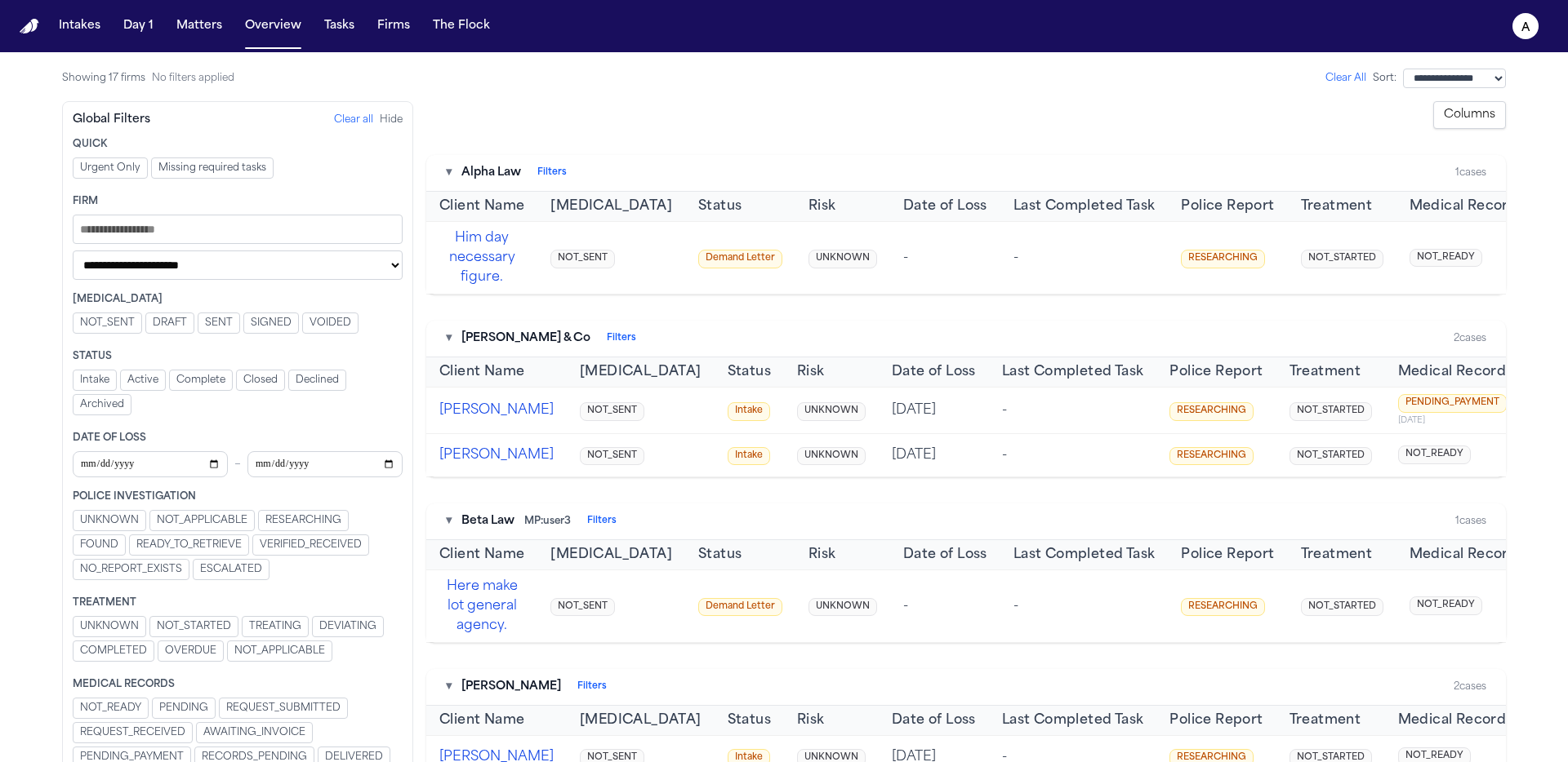
click at [546, 173] on button "Filters" at bounding box center [552, 172] width 30 height 13
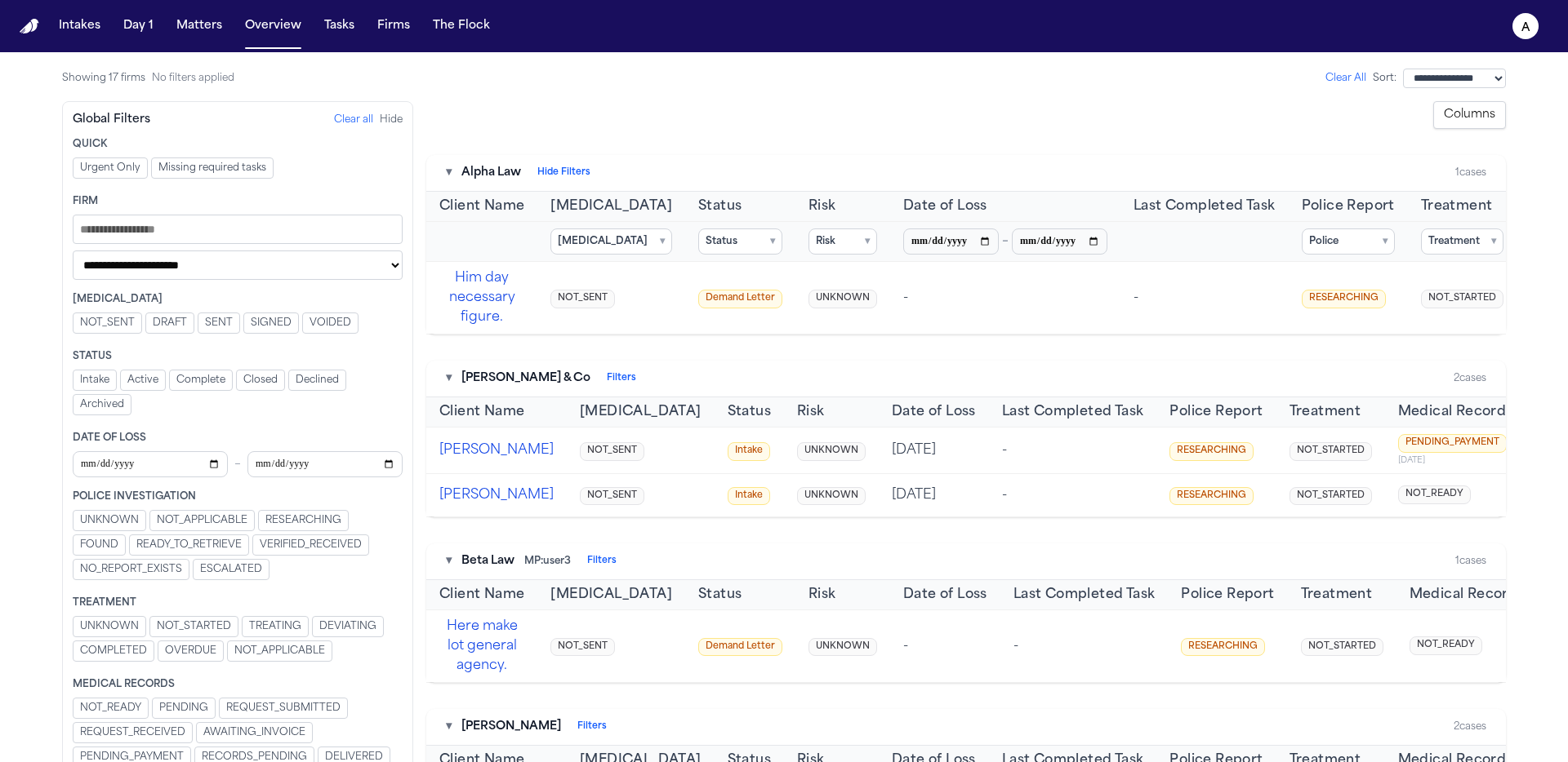
click at [558, 176] on button "Hide Filters" at bounding box center [564, 172] width 53 height 13
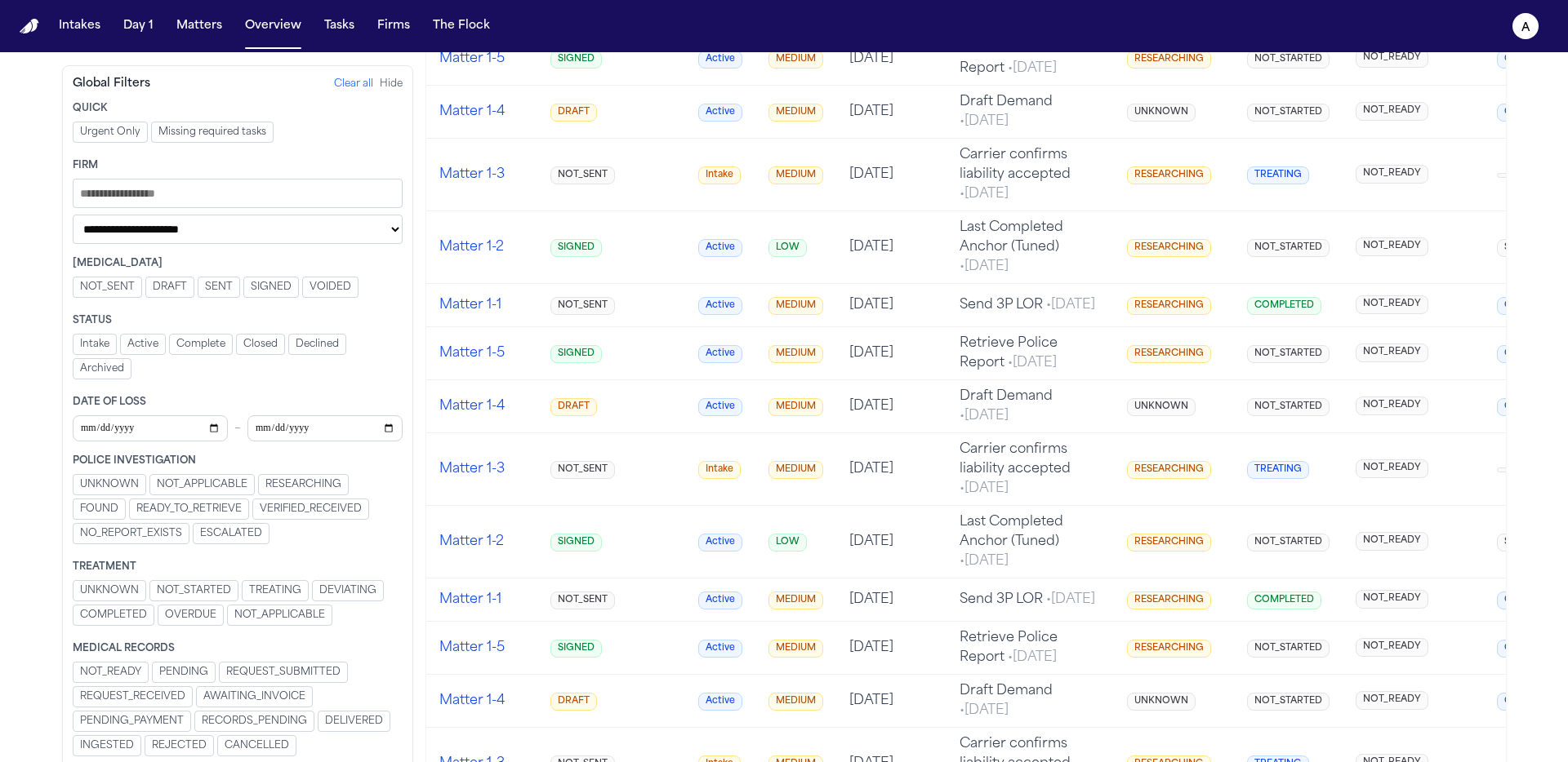
scroll to position [2944, 0]
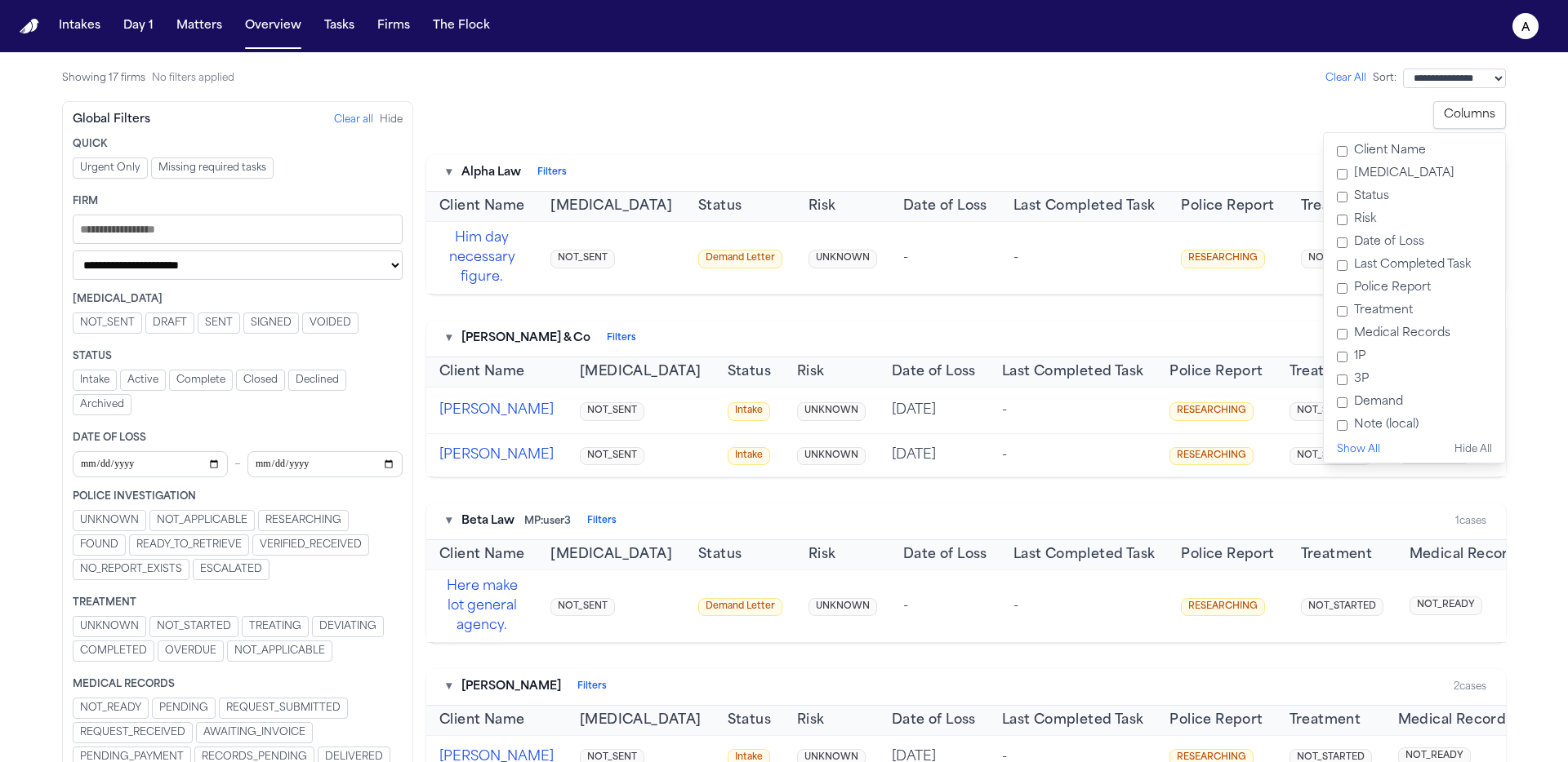
click at [1379, 196] on label "Status" at bounding box center [1414, 196] width 168 height 23
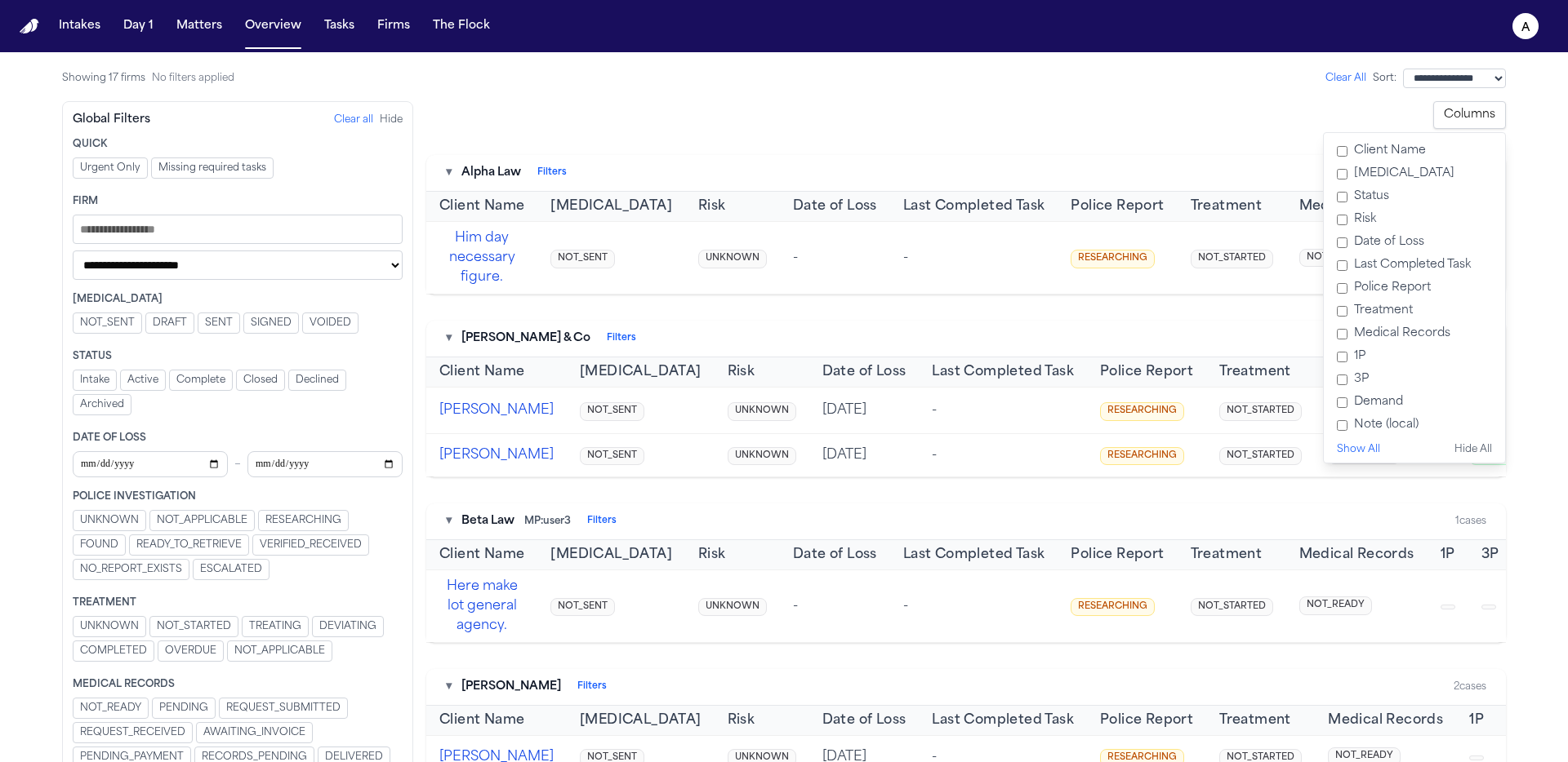
click at [1353, 217] on label "Risk" at bounding box center [1414, 219] width 168 height 23
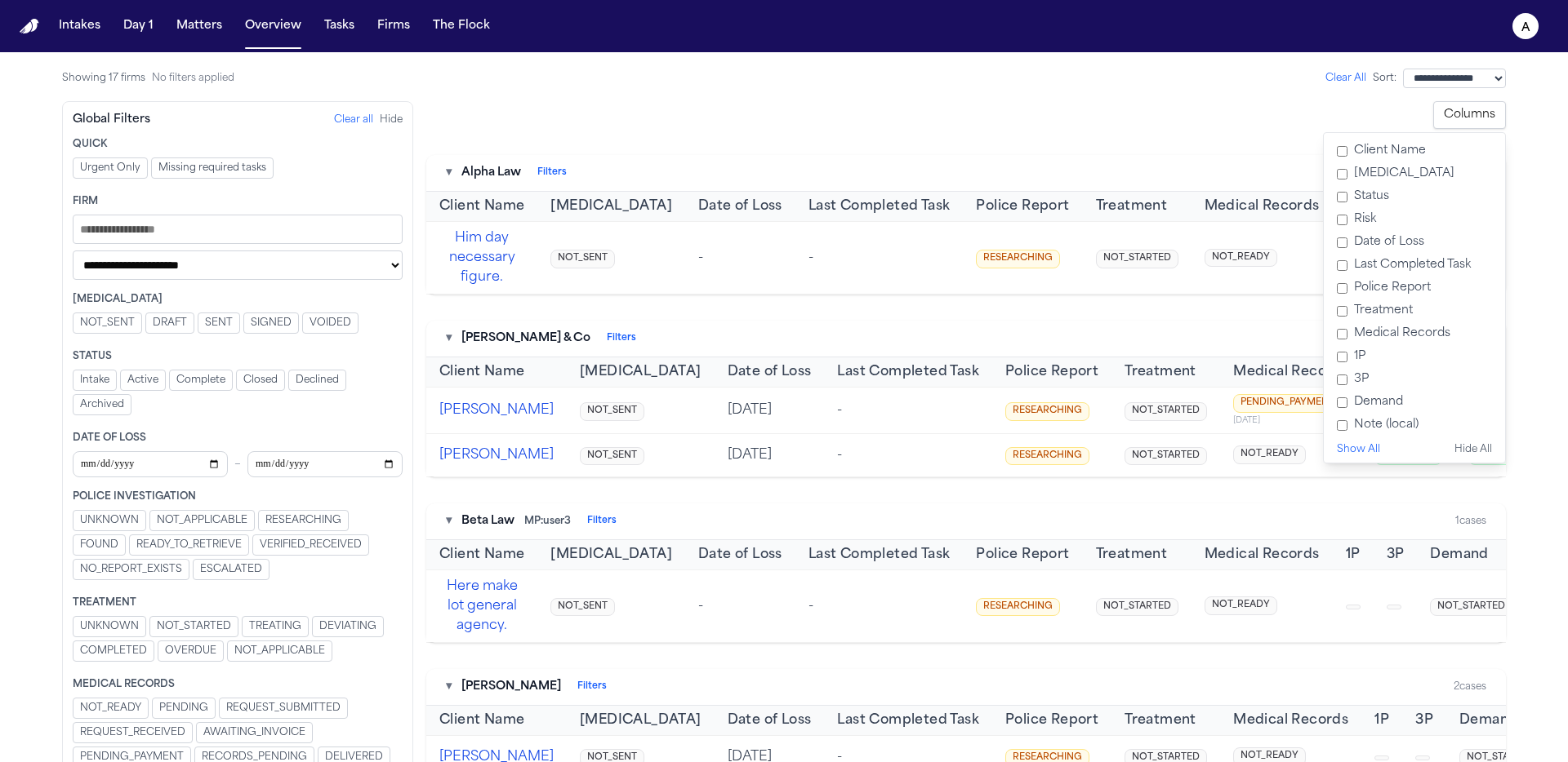
click at [889, 123] on div "**********" at bounding box center [966, 115] width 1080 height 28
click at [94, 265] on select "**********" at bounding box center [238, 265] width 330 height 30
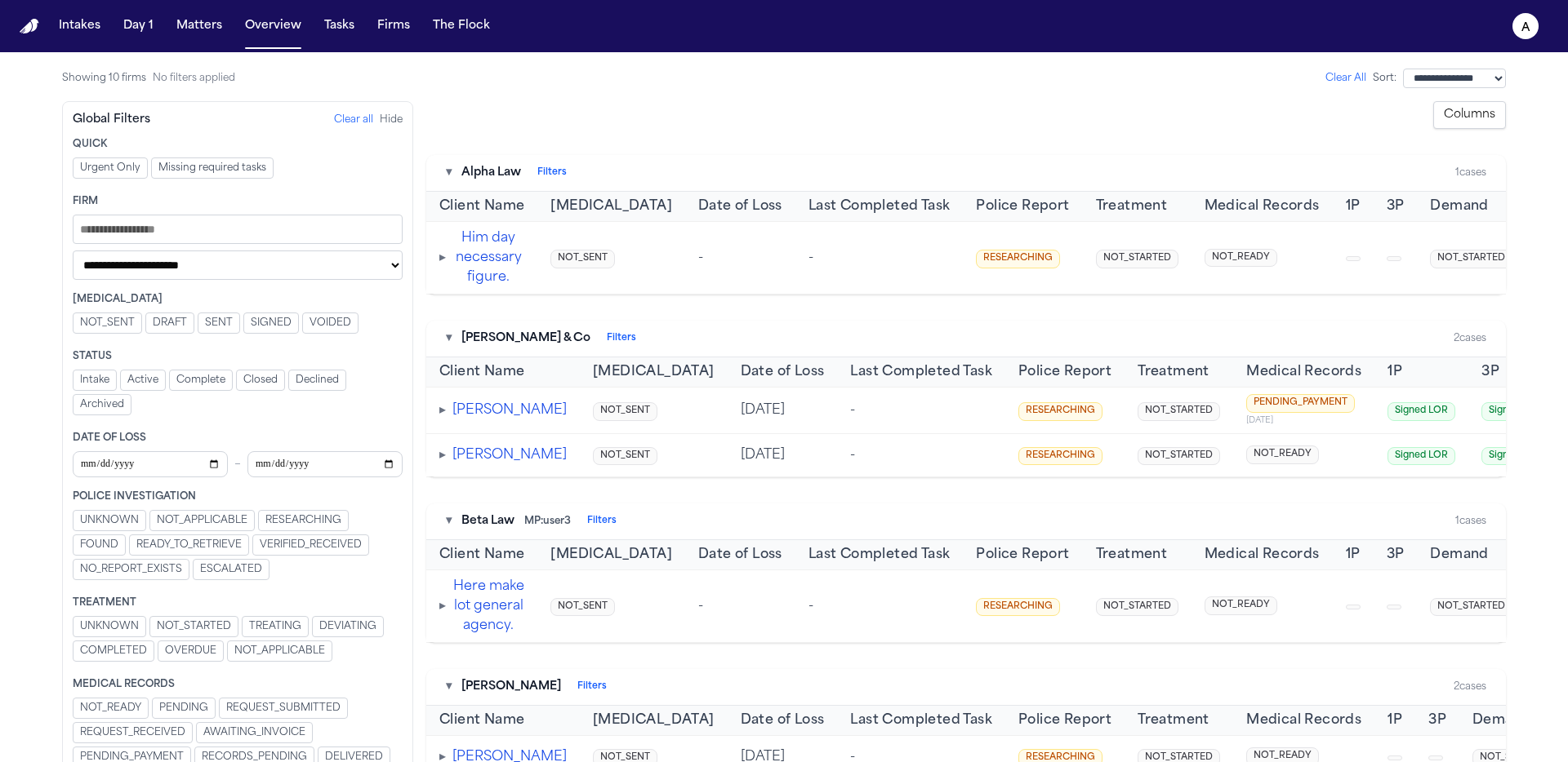
click at [446, 262] on div "▸ Him day necessary figure." at bounding box center [481, 257] width 85 height 59
click at [446, 262] on span "▸" at bounding box center [442, 257] width 7 height 13
click at [439, 417] on span "▸" at bounding box center [442, 410] width 7 height 13
click at [442, 462] on span "▸" at bounding box center [442, 455] width 7 height 13
click at [469, 465] on button "[PERSON_NAME]" at bounding box center [509, 455] width 115 height 20
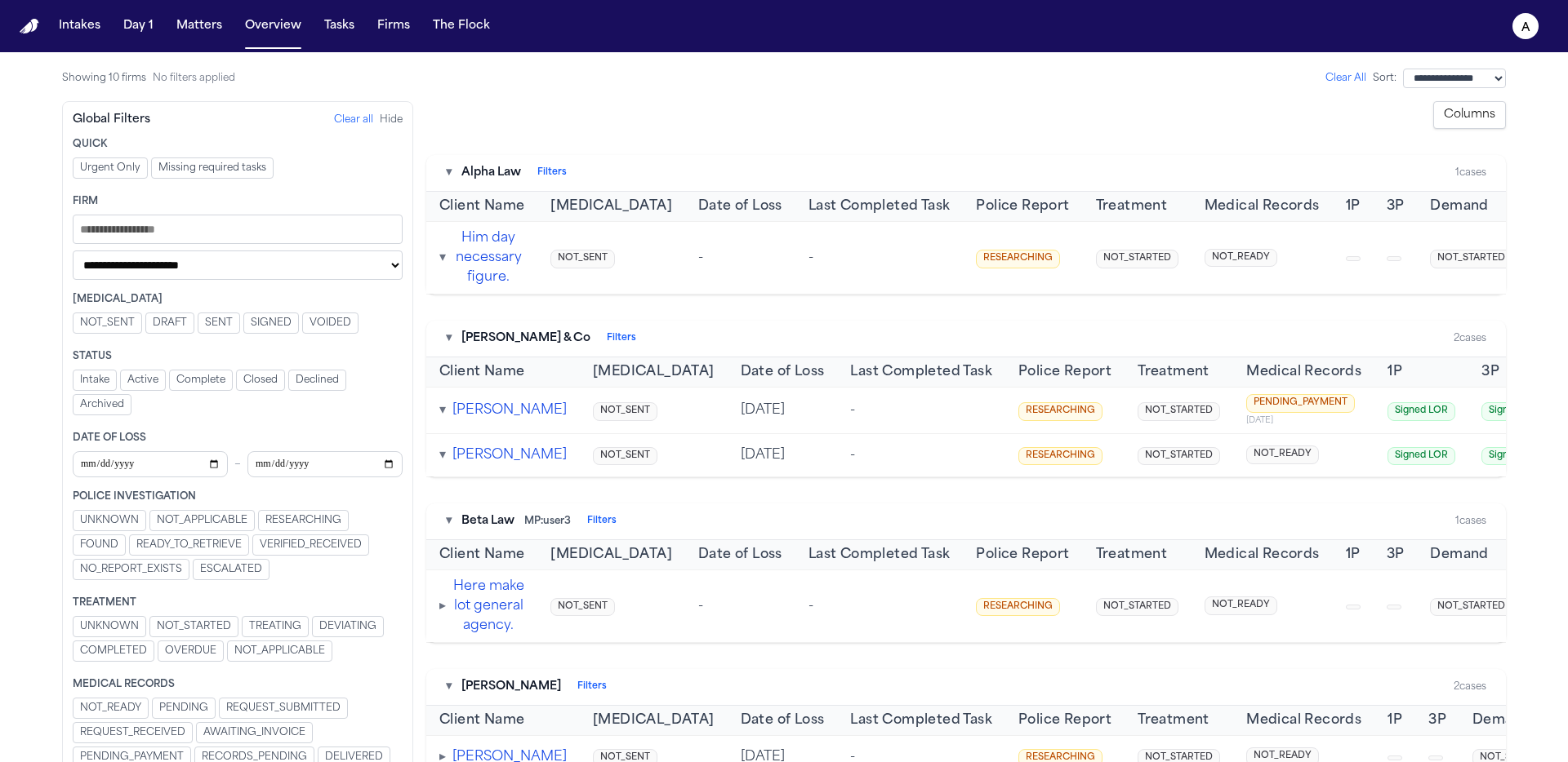
click at [491, 465] on button "[PERSON_NAME]" at bounding box center [509, 455] width 115 height 20
click at [483, 465] on button "[PERSON_NAME]" at bounding box center [509, 455] width 115 height 20
click at [484, 465] on button "[PERSON_NAME]" at bounding box center [509, 455] width 115 height 20
click at [487, 636] on button "Here make lot general agency." at bounding box center [488, 606] width 72 height 59
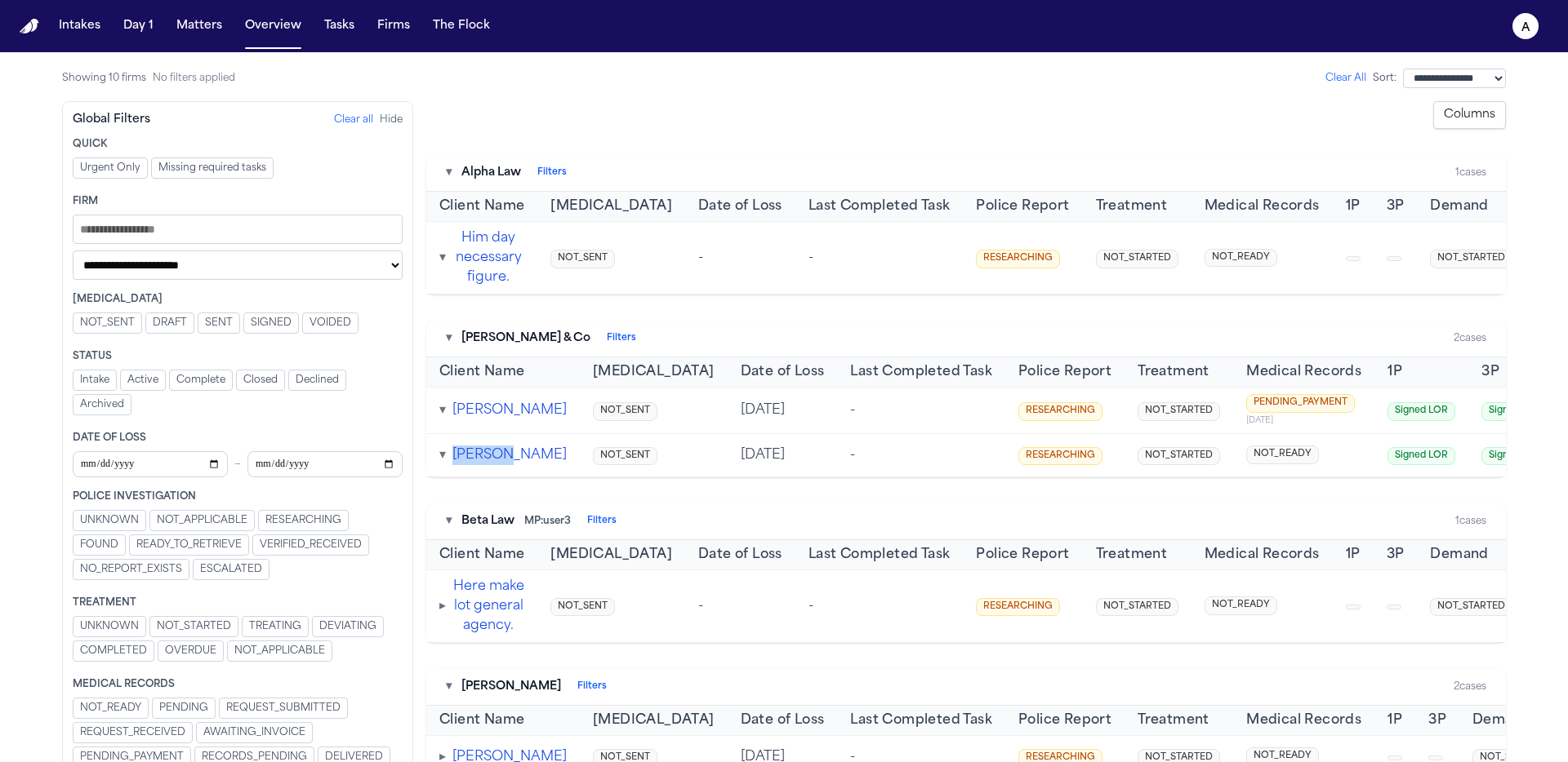
click at [487, 636] on button "Here make lot general agency." at bounding box center [488, 606] width 72 height 59
click at [182, 32] on button "Matters" at bounding box center [199, 25] width 59 height 30
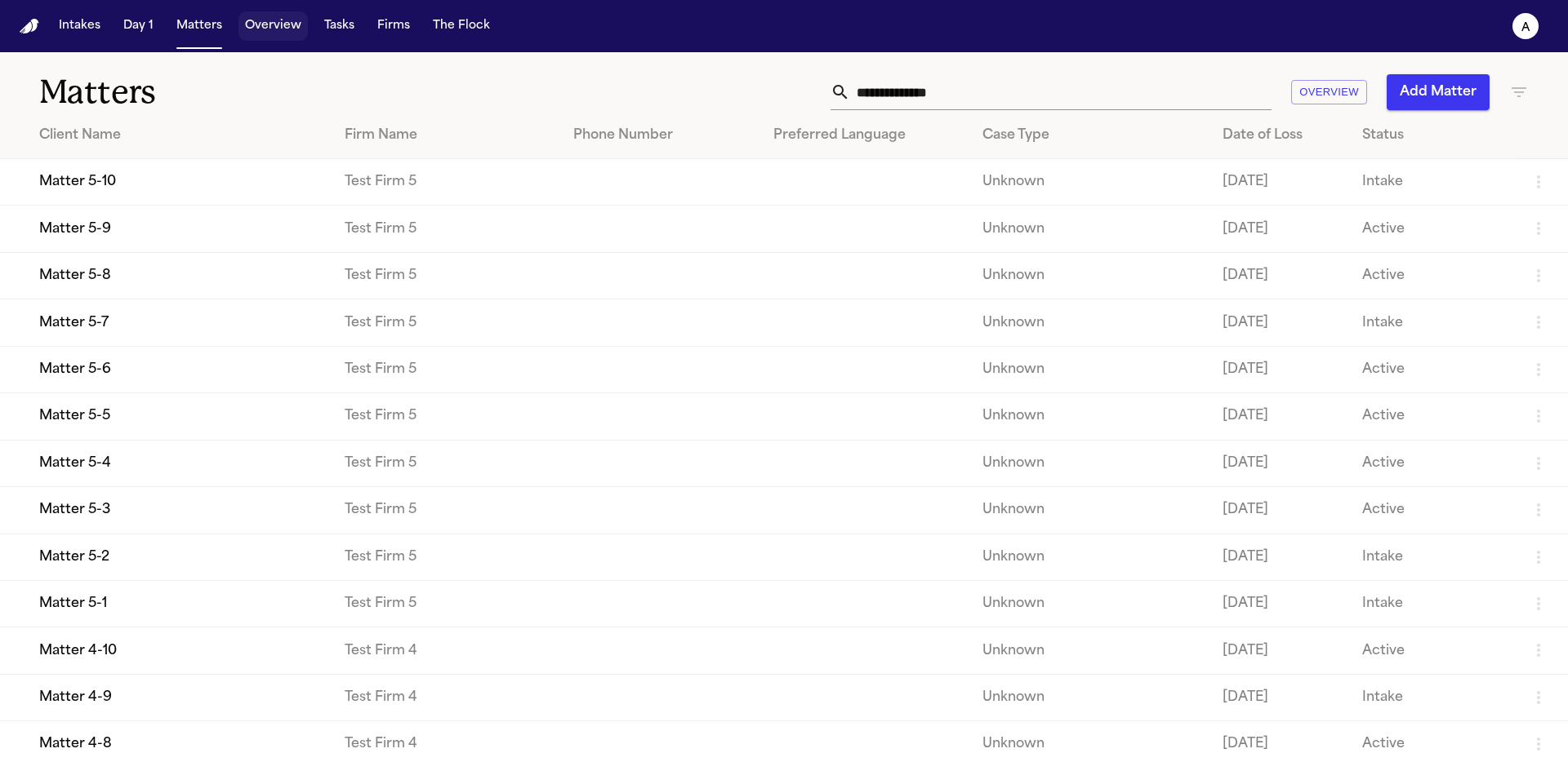
click at [249, 27] on button "Overview" at bounding box center [273, 25] width 70 height 30
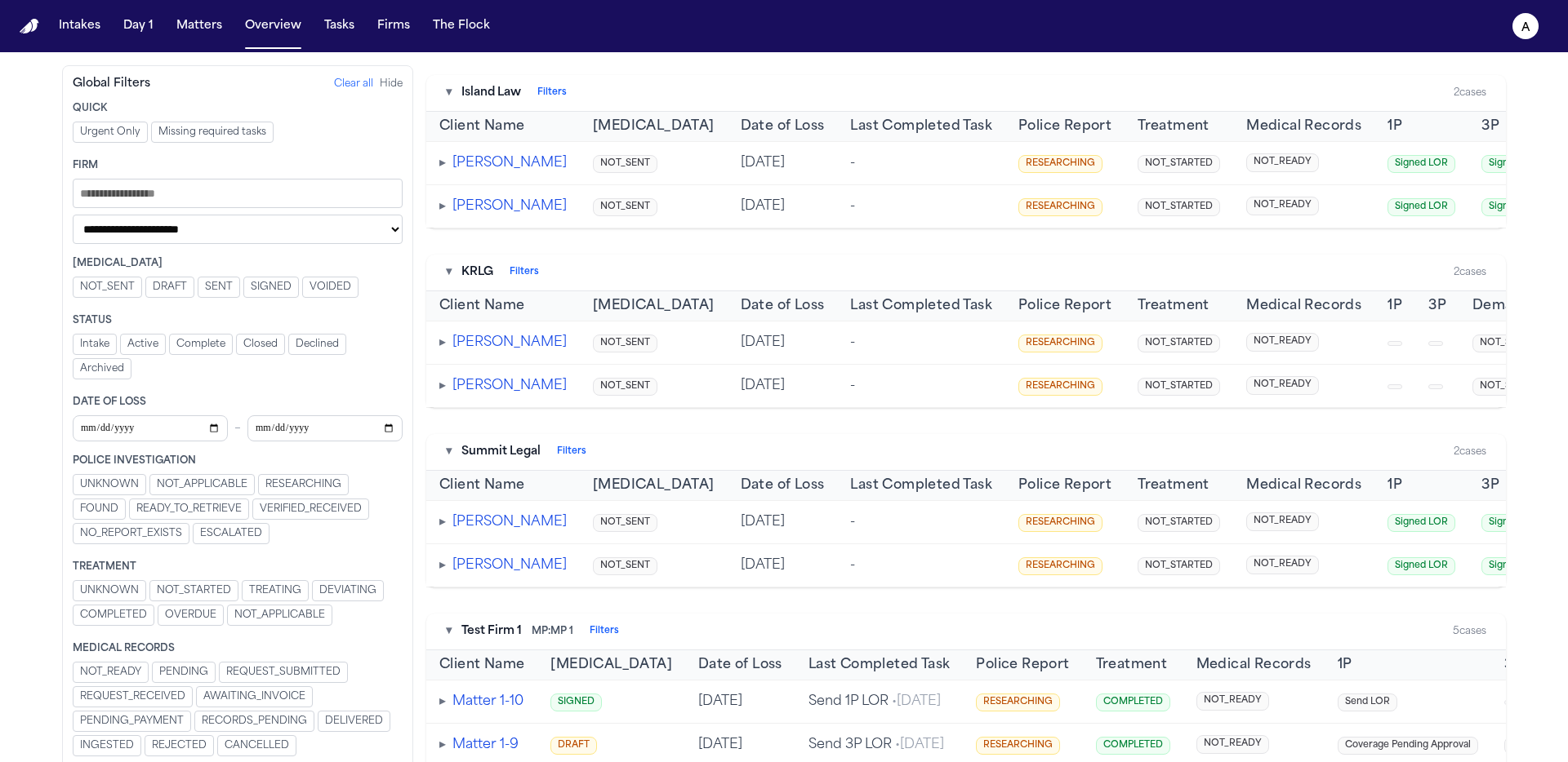
scroll to position [802, 0]
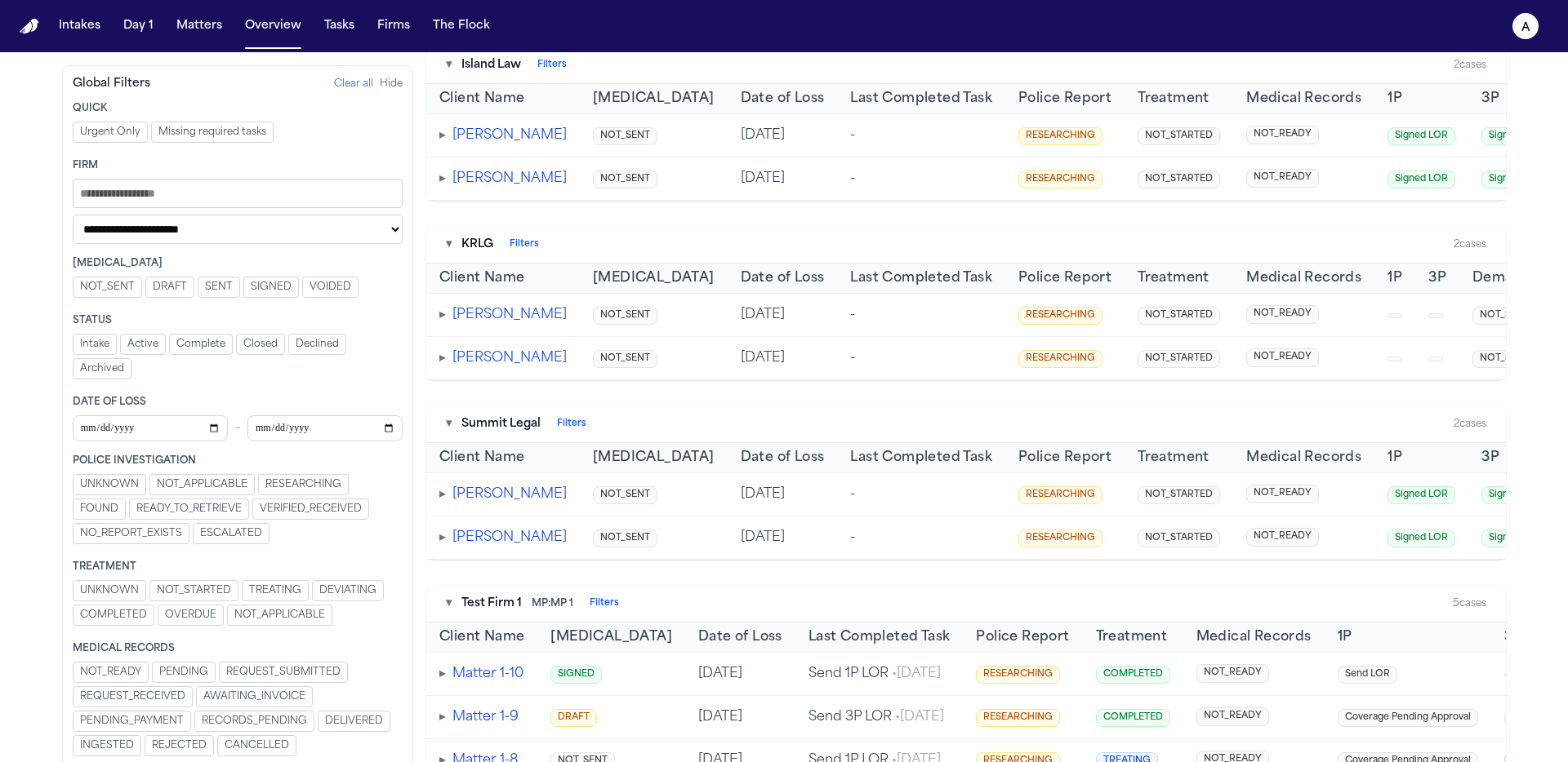
click at [475, 504] on button "[PERSON_NAME]" at bounding box center [509, 494] width 115 height 20
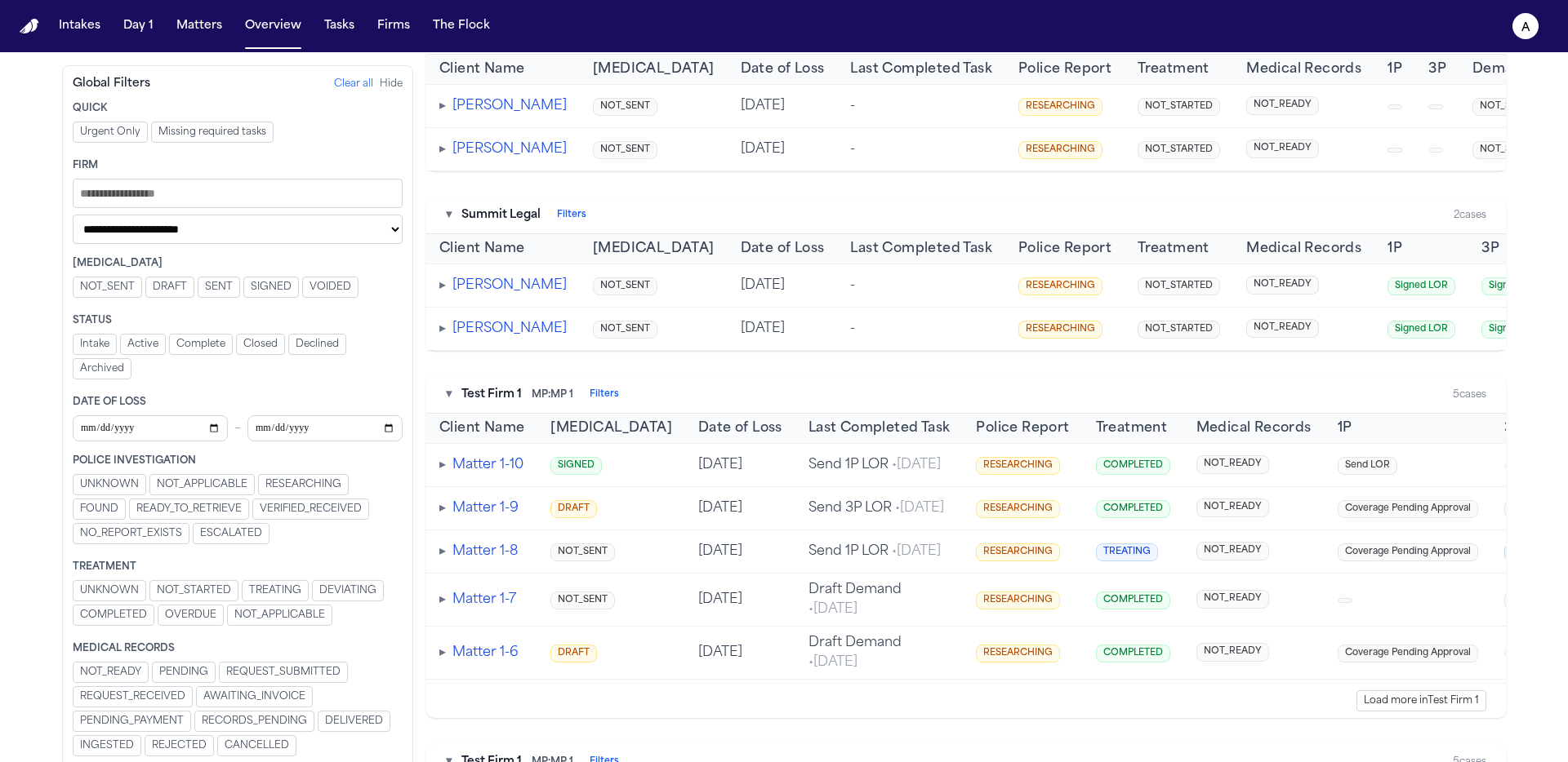
scroll to position [1021, 0]
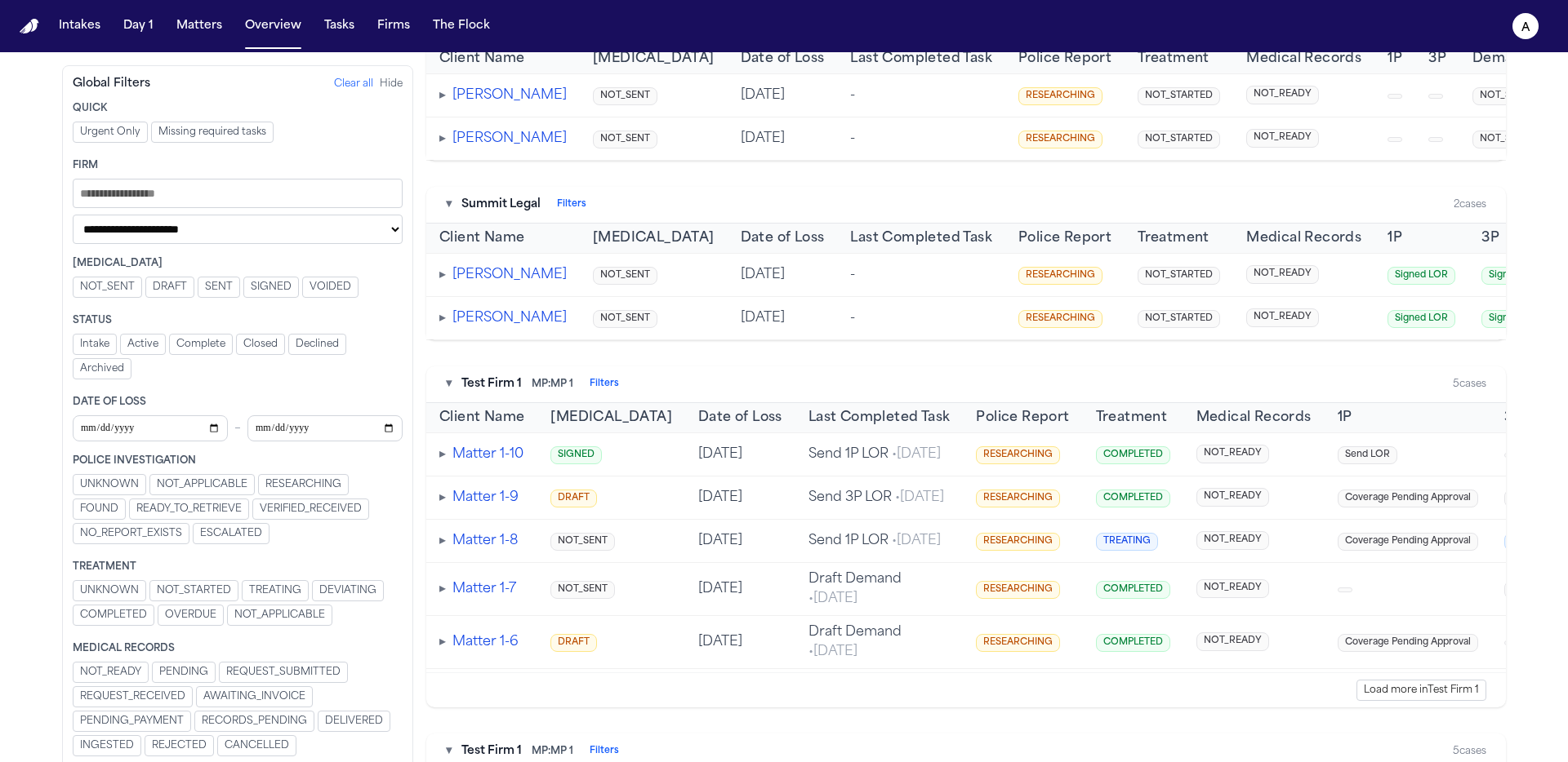
drag, startPoint x: 439, startPoint y: 468, endPoint x: 443, endPoint y: 482, distance: 14.6
click at [439, 282] on span "▸" at bounding box center [442, 274] width 7 height 13
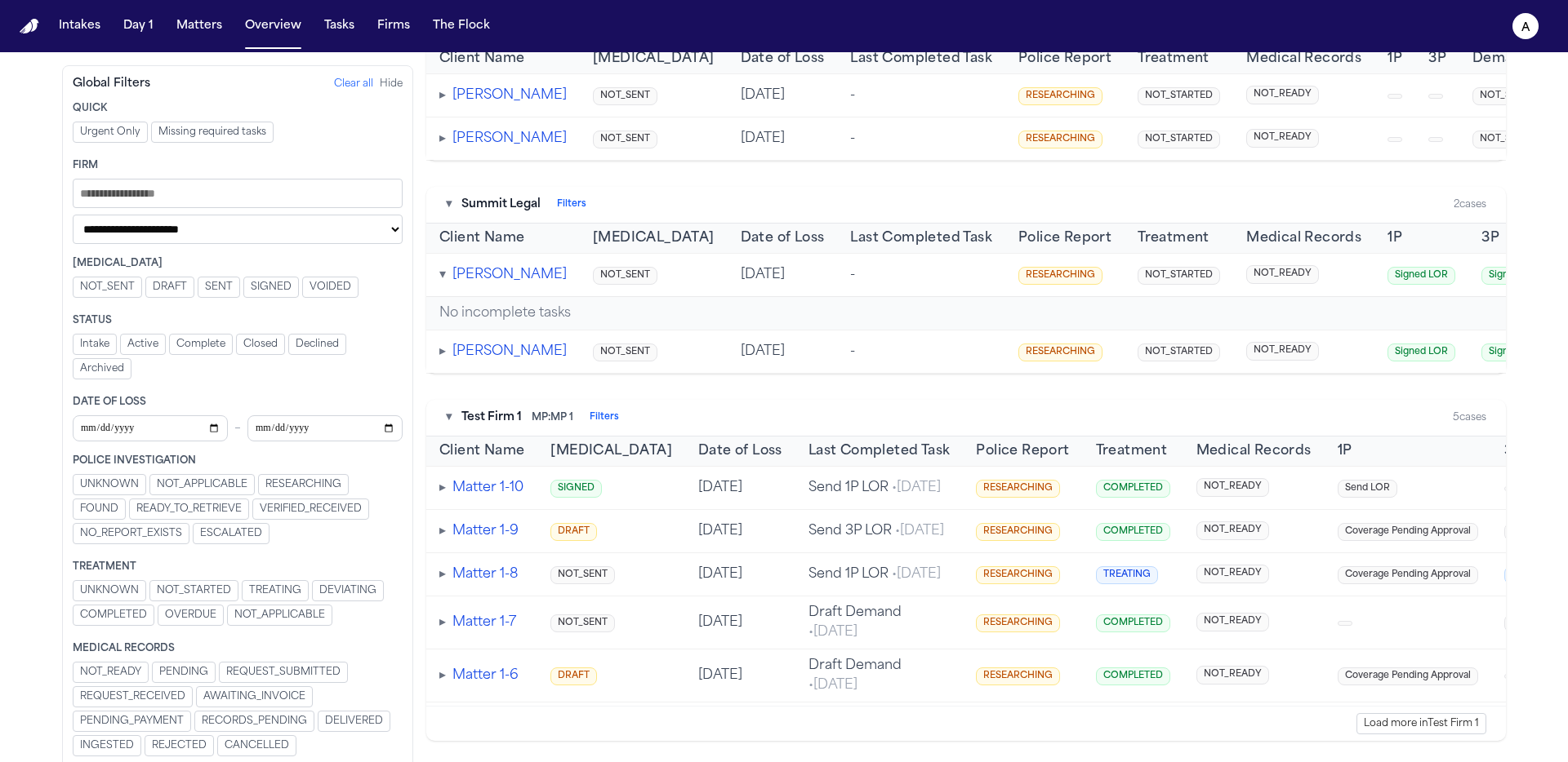
click at [437, 373] on td "▸ Evelyn Marquez" at bounding box center [503, 351] width 154 height 43
click at [441, 358] on span "▸" at bounding box center [442, 351] width 7 height 13
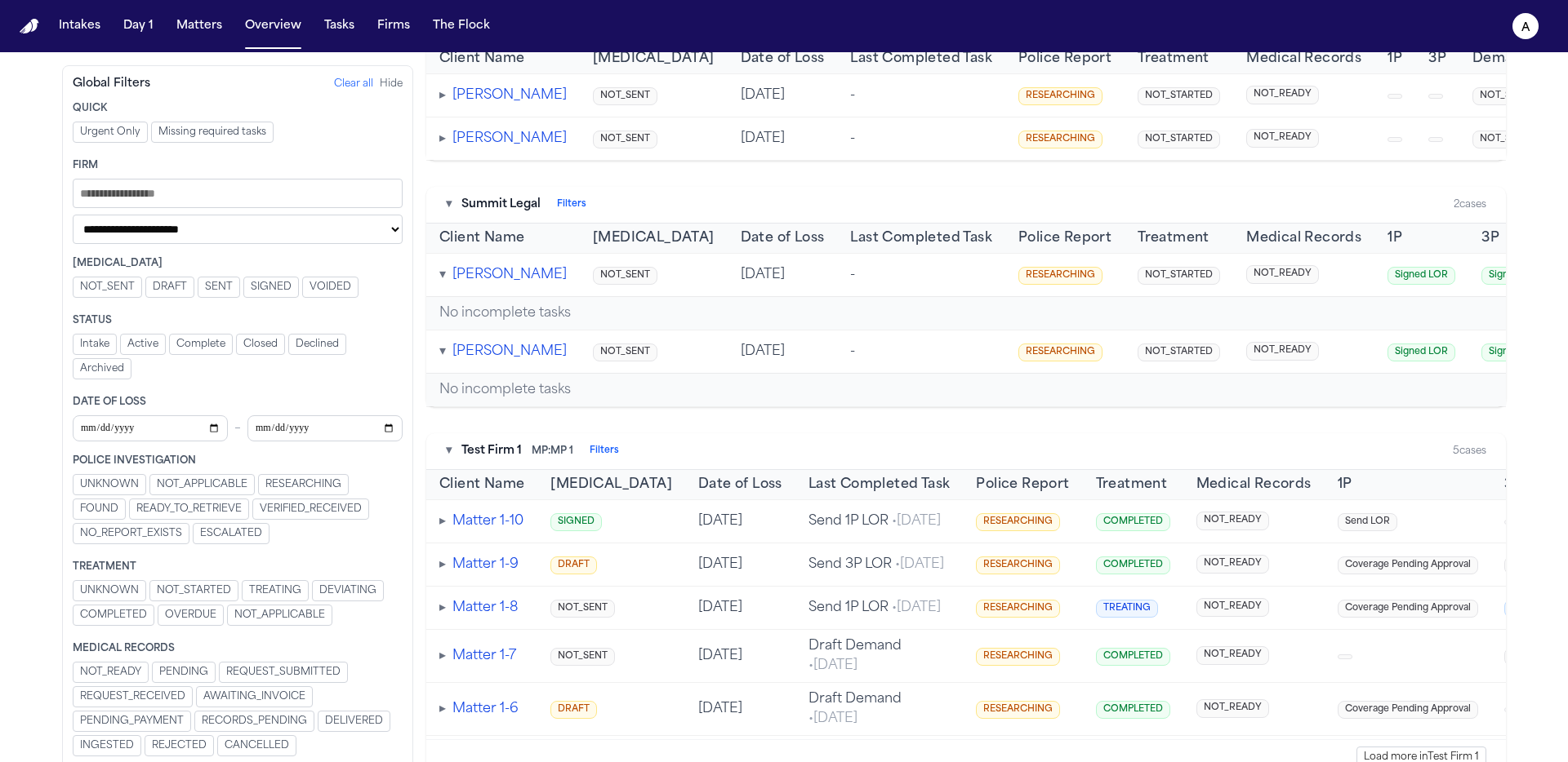
click at [441, 145] on span "▸" at bounding box center [442, 138] width 7 height 13
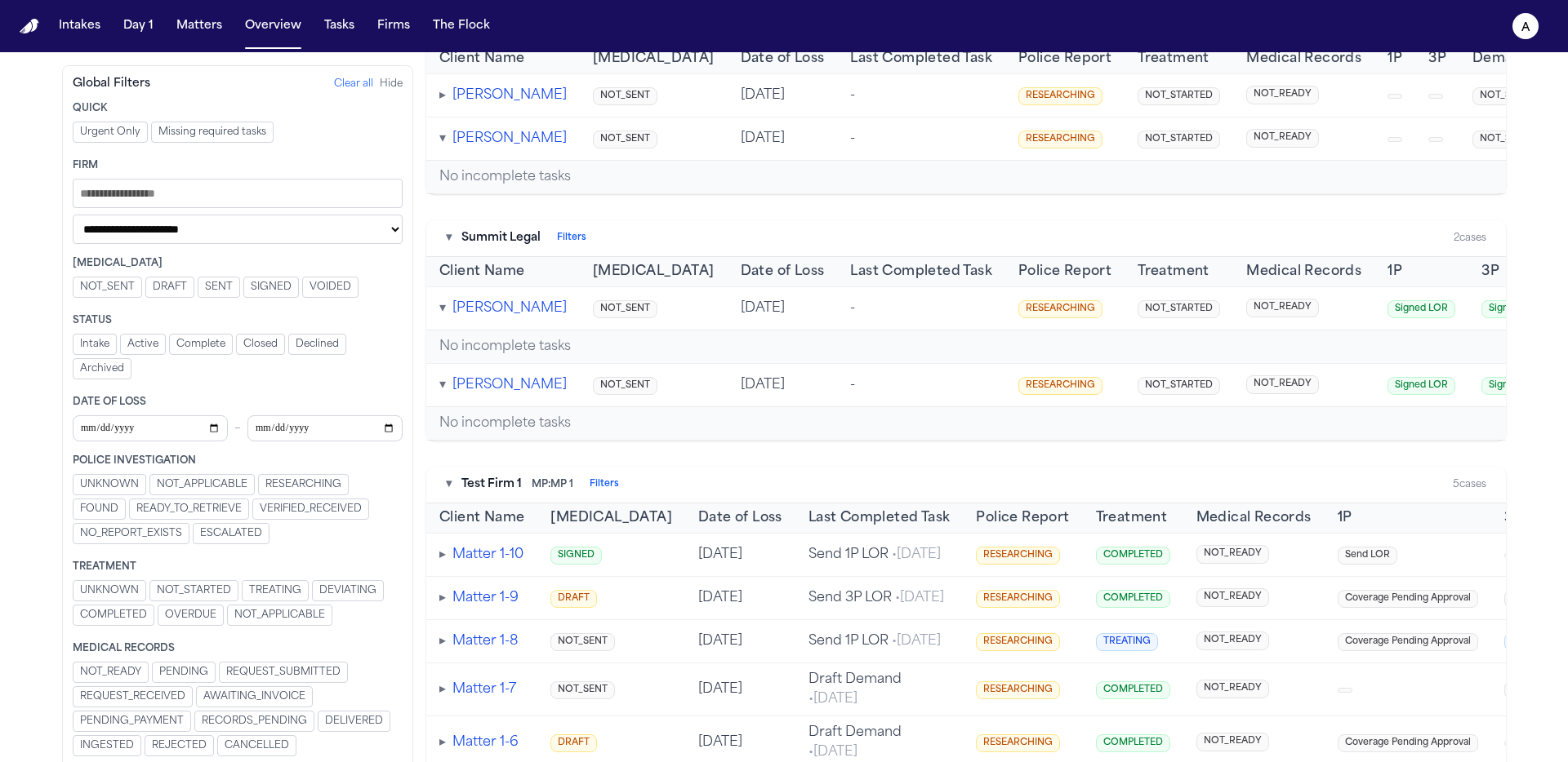
click at [444, 102] on span "▸" at bounding box center [442, 95] width 7 height 13
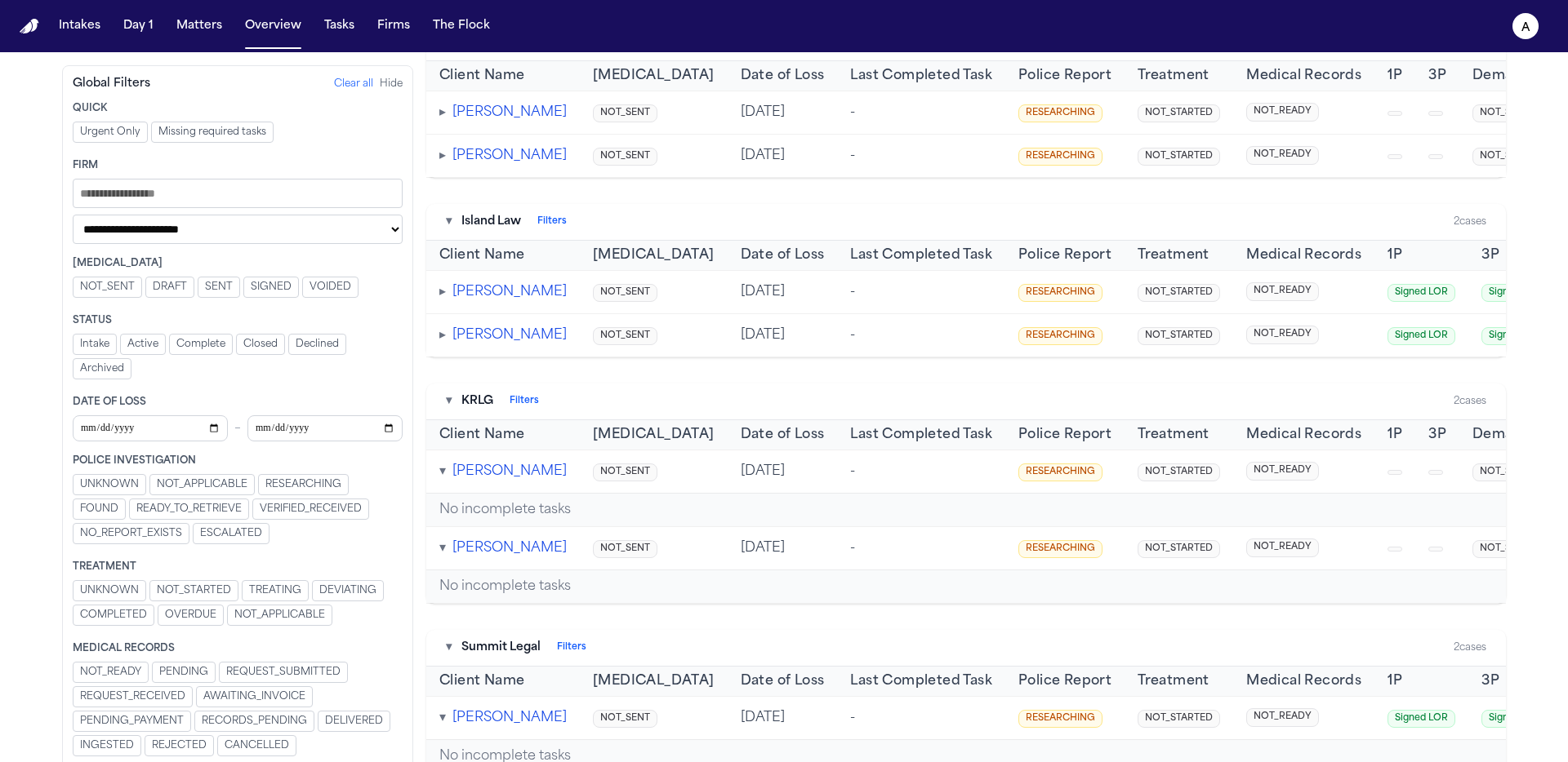
scroll to position [561, 0]
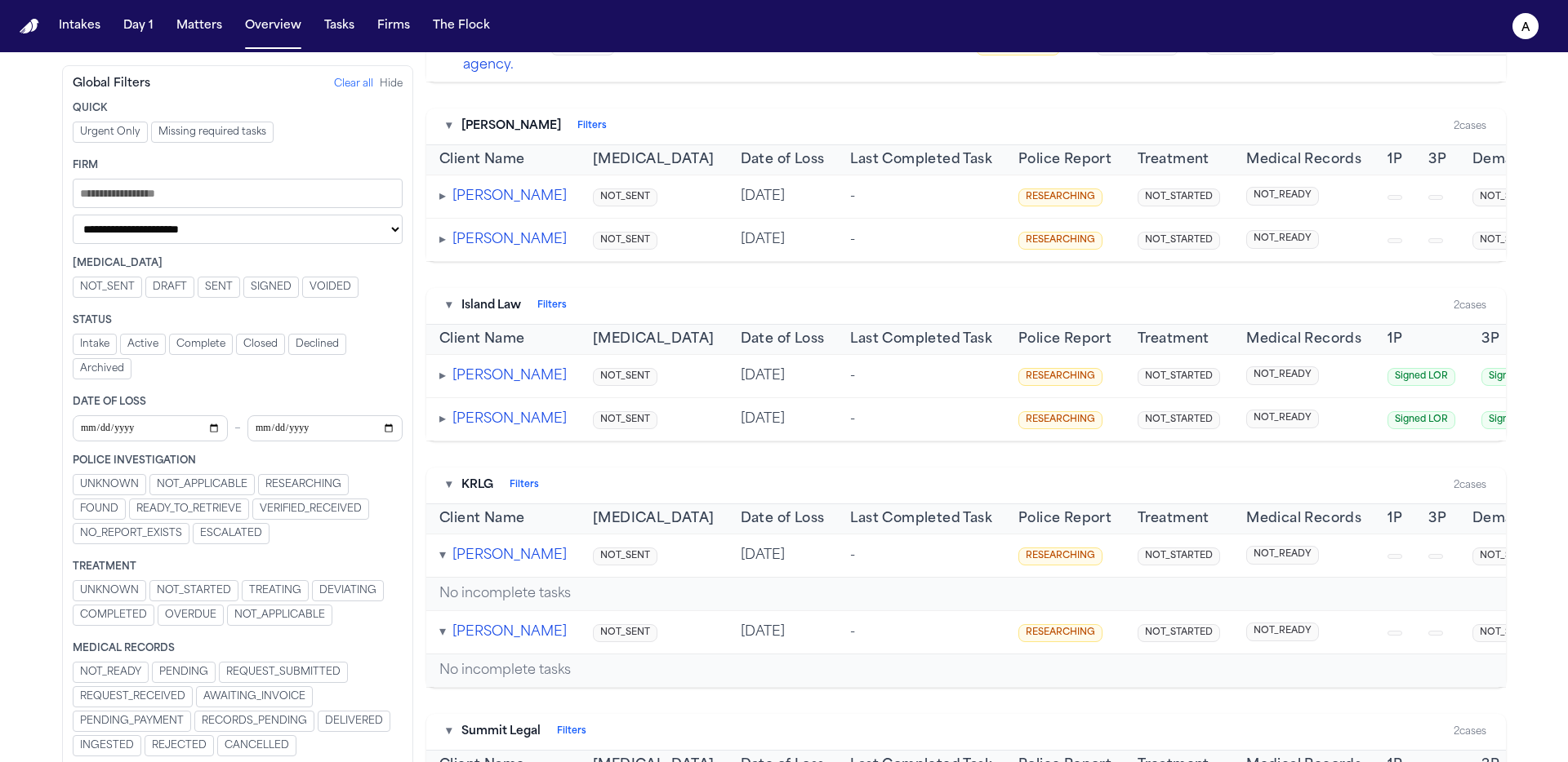
click at [437, 440] on td "▸ Kalei Nakoa" at bounding box center [503, 418] width 154 height 43
click at [443, 383] on span "▸" at bounding box center [442, 376] width 7 height 13
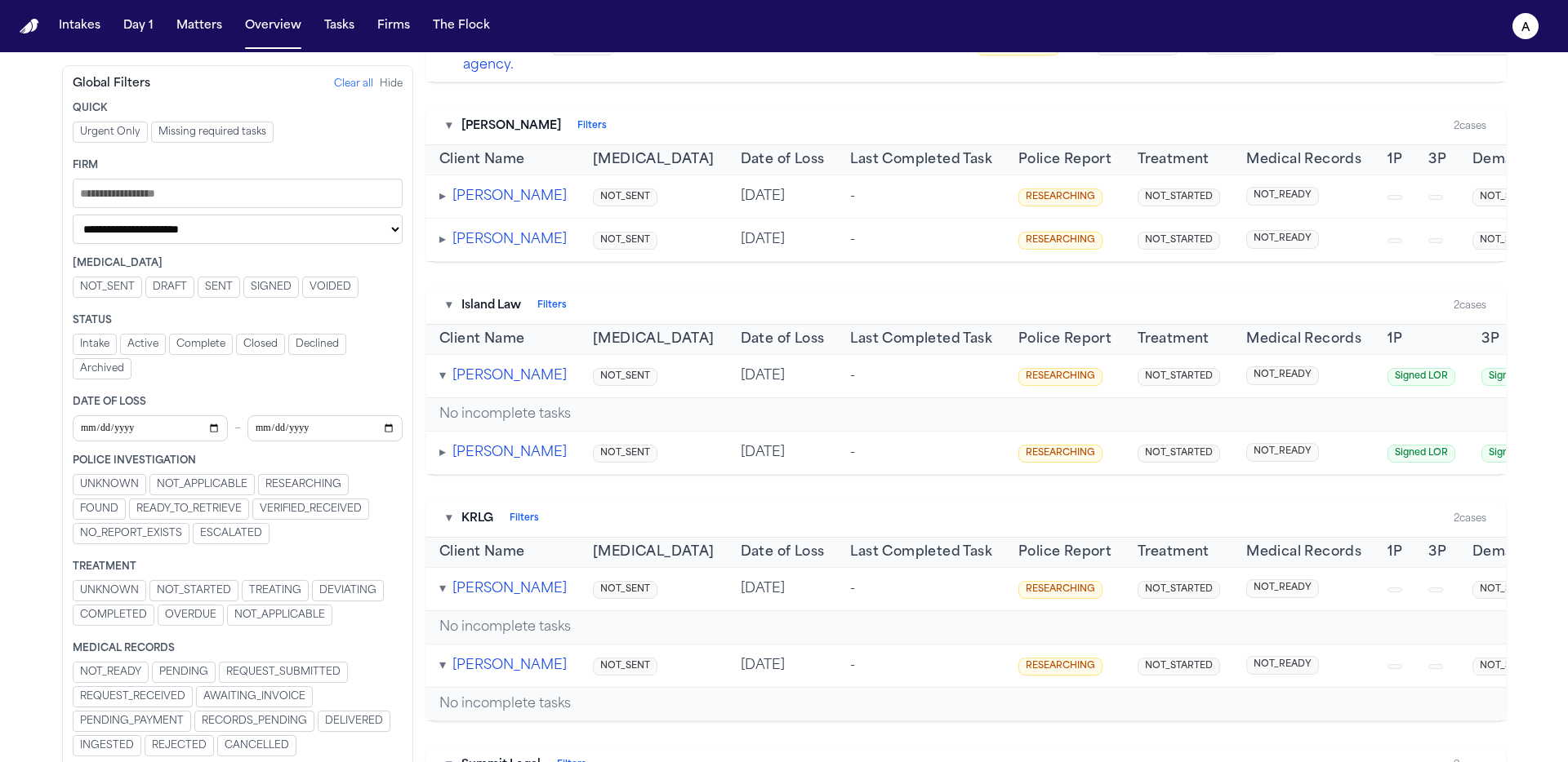
click at [445, 460] on span "▸" at bounding box center [442, 452] width 7 height 13
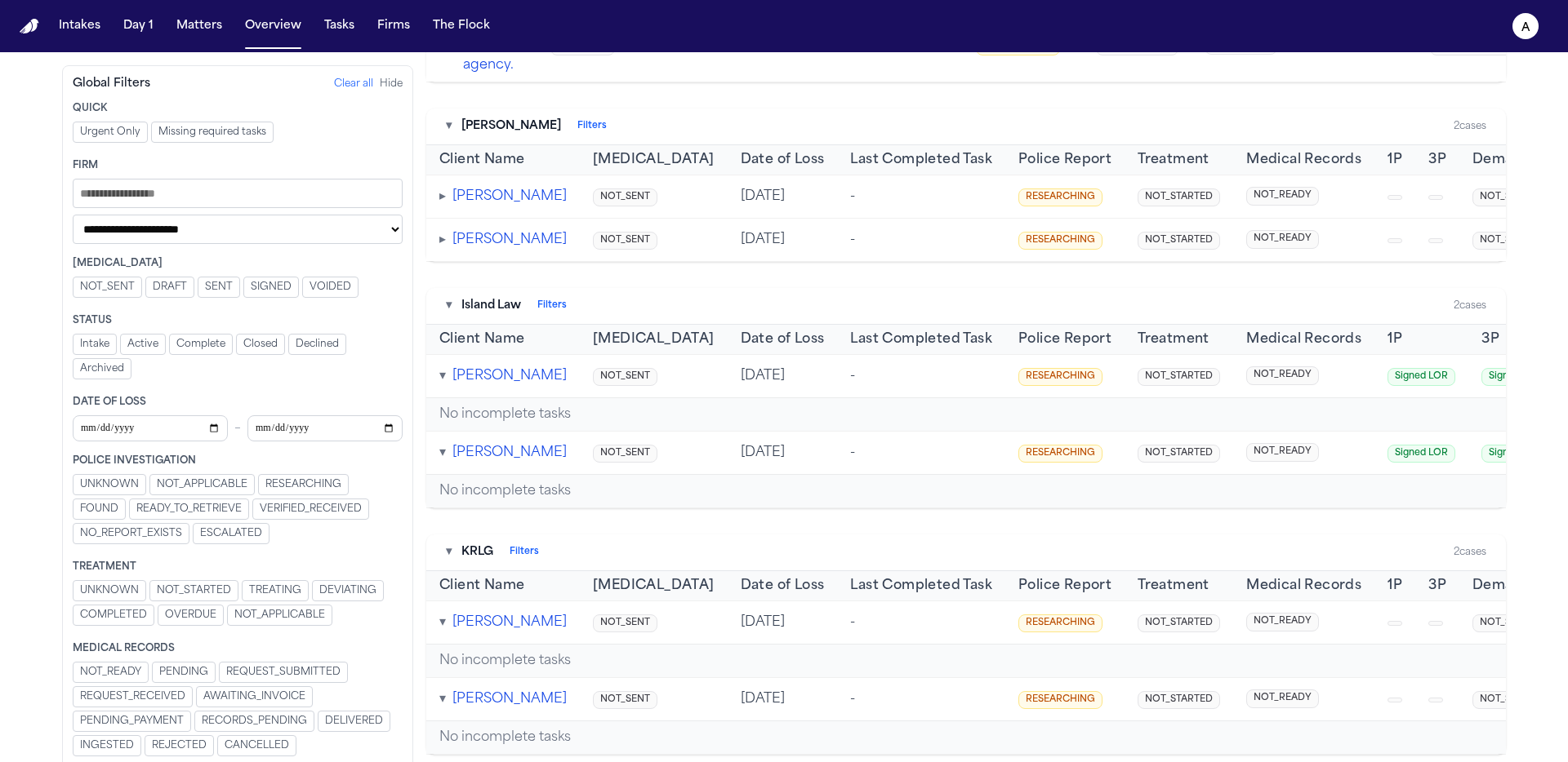
click at [478, 249] on button "[PERSON_NAME]" at bounding box center [509, 239] width 115 height 20
click at [444, 204] on span "▸" at bounding box center [442, 196] width 7 height 13
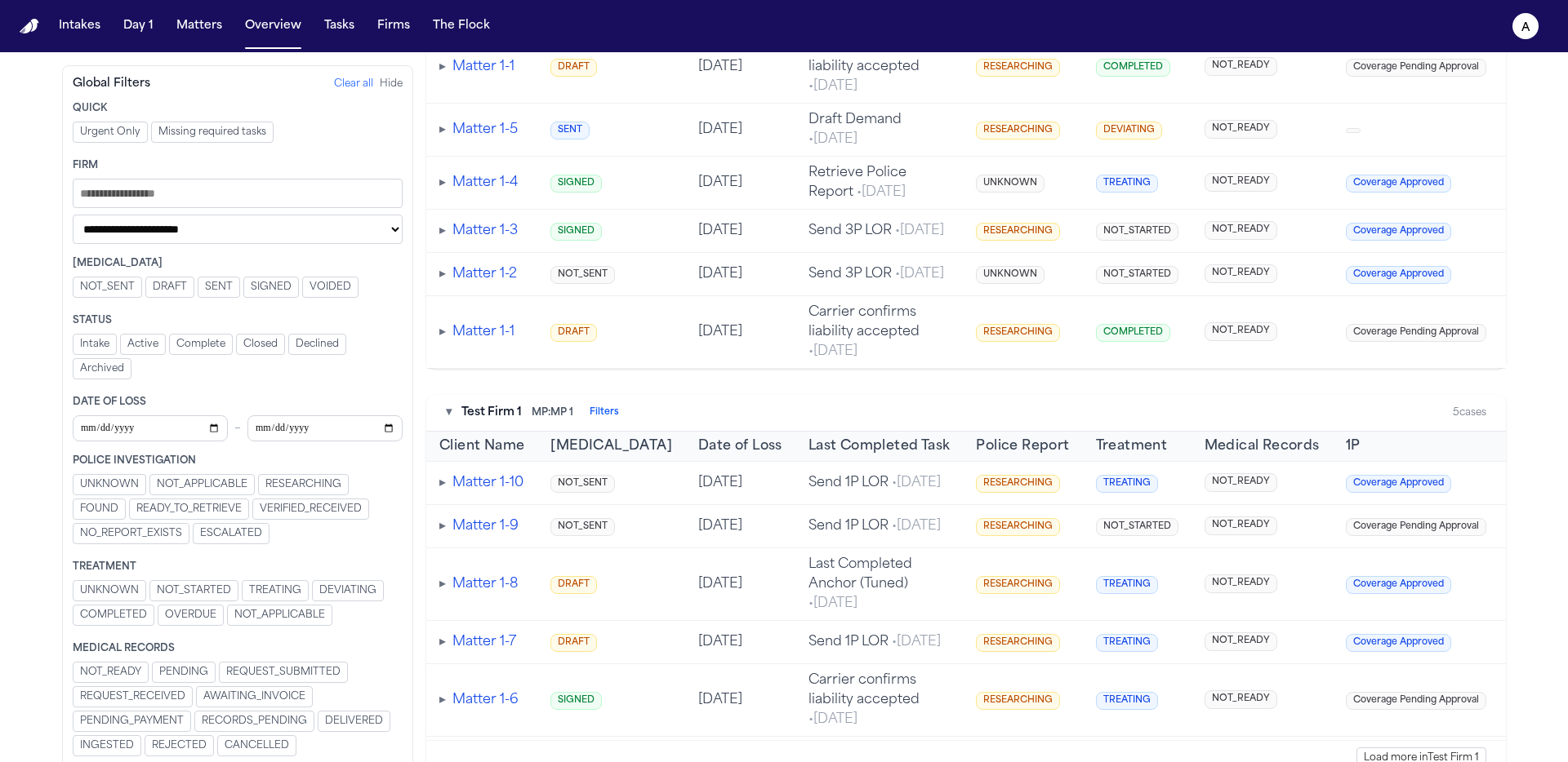
scroll to position [3188, 0]
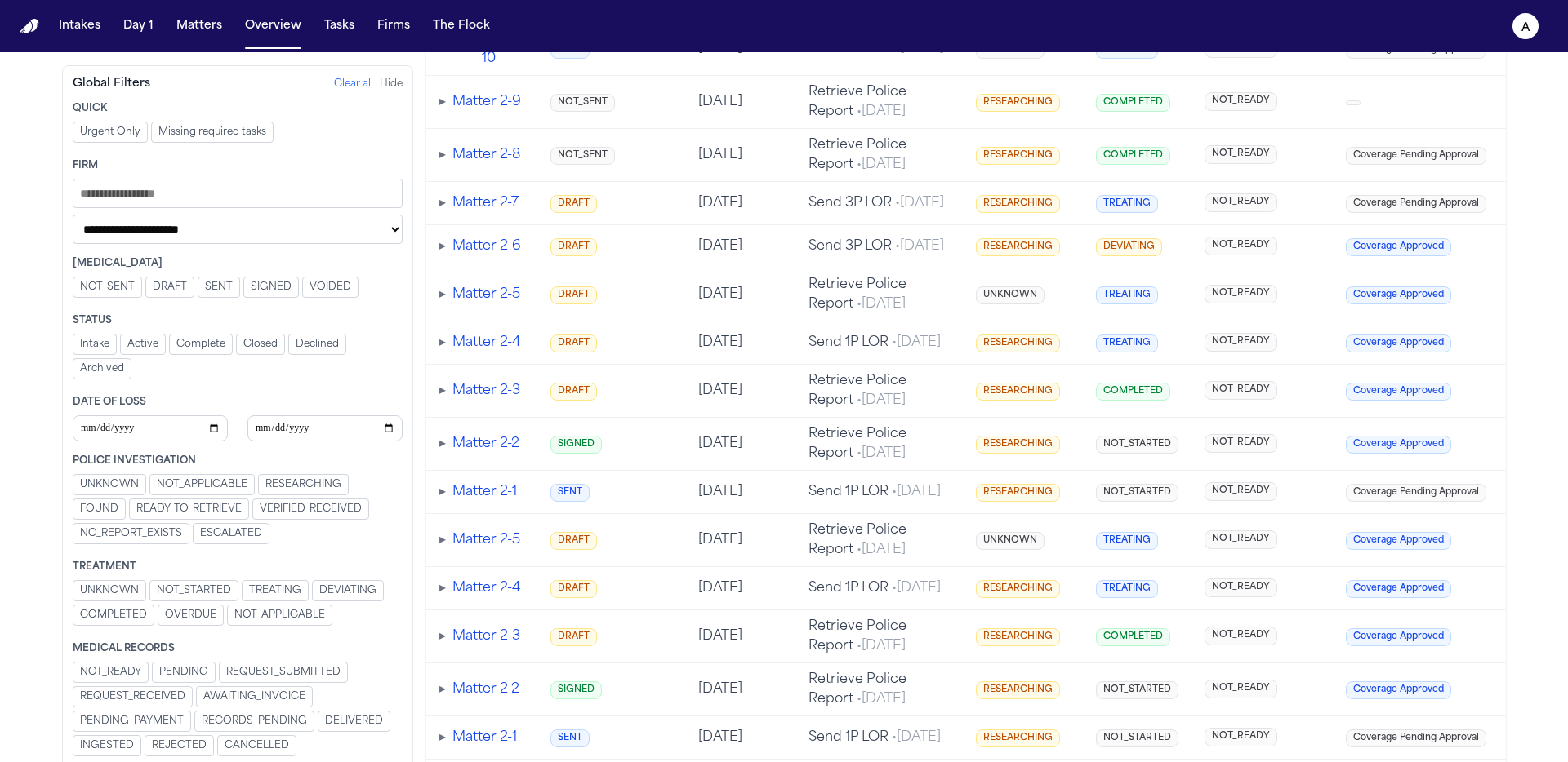
click at [464, 69] on button "Matter 2-10" at bounding box center [488, 49] width 72 height 39
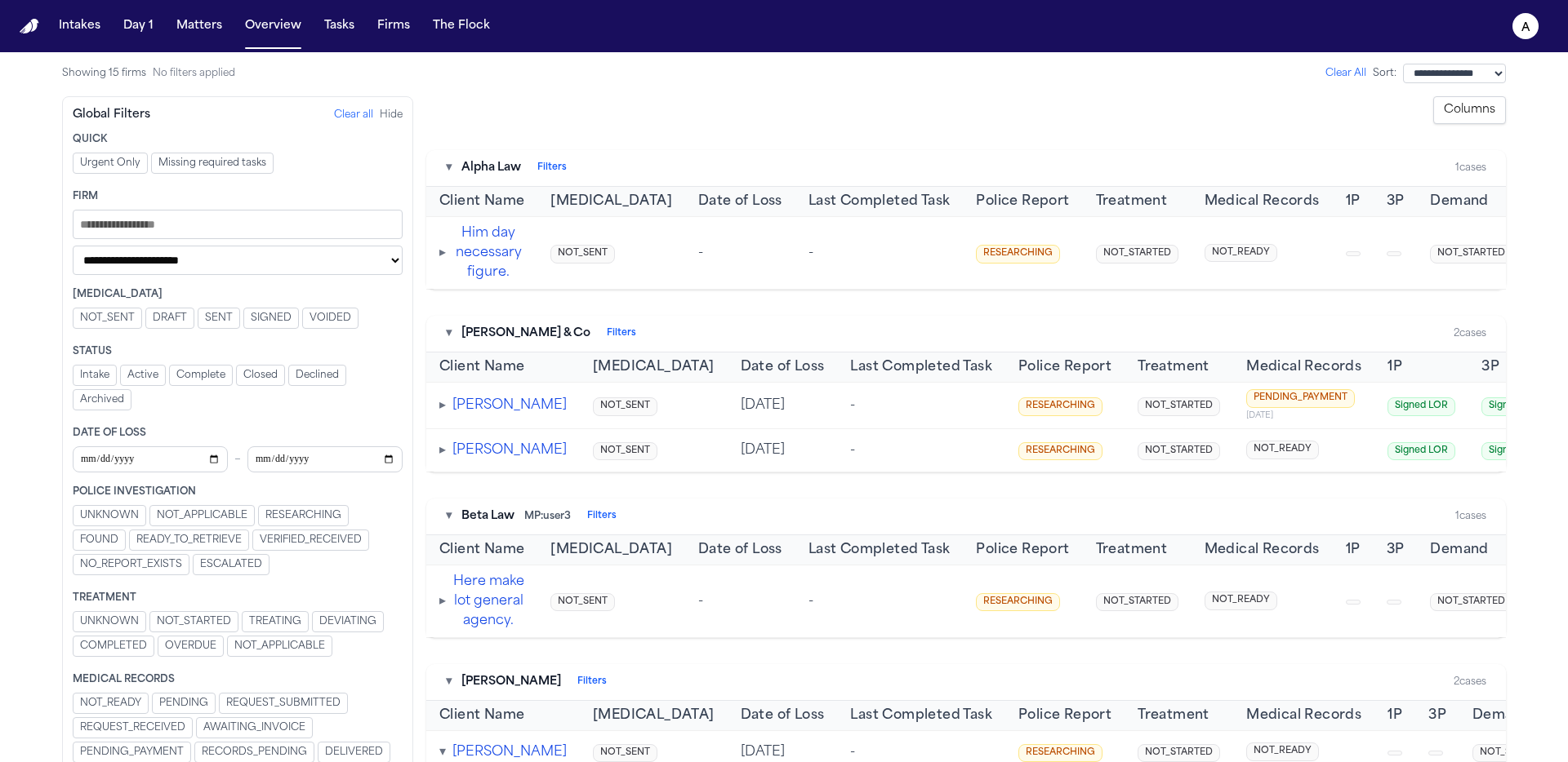
scroll to position [0, 0]
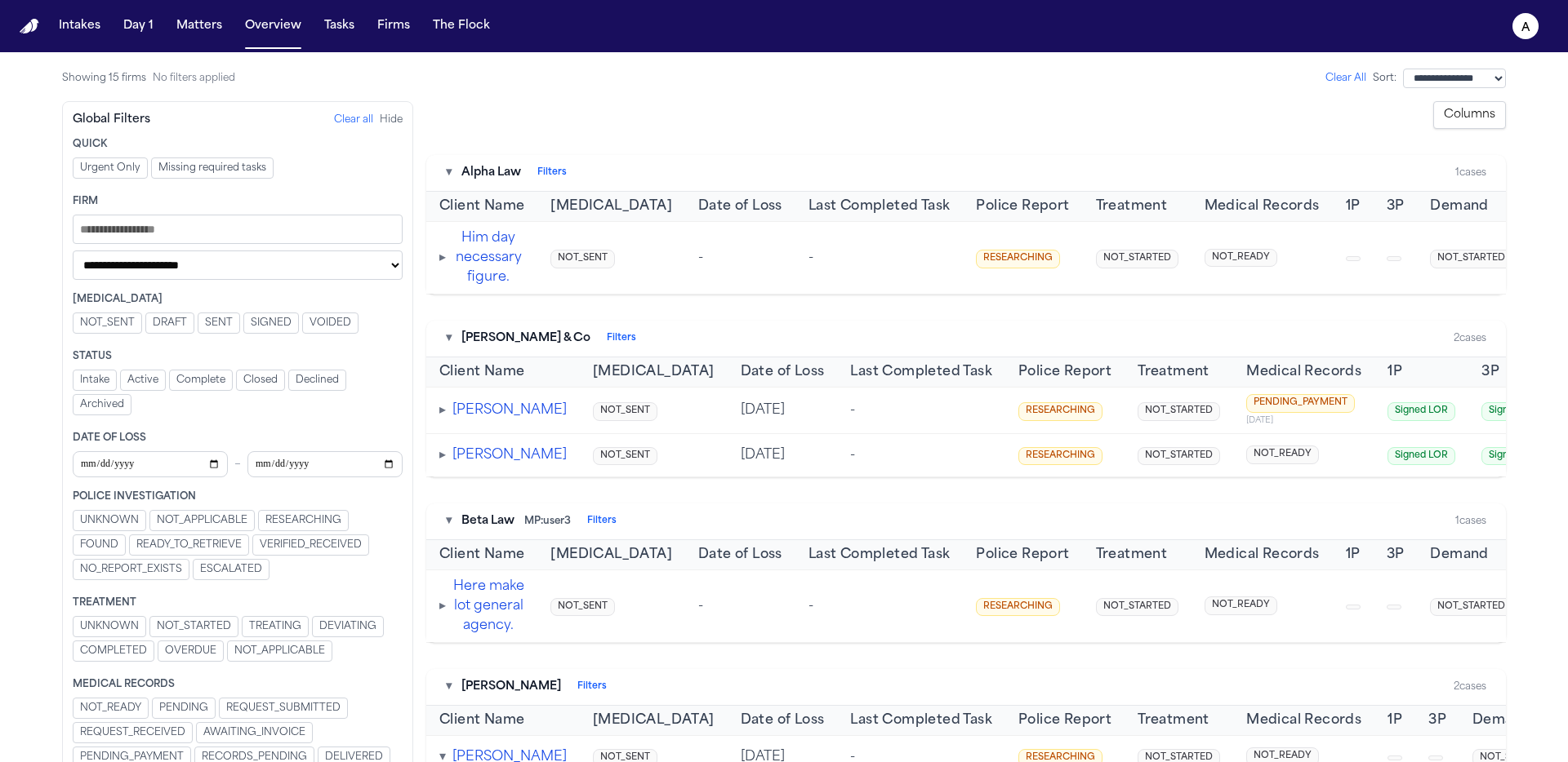
click at [486, 268] on button "Him day necessary figure." at bounding box center [488, 257] width 72 height 59
click at [439, 429] on td "▸ Gloria Annette Garza" at bounding box center [503, 411] width 154 height 47
click at [446, 417] on span "▸" at bounding box center [442, 410] width 7 height 13
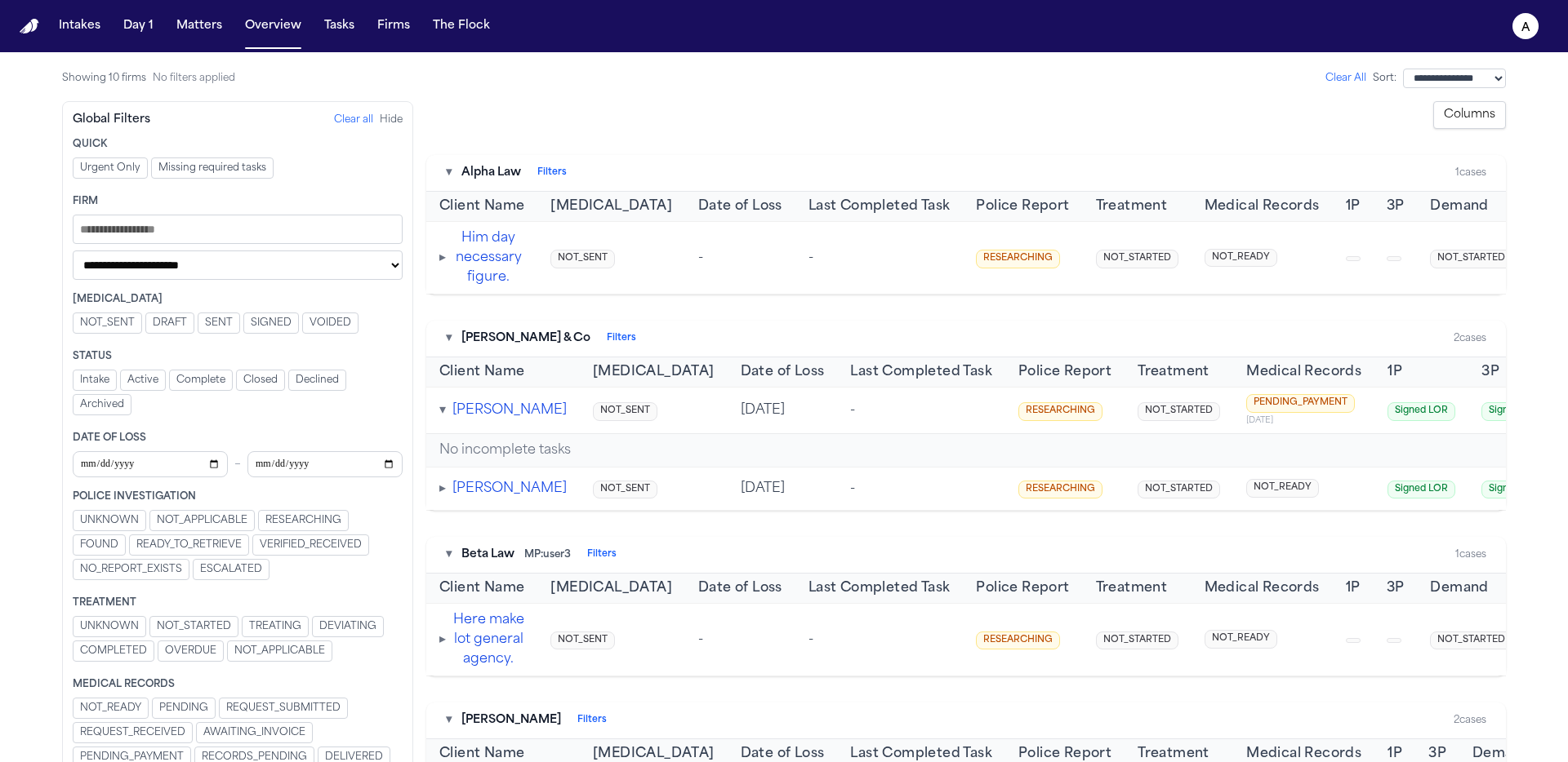
click at [469, 420] on button "[PERSON_NAME]" at bounding box center [509, 410] width 115 height 20
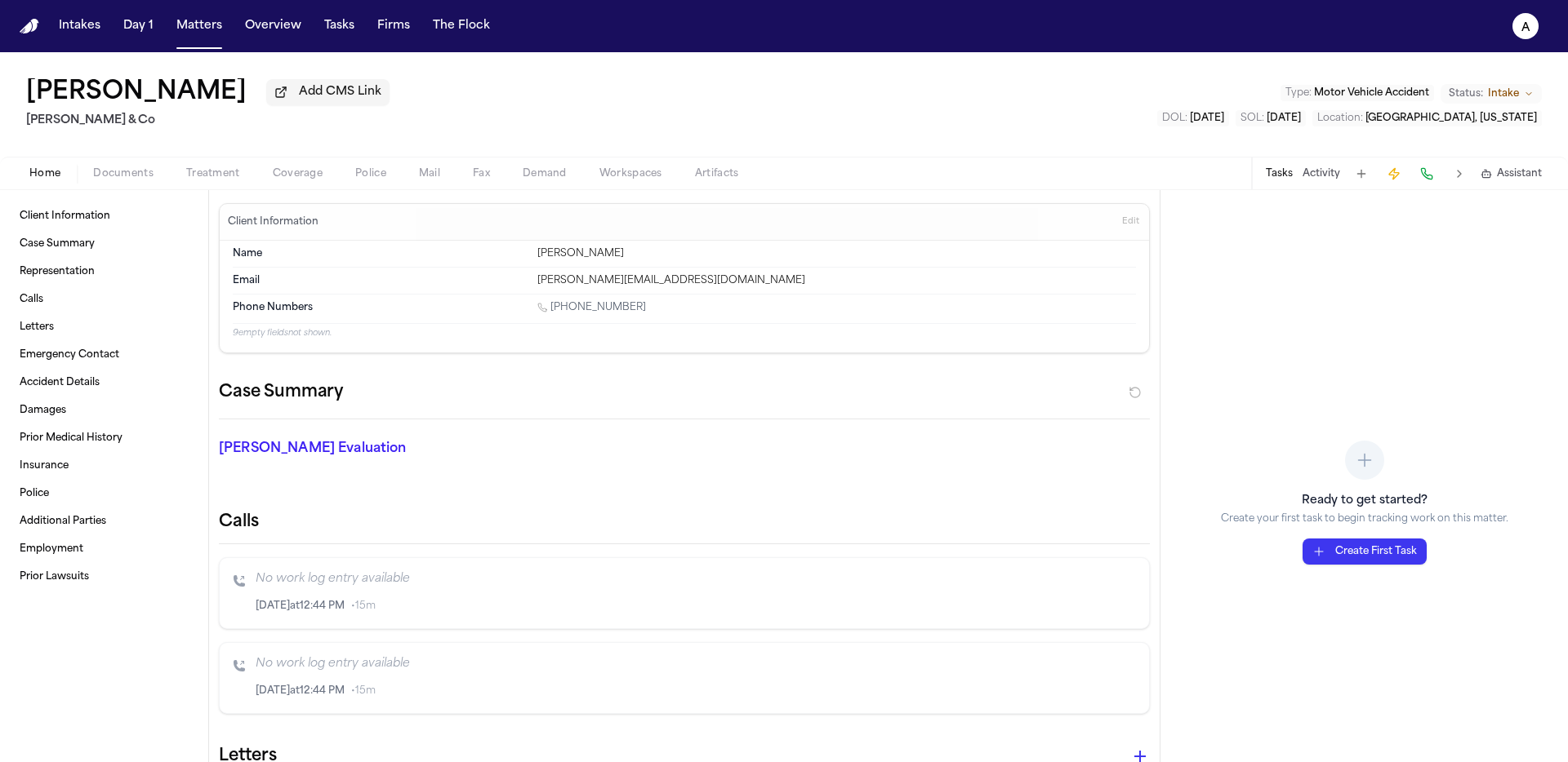
click at [1370, 555] on button "Create First Task" at bounding box center [1364, 552] width 124 height 26
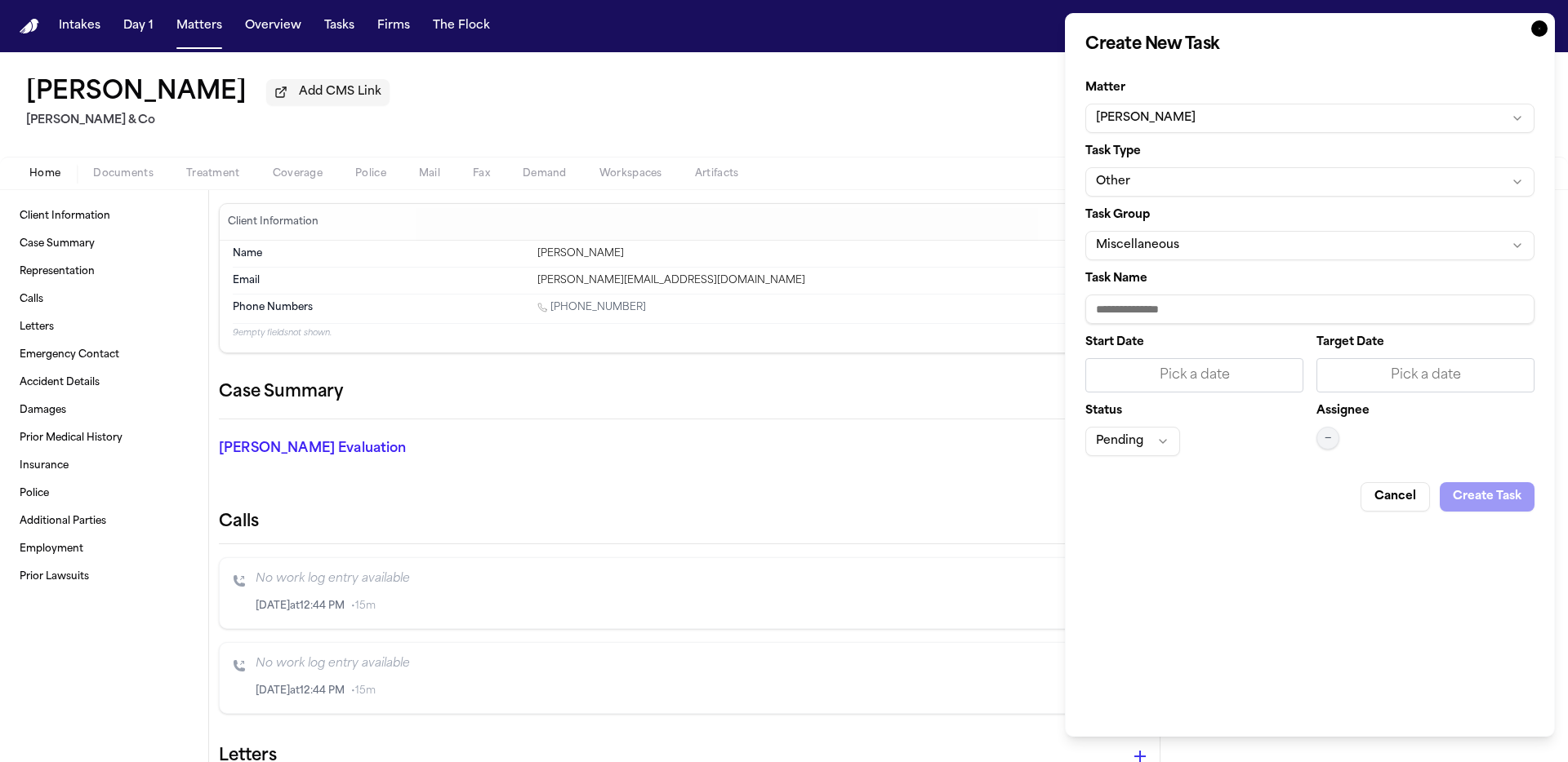
click at [1474, 499] on div "Cancel Create Task" at bounding box center [1309, 490] width 449 height 42
click at [1186, 176] on button "Other" at bounding box center [1309, 182] width 449 height 30
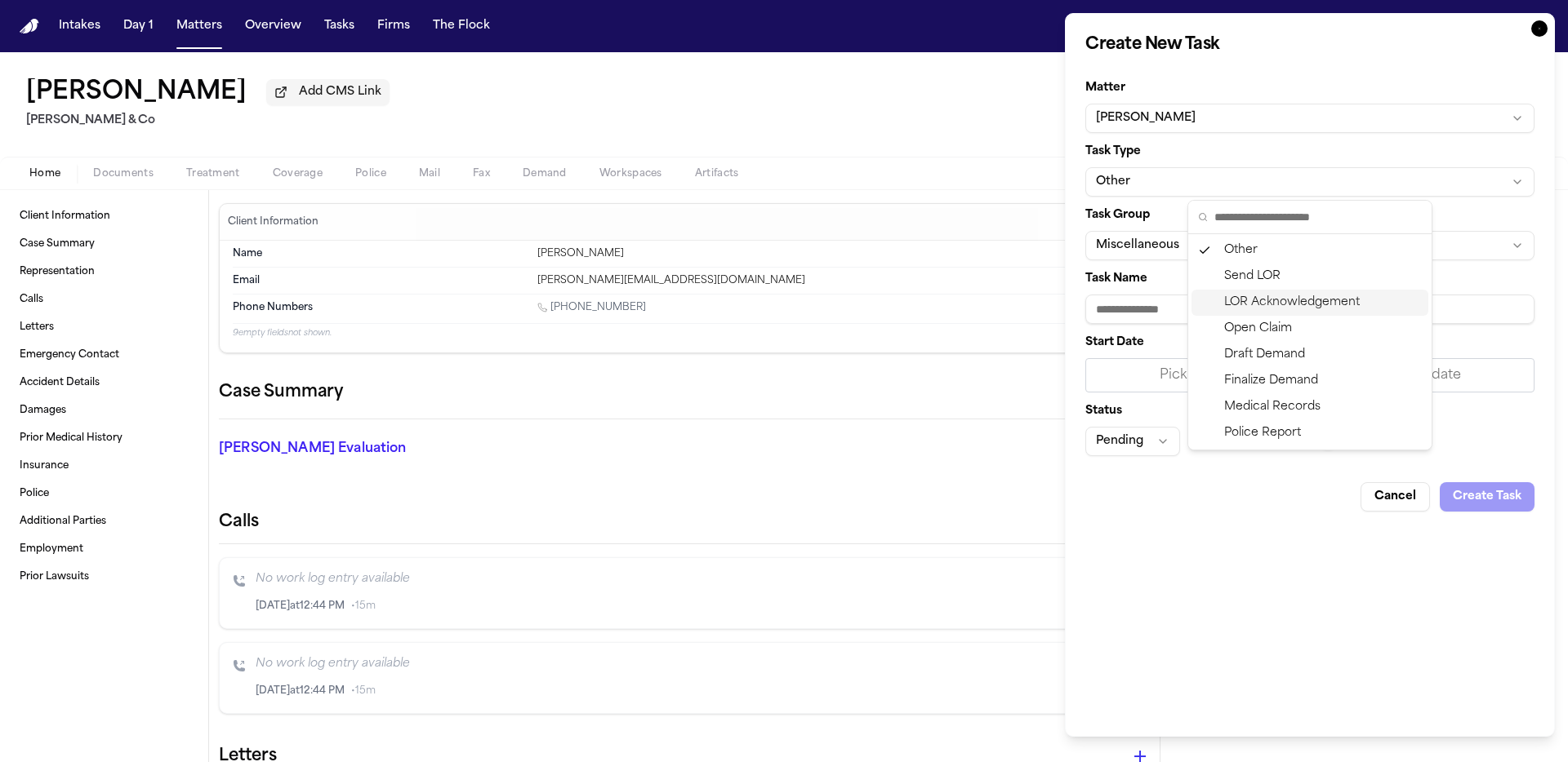
click at [1277, 298] on div "LOR Acknowledgement" at bounding box center [1309, 302] width 237 height 26
type input "**********"
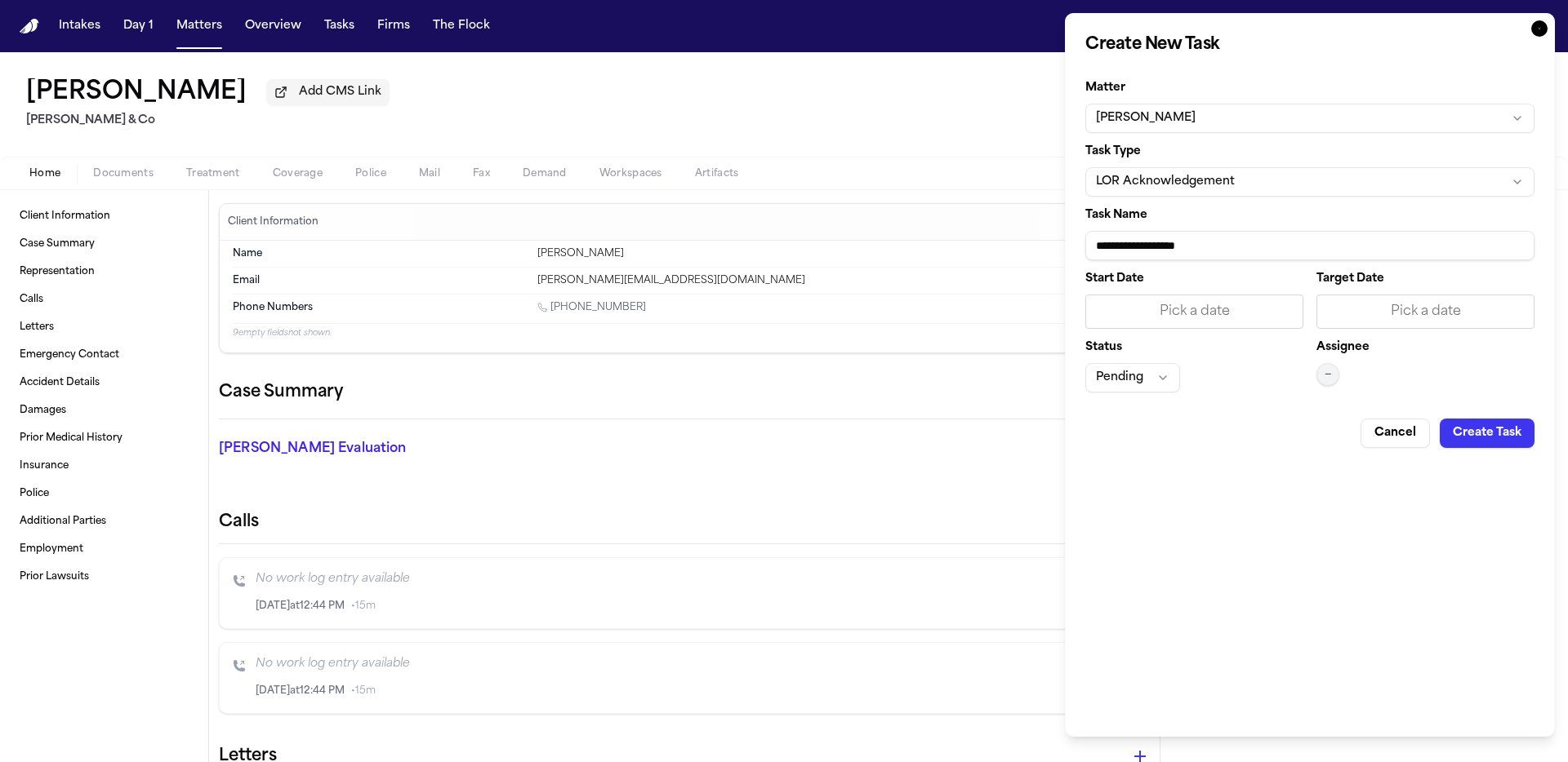
click at [1280, 240] on input "**********" at bounding box center [1309, 245] width 449 height 30
click at [1487, 432] on button "Create Task" at bounding box center [1487, 433] width 95 height 30
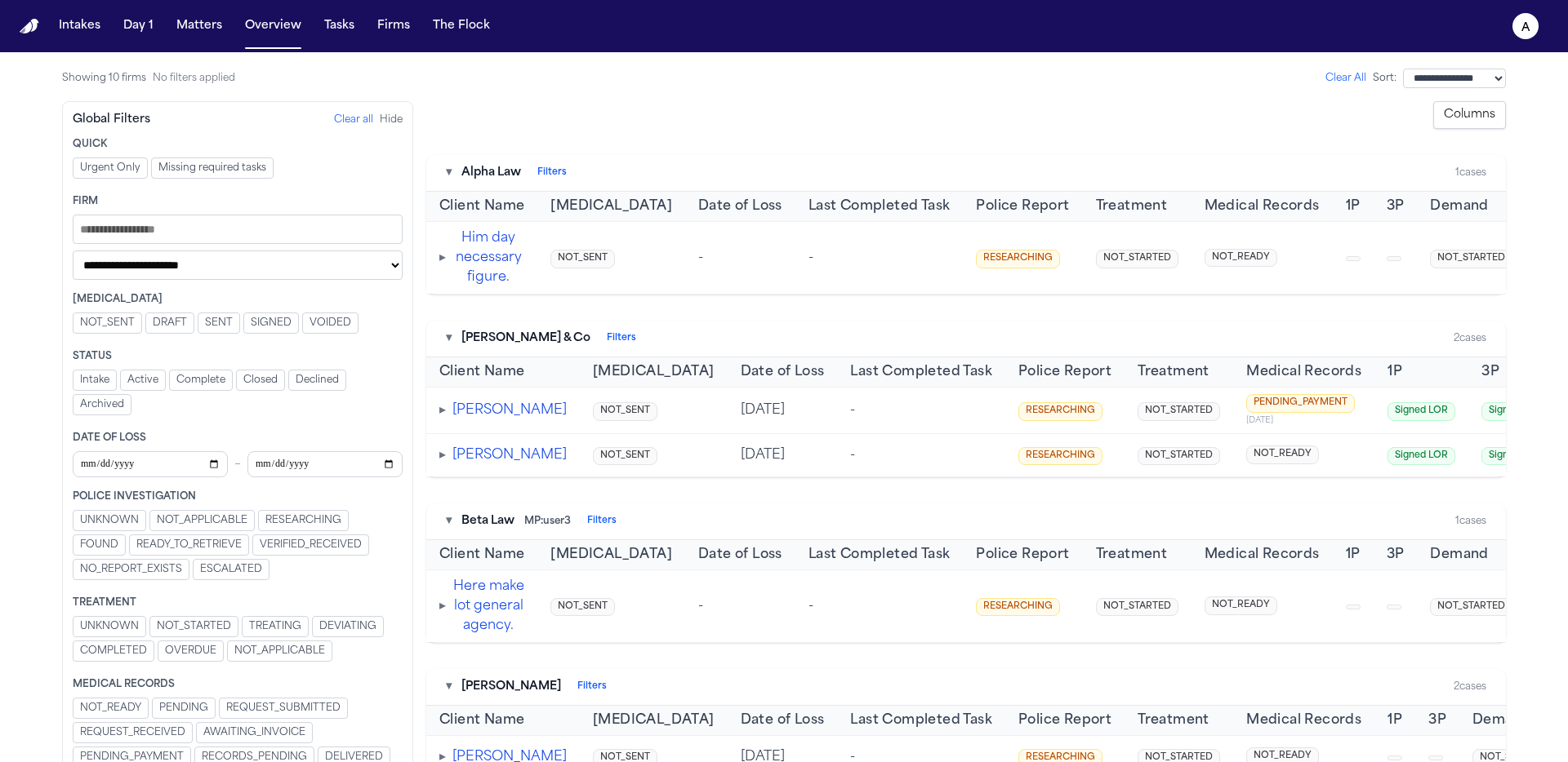
click at [439, 433] on td "▸ Gloria Annette Garza" at bounding box center [503, 411] width 154 height 47
click at [442, 417] on span "▸" at bounding box center [442, 410] width 7 height 13
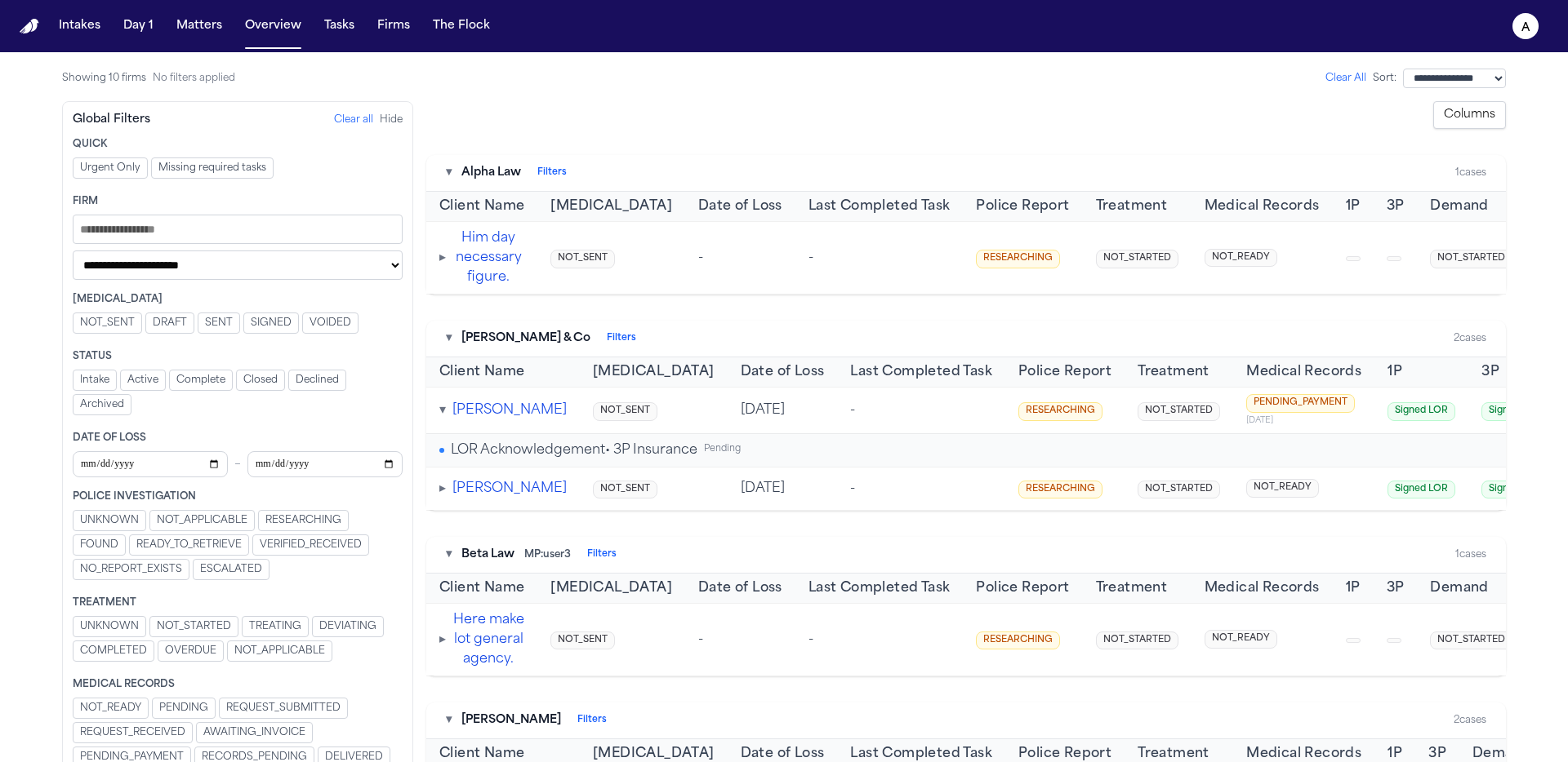
click at [503, 460] on span "LOR Acknowledgement • 3P Insurance" at bounding box center [574, 450] width 246 height 20
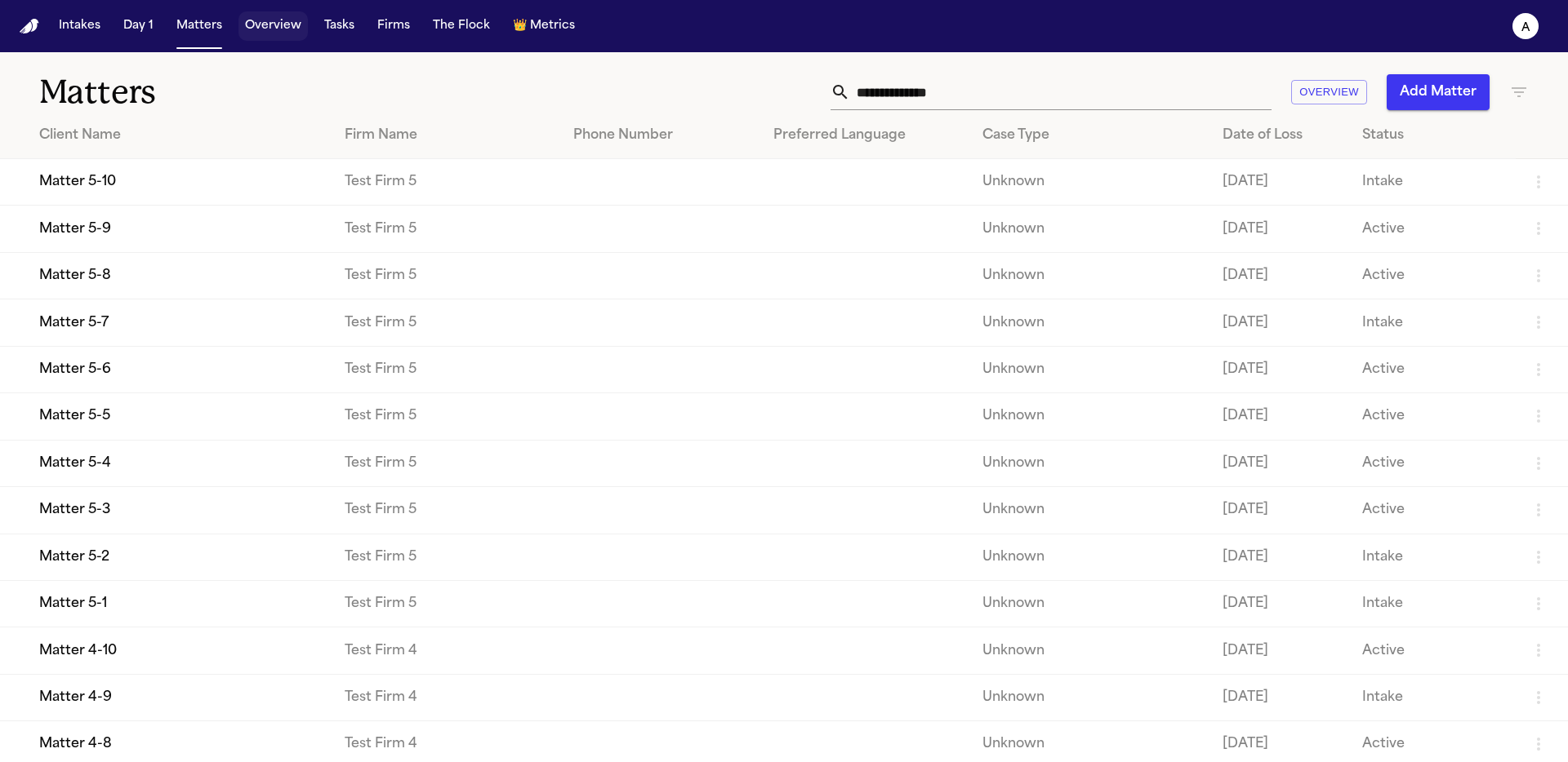
click at [253, 29] on button "Overview" at bounding box center [273, 25] width 70 height 30
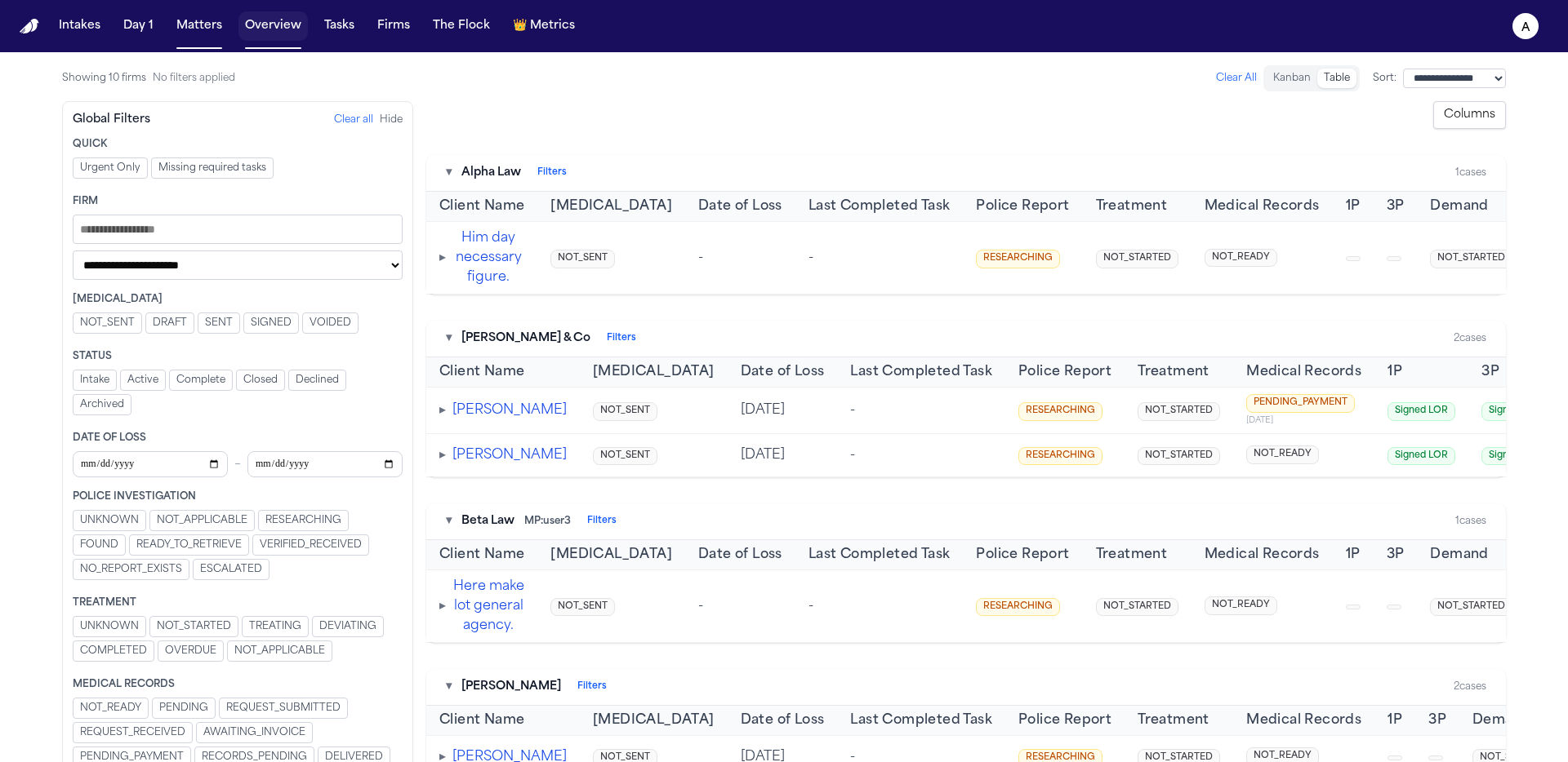
click at [286, 24] on button "Overview" at bounding box center [273, 25] width 70 height 30
drag, startPoint x: 521, startPoint y: 30, endPoint x: 531, endPoint y: 27, distance: 10.4
click at [530, 31] on span "Metrics" at bounding box center [552, 25] width 45 height 16
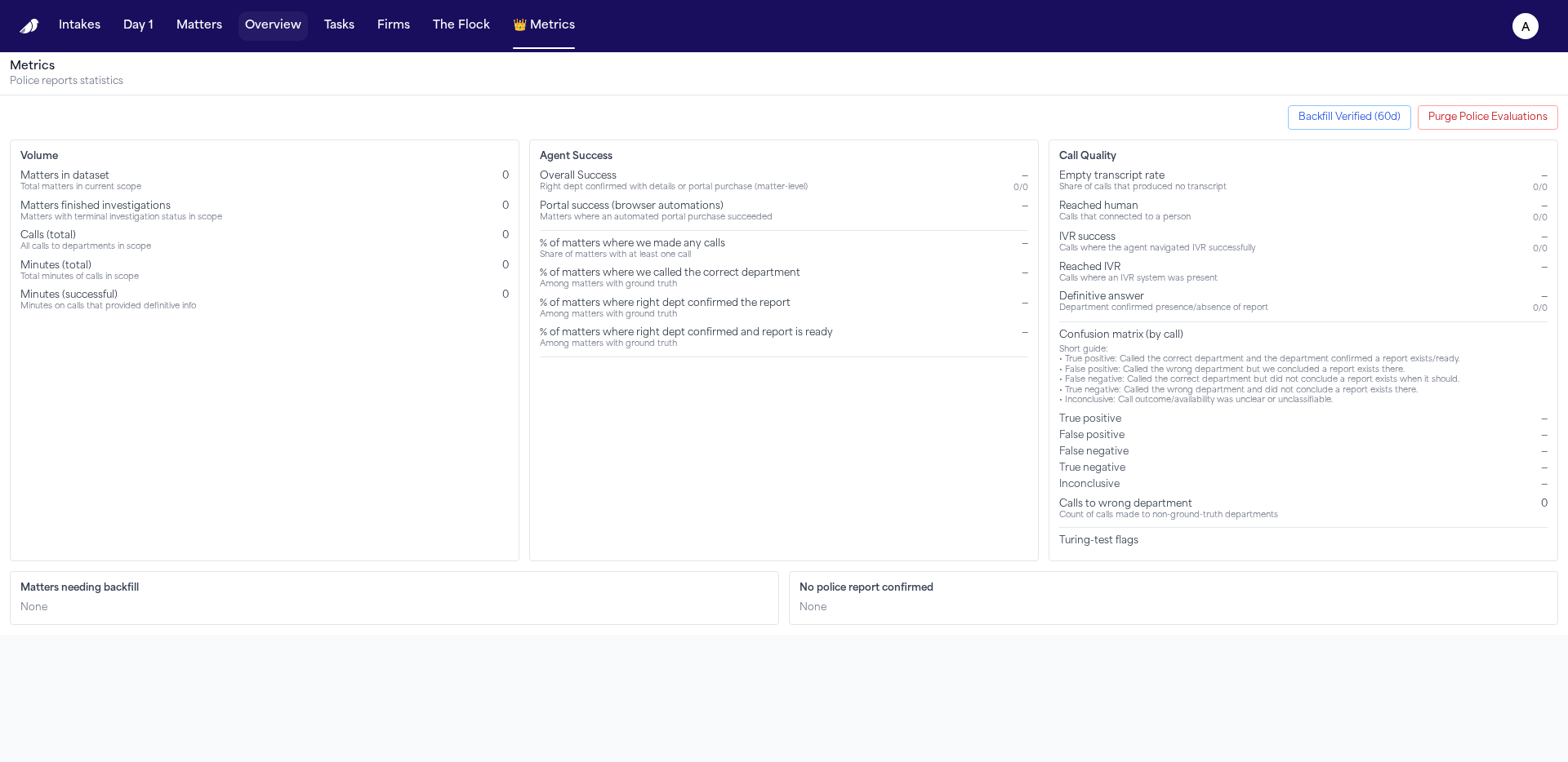
click at [293, 21] on button "Overview" at bounding box center [273, 25] width 70 height 30
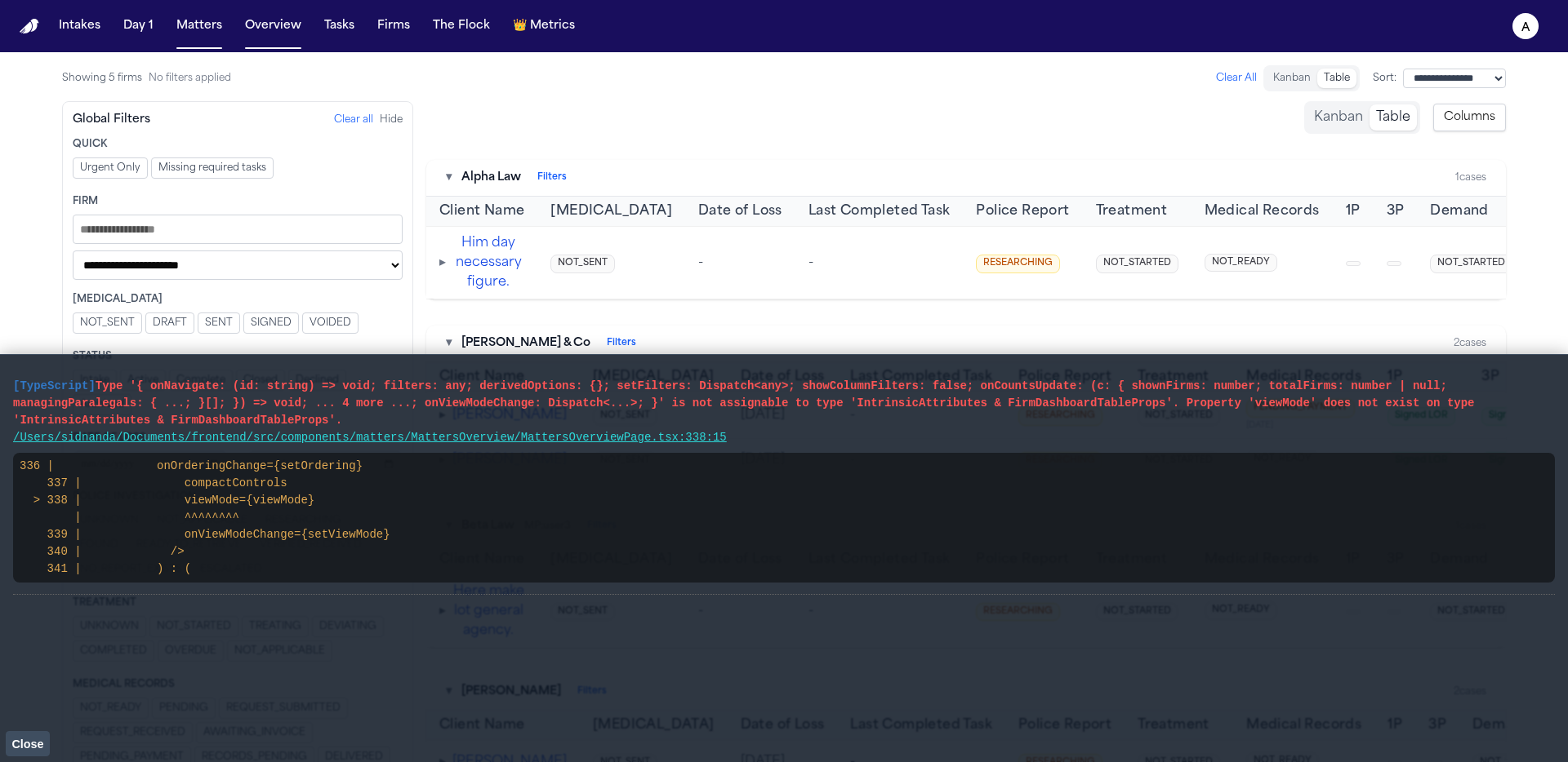
click at [1346, 120] on button "Kanban" at bounding box center [1338, 117] width 62 height 26
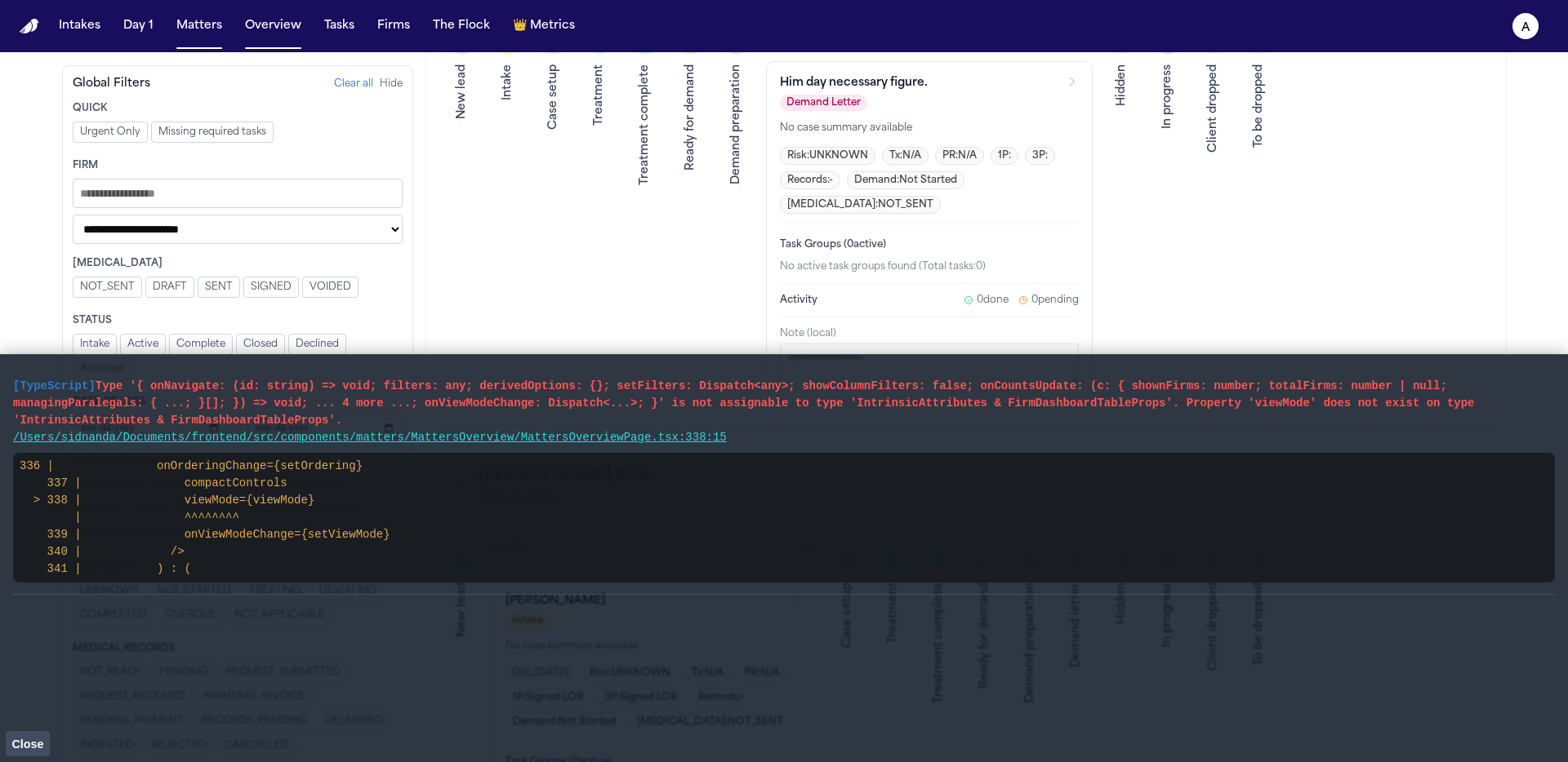
scroll to position [192, 0]
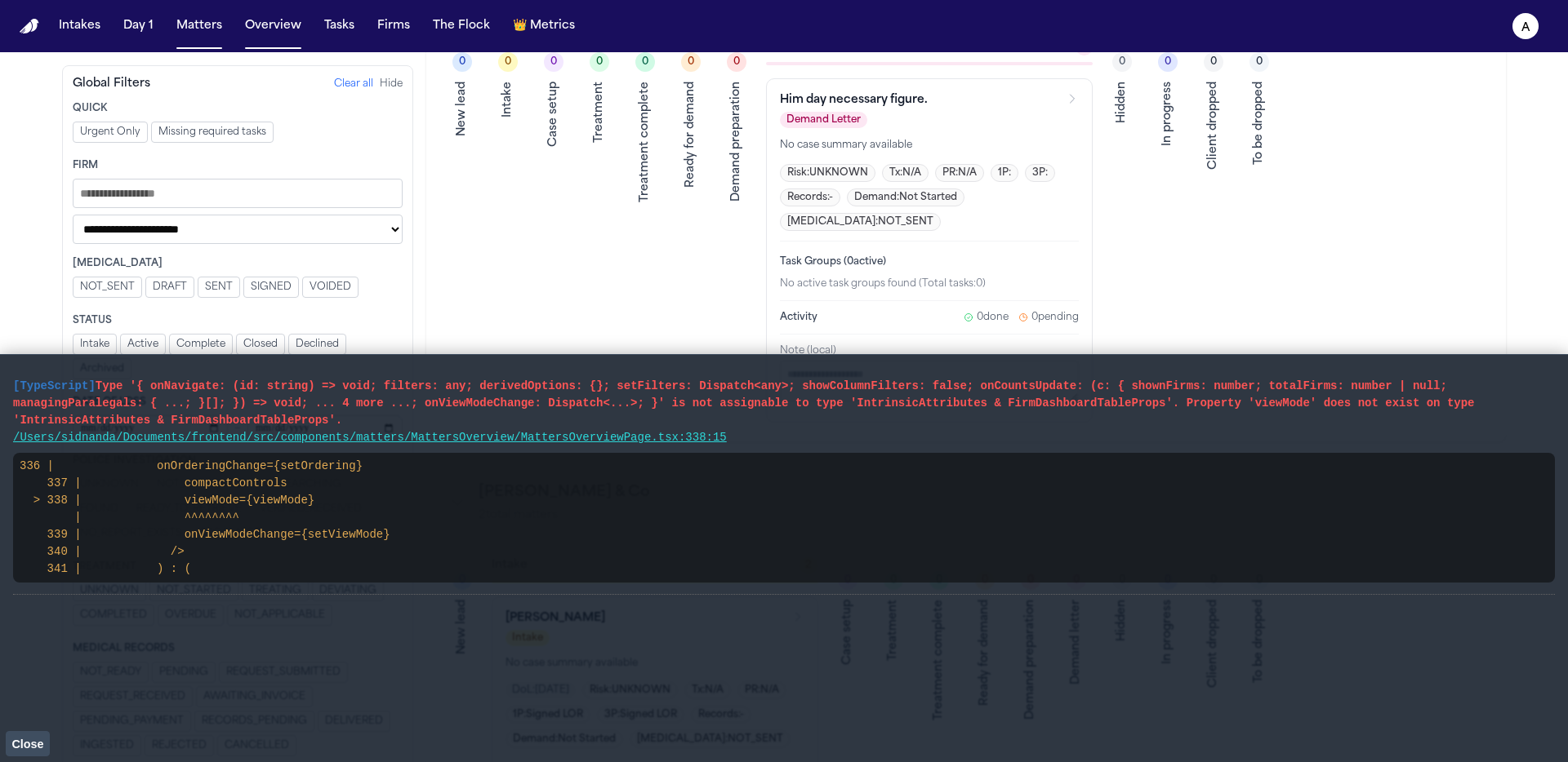
click at [37, 742] on span "Close" at bounding box center [27, 744] width 32 height 13
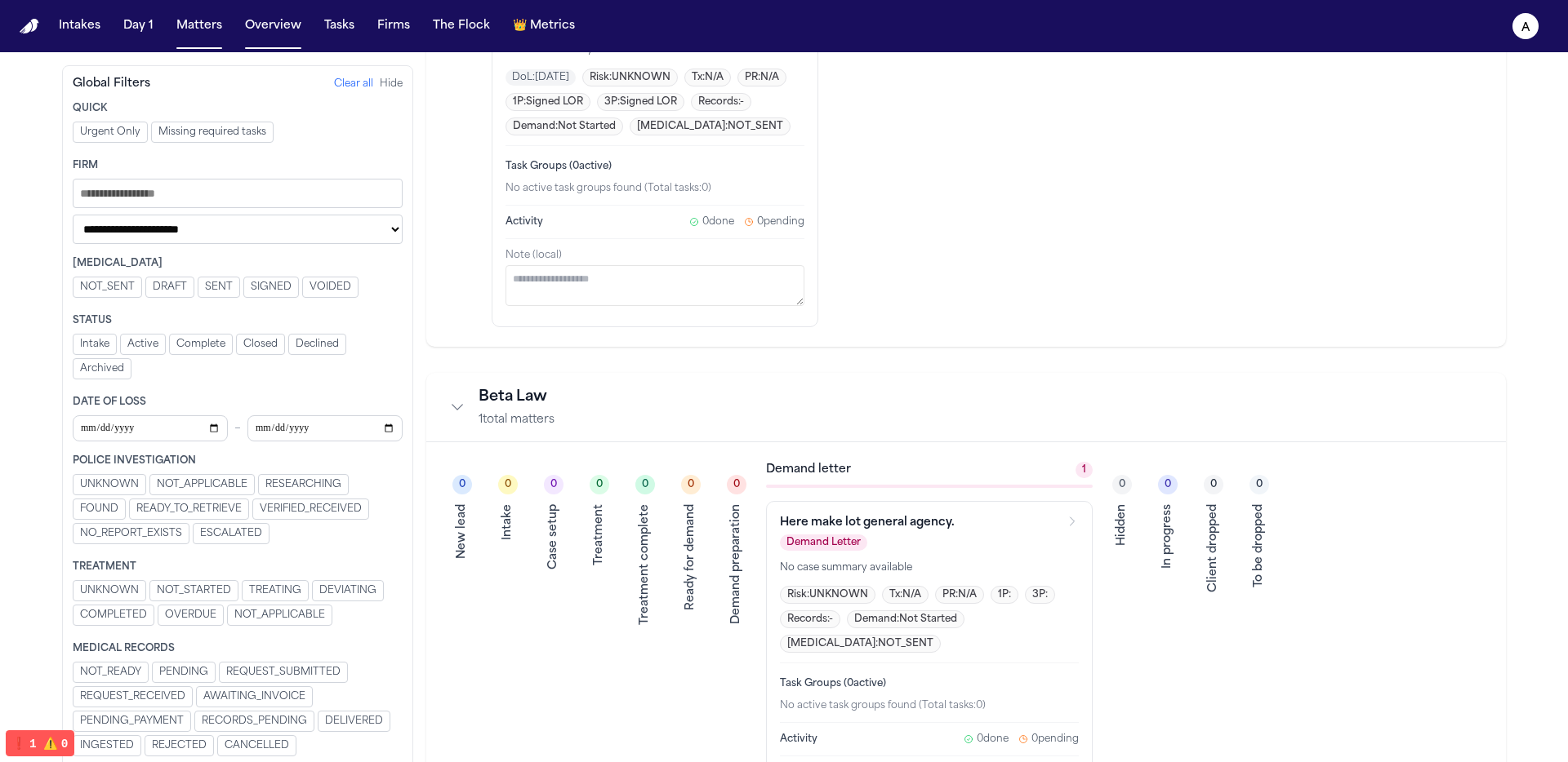
click at [138, 489] on button "UNKNOWN" at bounding box center [110, 485] width 74 height 21
click at [133, 484] on span "UNKNOWN" at bounding box center [122, 485] width 59 height 13
click at [237, 485] on span "NOT_APPLICABLE" at bounding box center [202, 485] width 91 height 13
click at [243, 485] on span "NOT_APPLICABLE" at bounding box center [215, 485] width 91 height 13
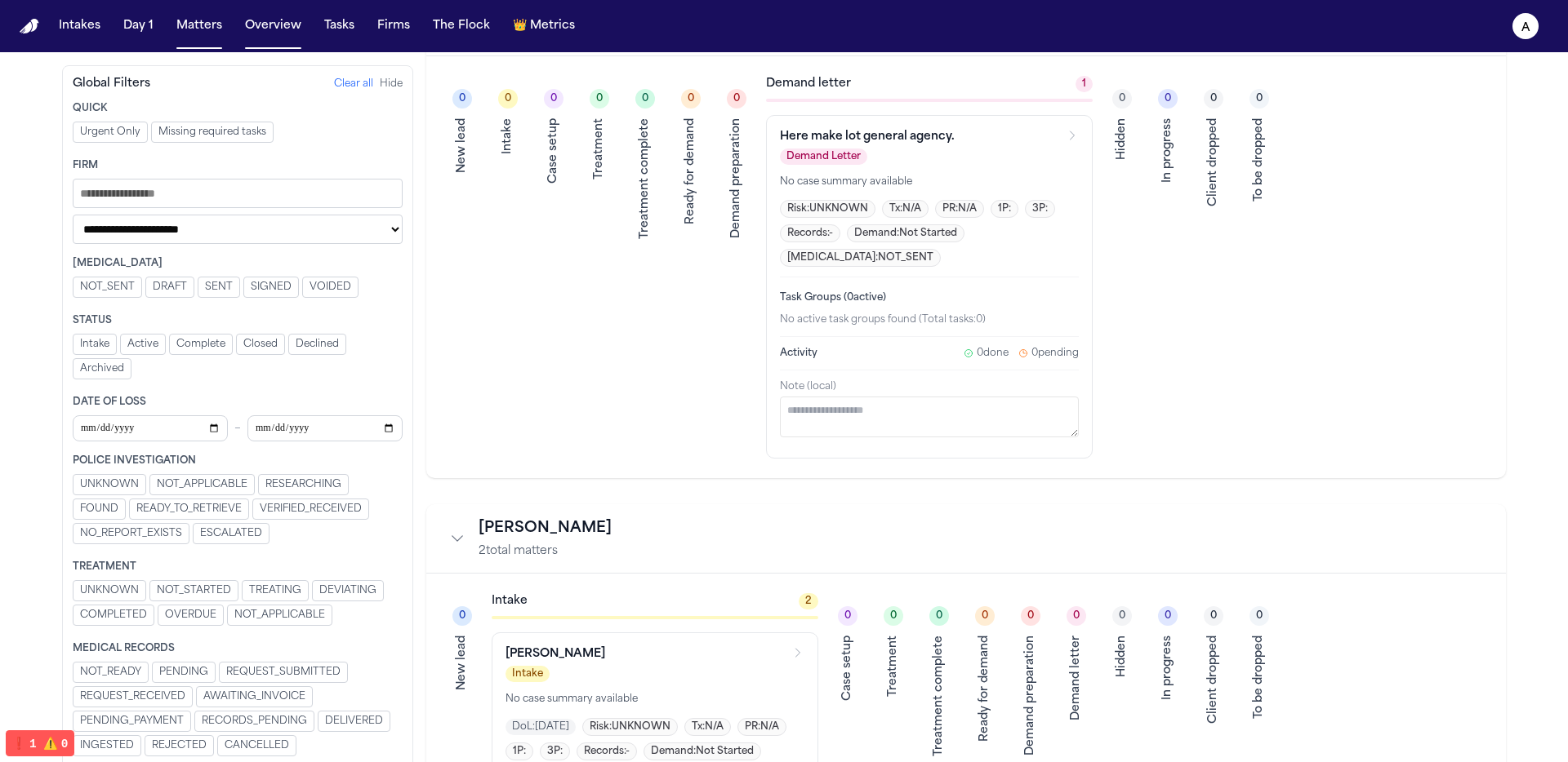
scroll to position [0, 0]
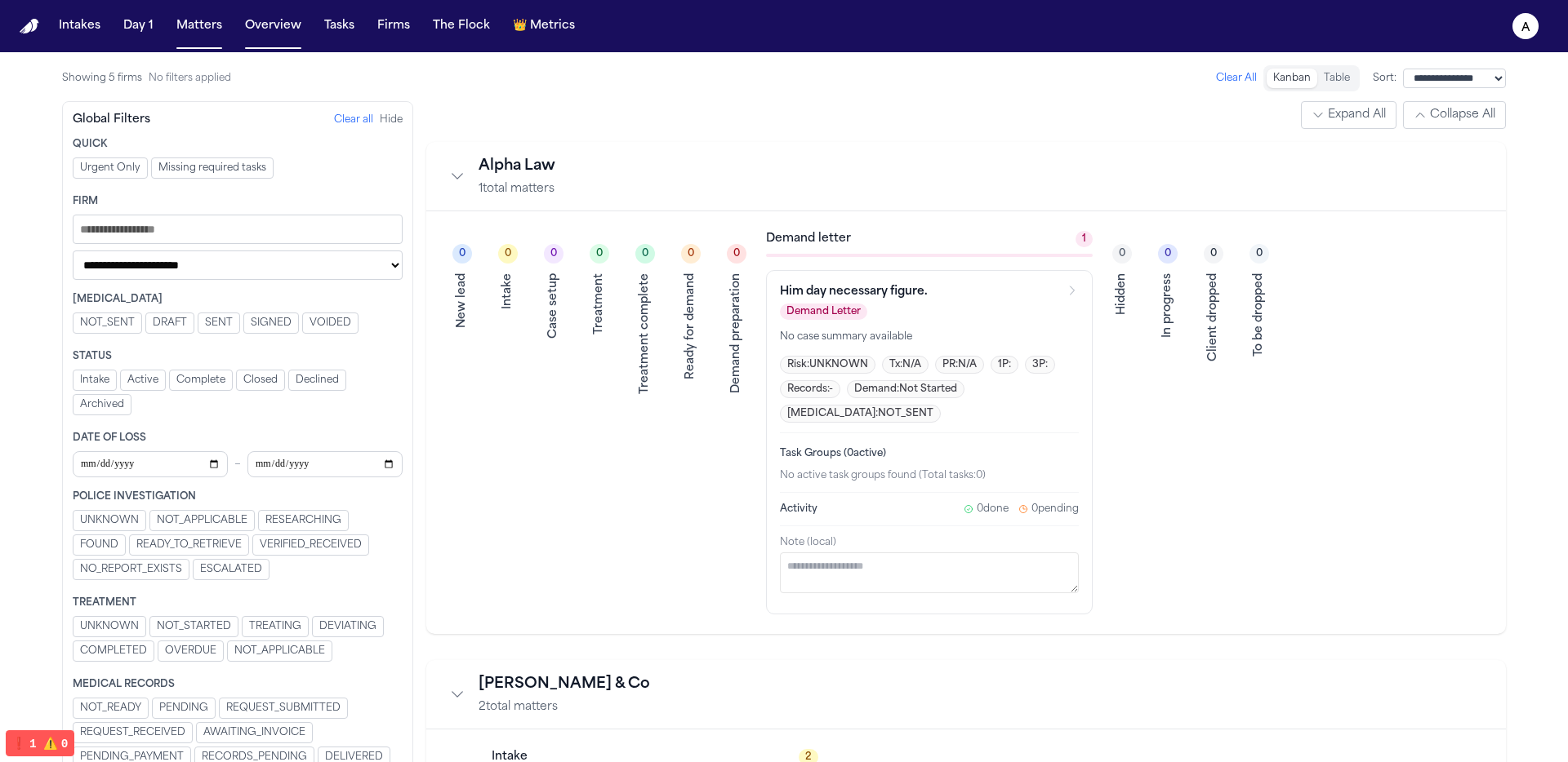
click at [599, 306] on div "Treatment" at bounding box center [599, 304] width 16 height 61
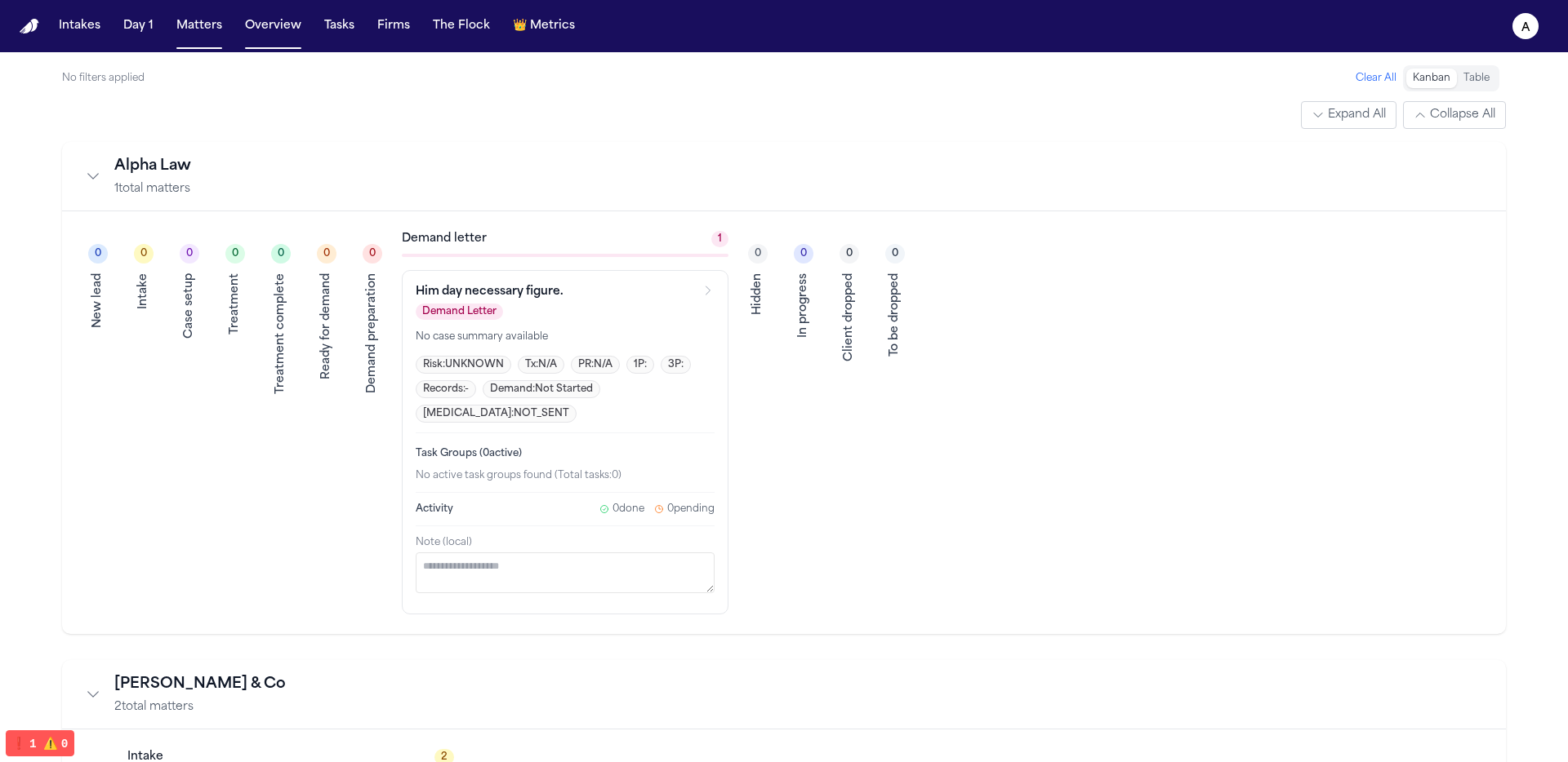
click at [1456, 81] on button "Kanban" at bounding box center [1431, 78] width 51 height 20
click at [1471, 80] on button "Table" at bounding box center [1476, 78] width 39 height 20
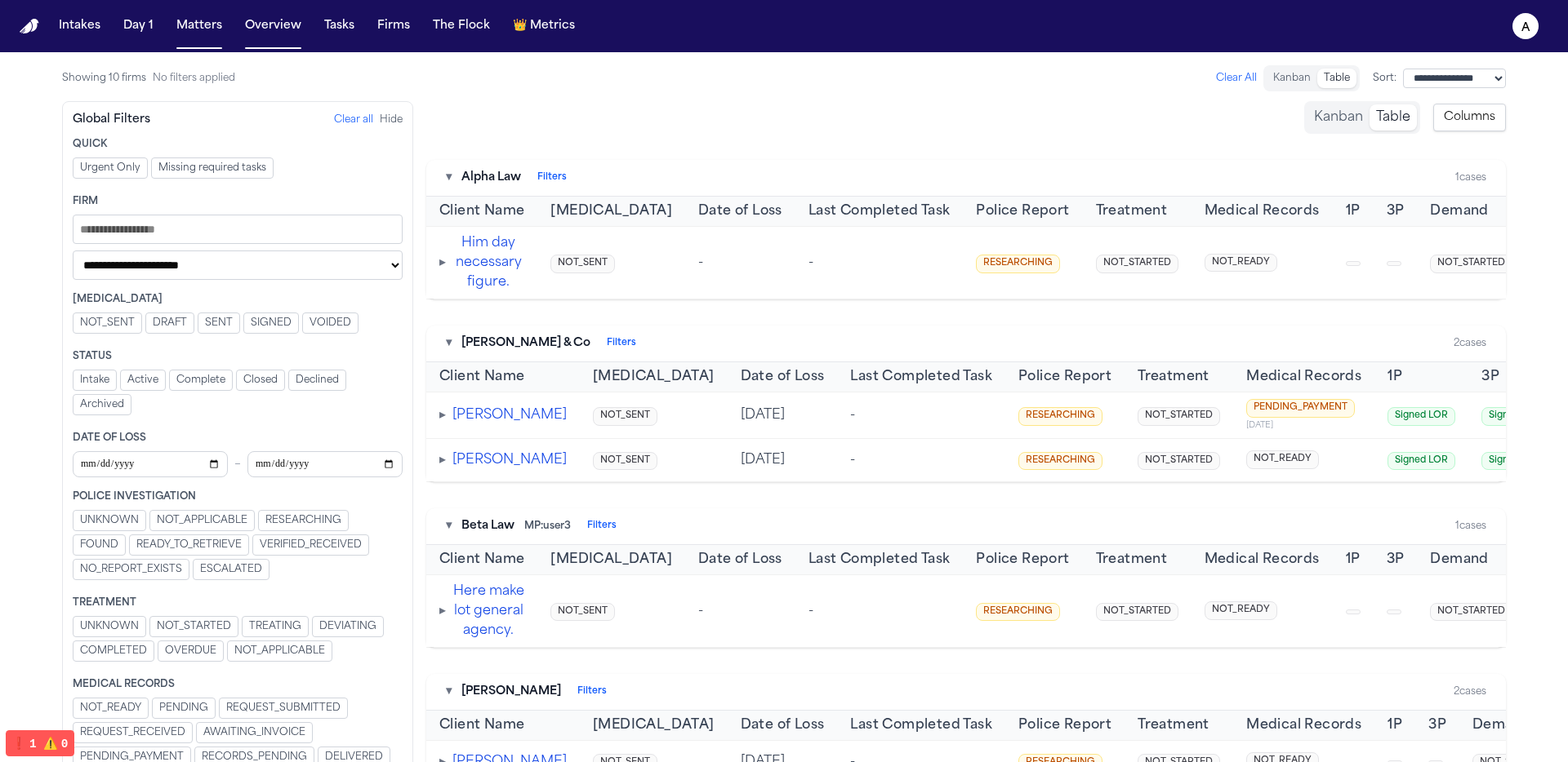
click at [1312, 116] on button "Kanban" at bounding box center [1338, 117] width 62 height 26
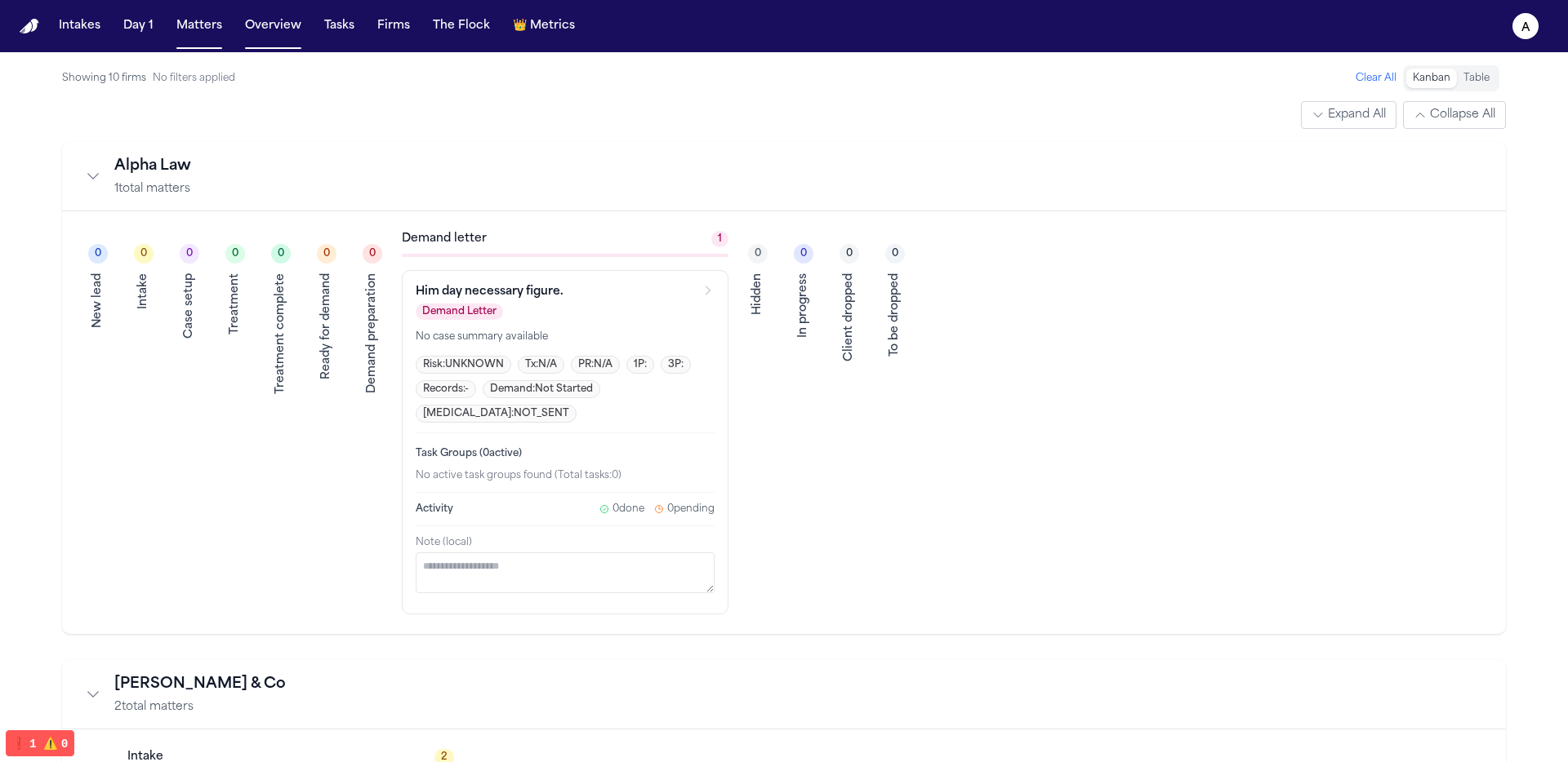
click at [1466, 114] on button "Collapse All" at bounding box center [1453, 115] width 103 height 28
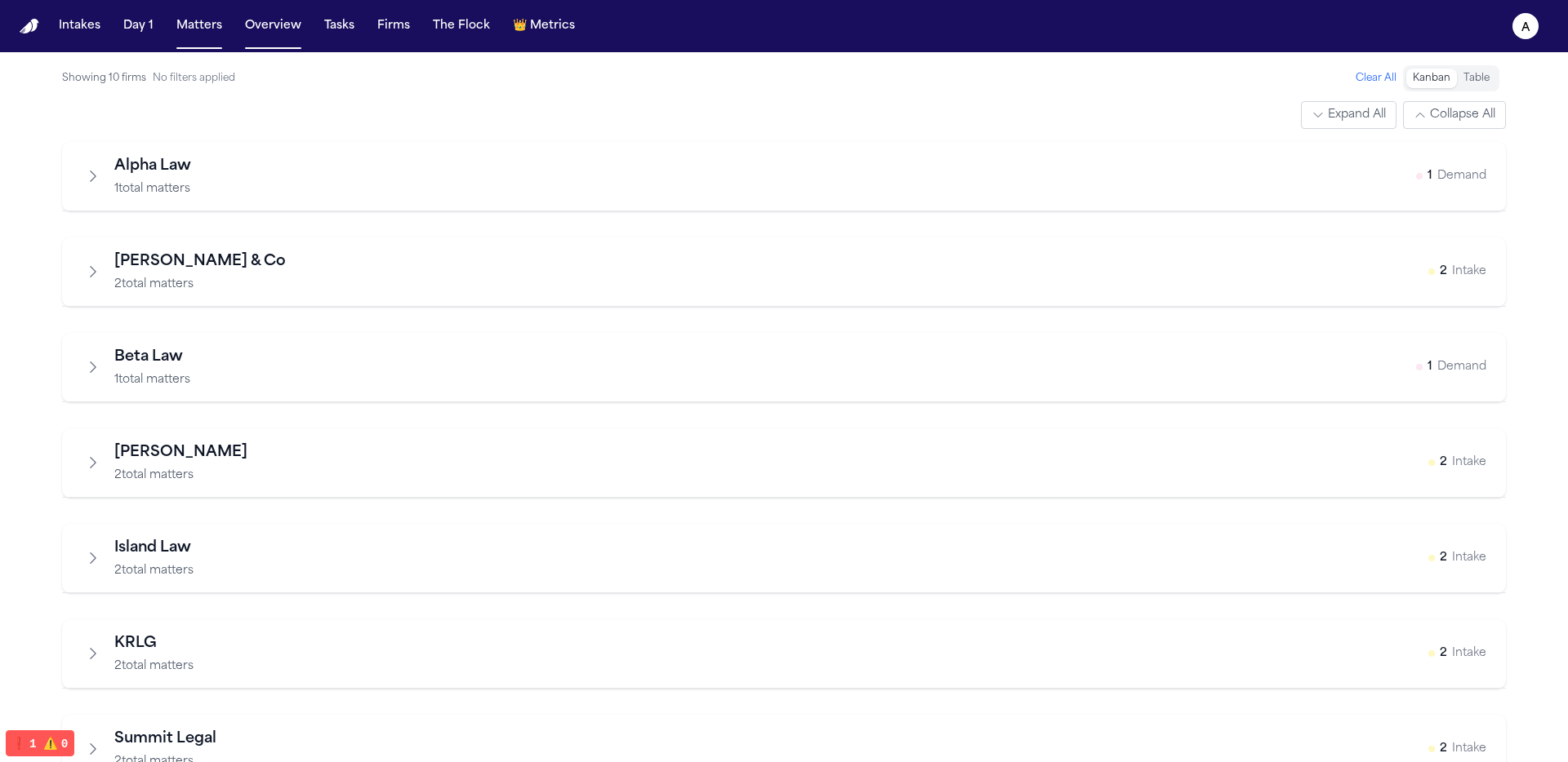
click at [1357, 113] on button "Expand All" at bounding box center [1348, 115] width 96 height 28
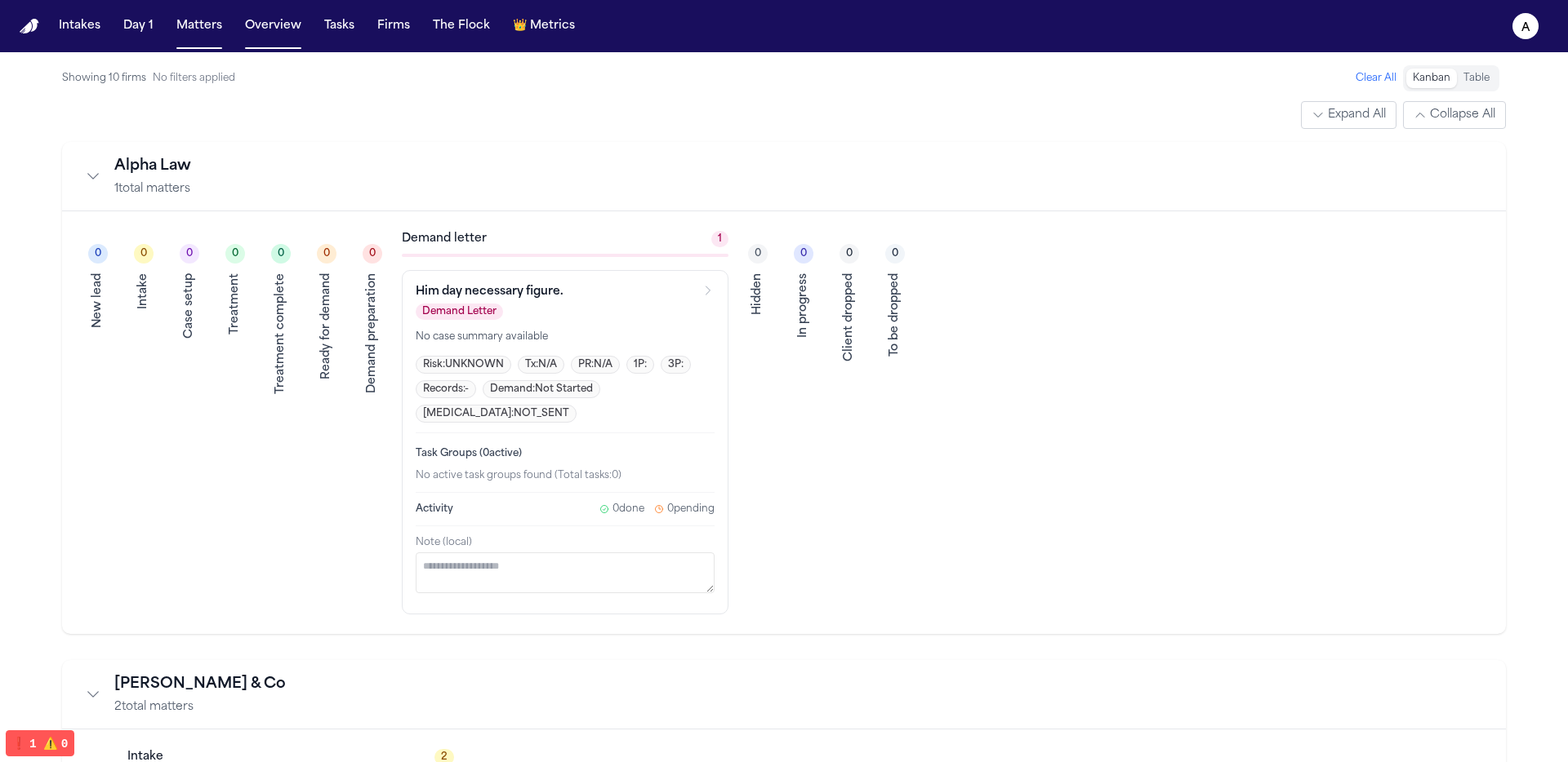
click at [1459, 81] on button "Table" at bounding box center [1476, 78] width 39 height 20
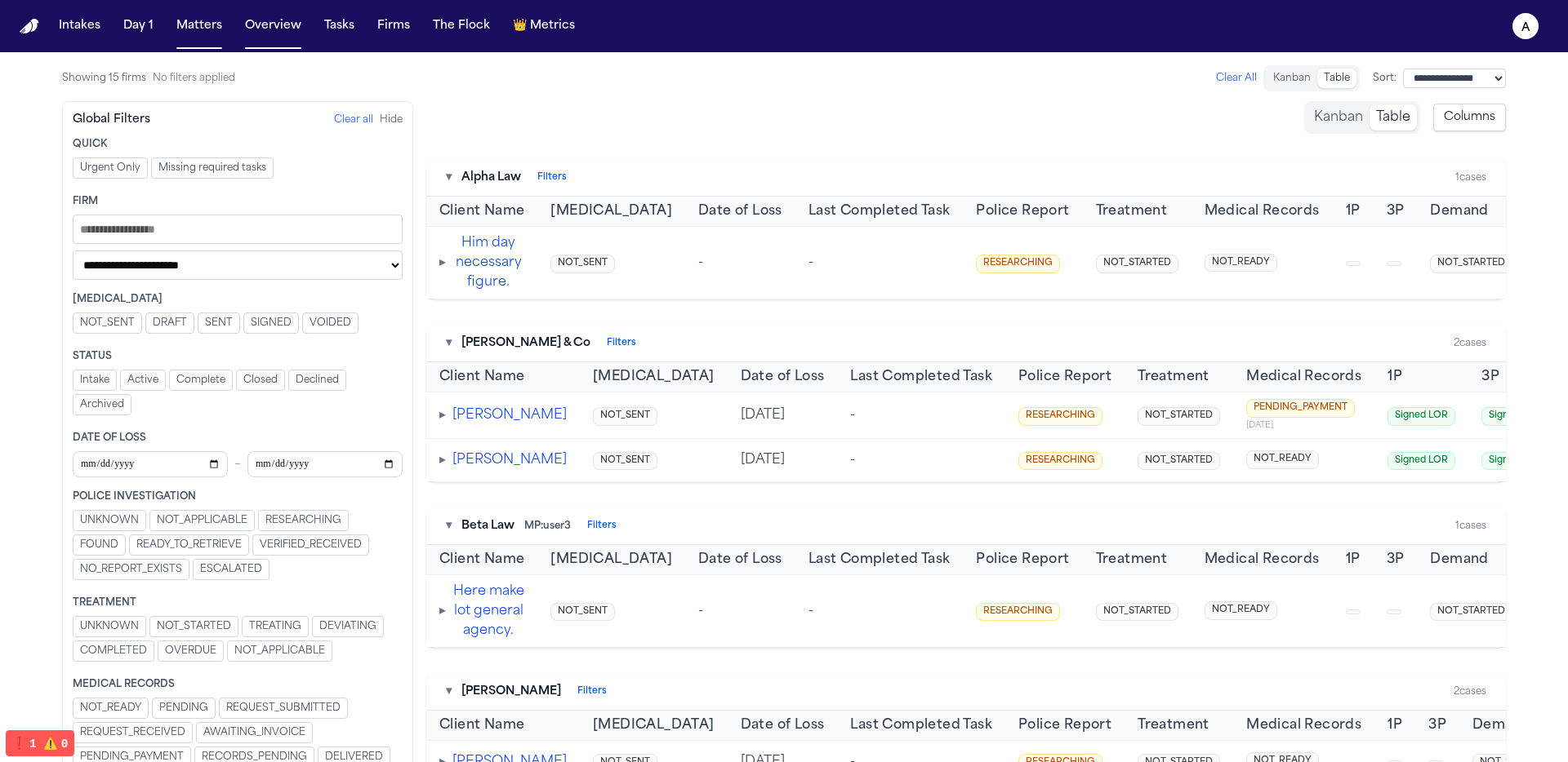
click at [35, 741] on button "❗️ 1 ⚠️ 0" at bounding box center [40, 743] width 68 height 25
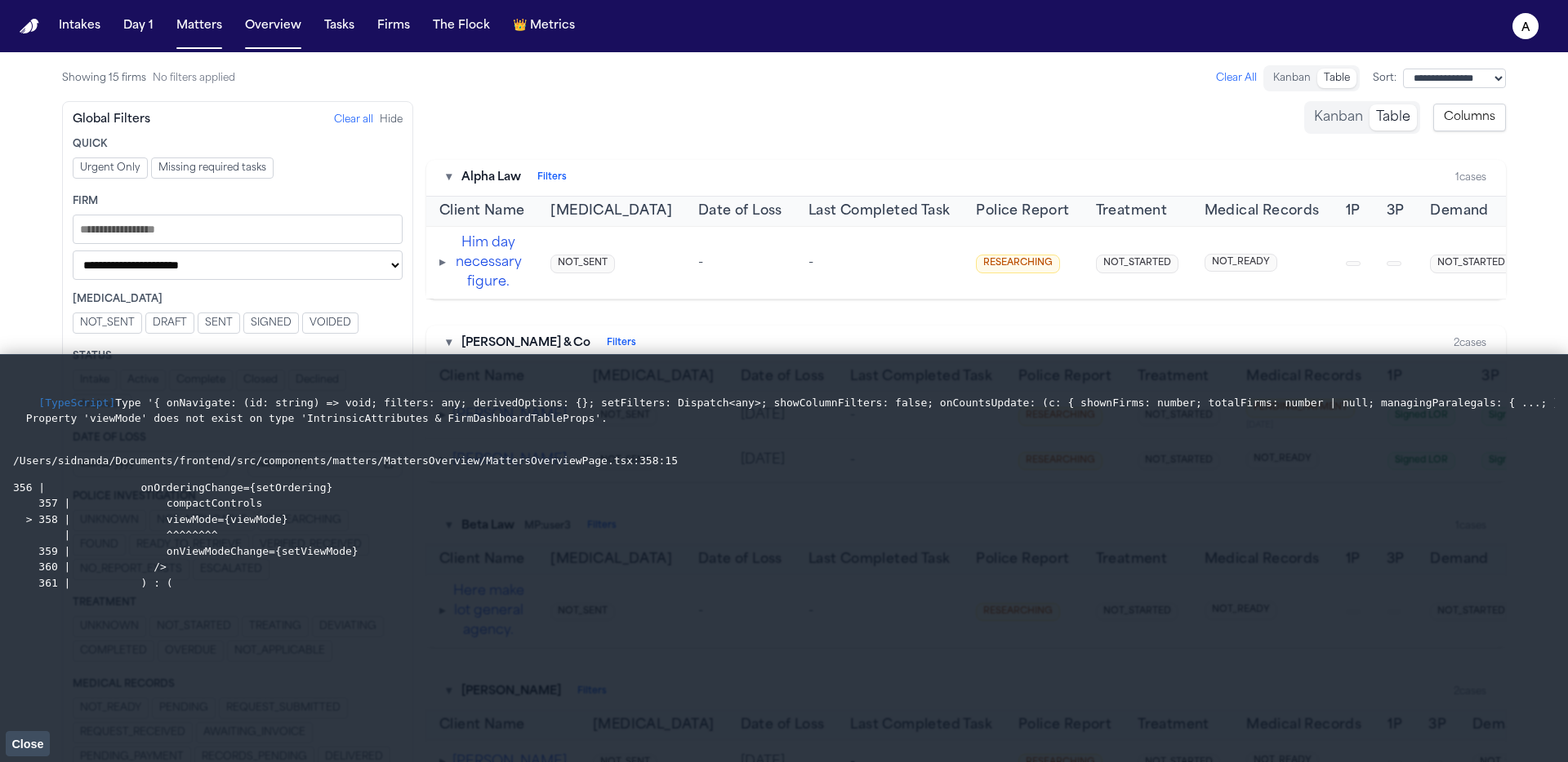
drag, startPoint x: 32, startPoint y: 399, endPoint x: 331, endPoint y: 612, distance: 367.1
click at [331, 612] on div "[TypeScript] Type '{ onNavigate: (id: string) => void; filters: any; derivedOpt…" at bounding box center [784, 558] width 1542 height 381
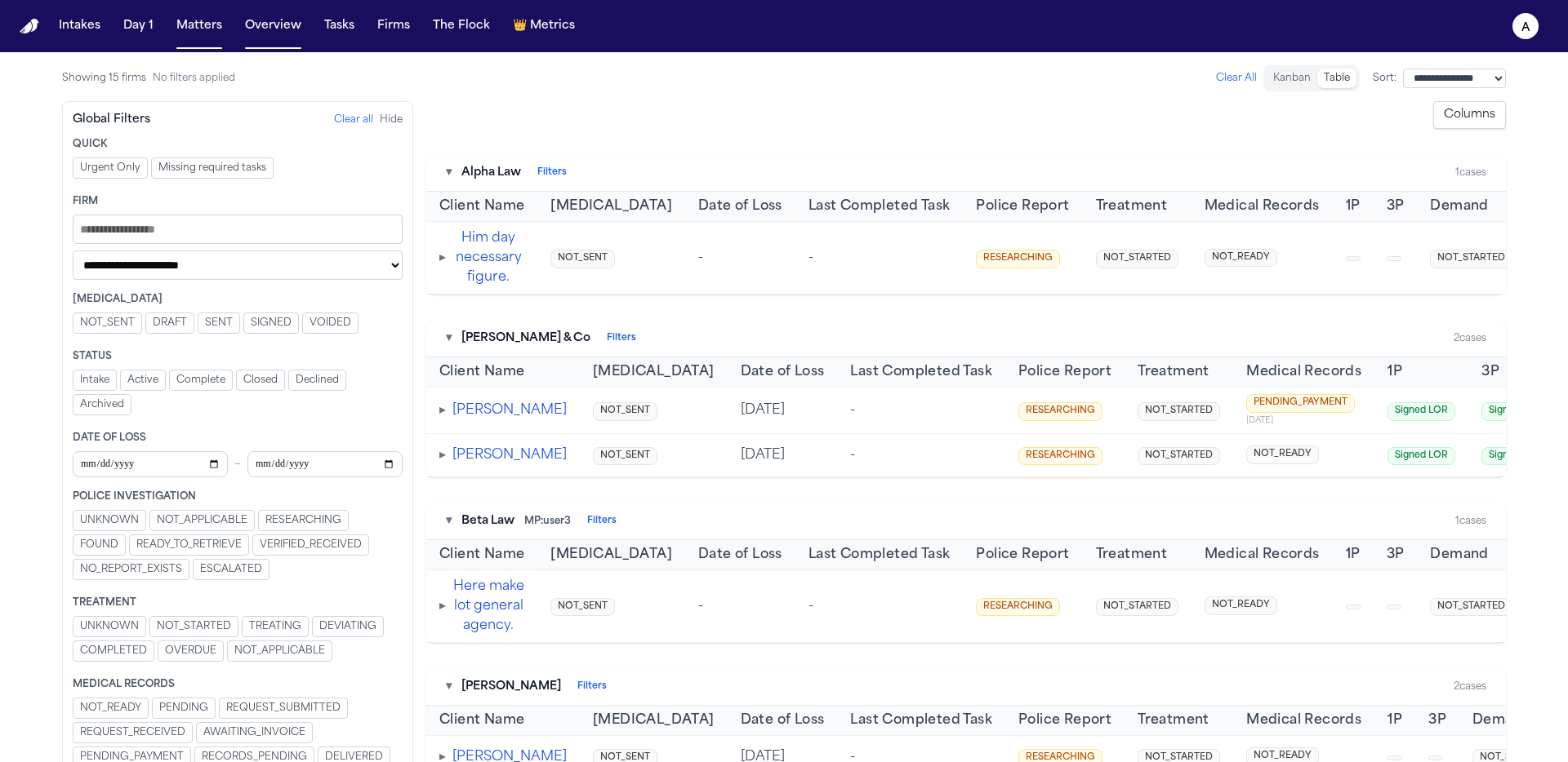
click at [1284, 87] on button "Kanban" at bounding box center [1292, 78] width 51 height 20
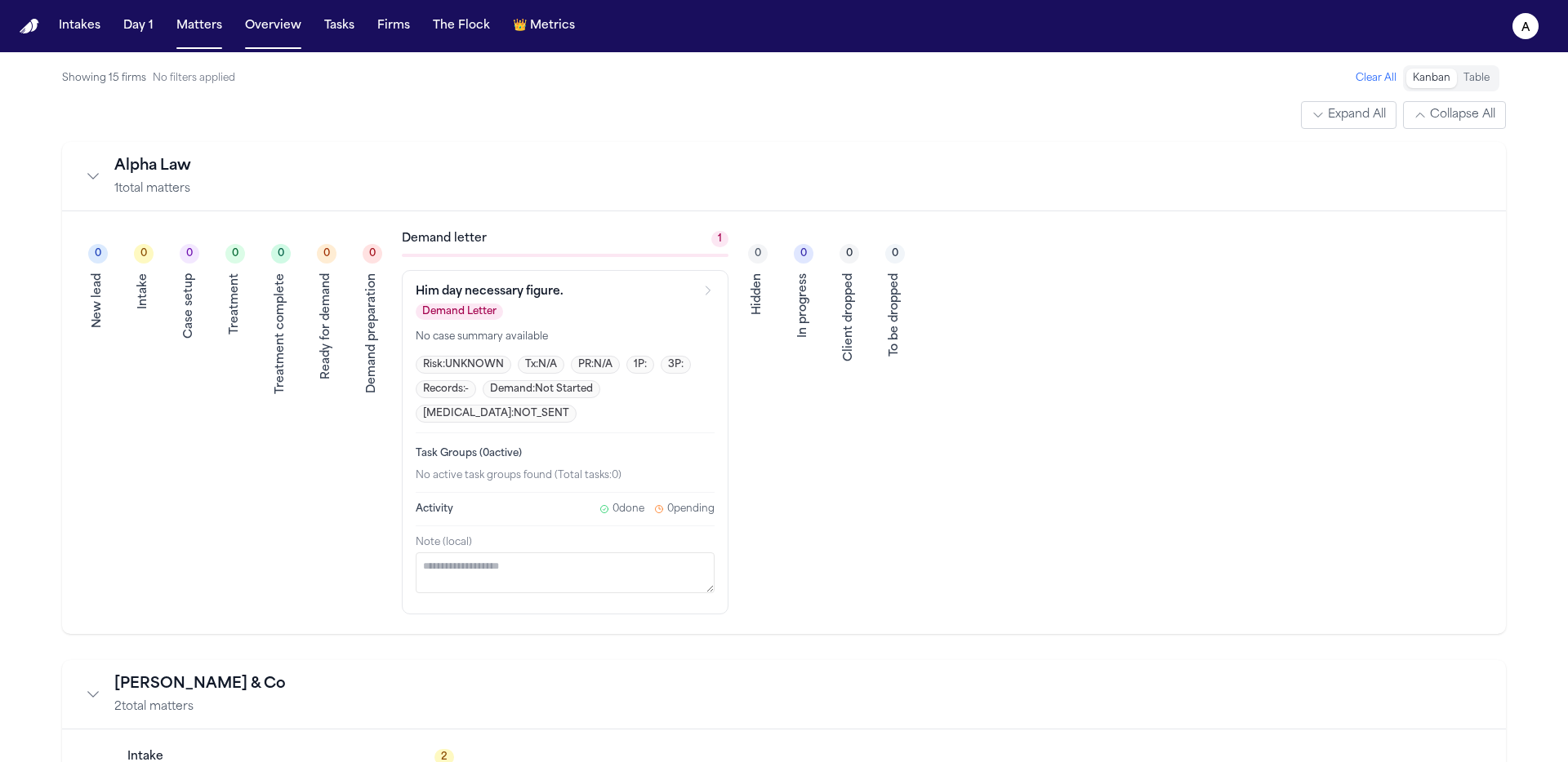
click at [1481, 81] on button "Table" at bounding box center [1476, 78] width 39 height 20
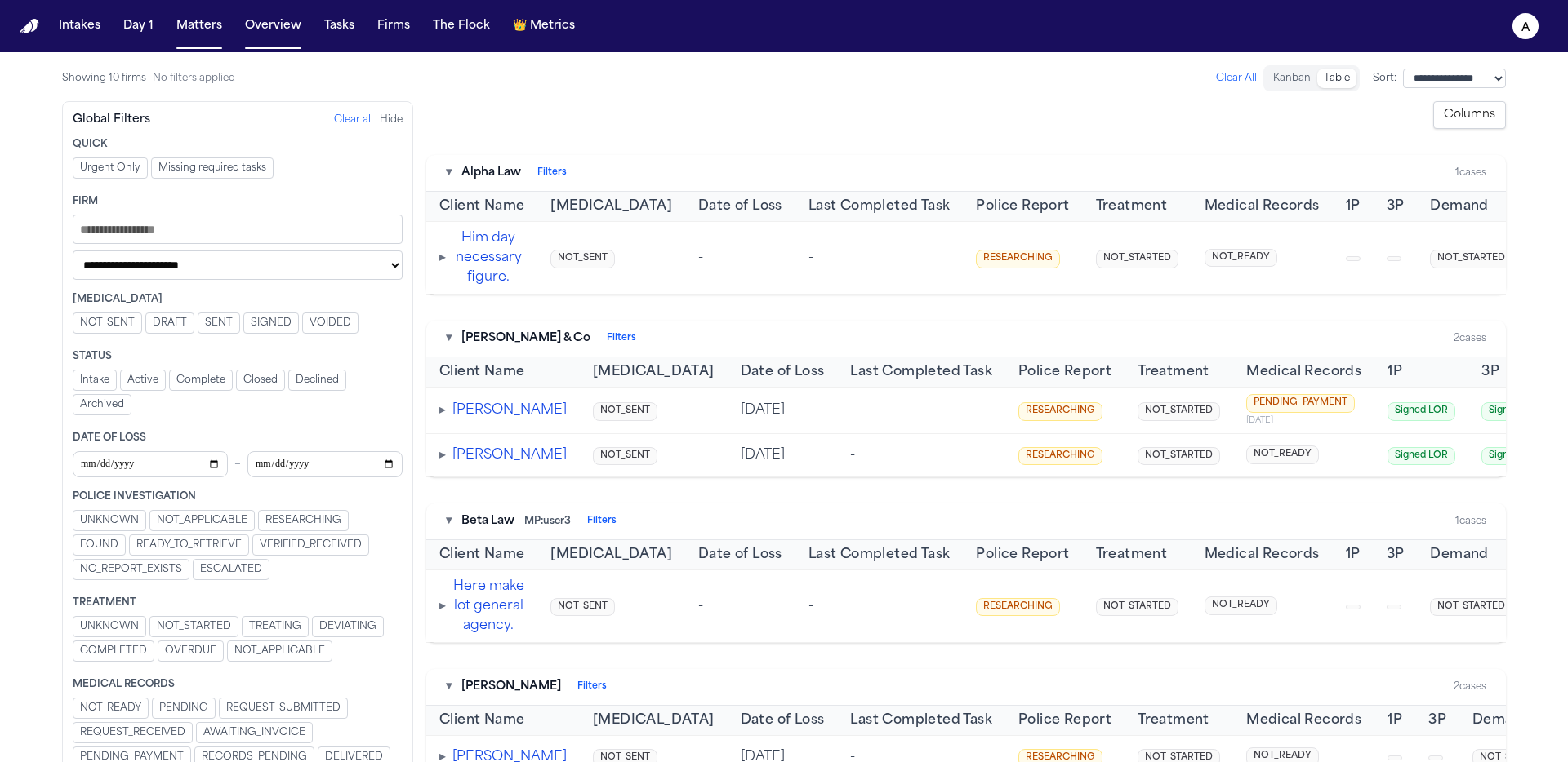
click at [158, 323] on span "DRAFT" at bounding box center [170, 322] width 34 height 13
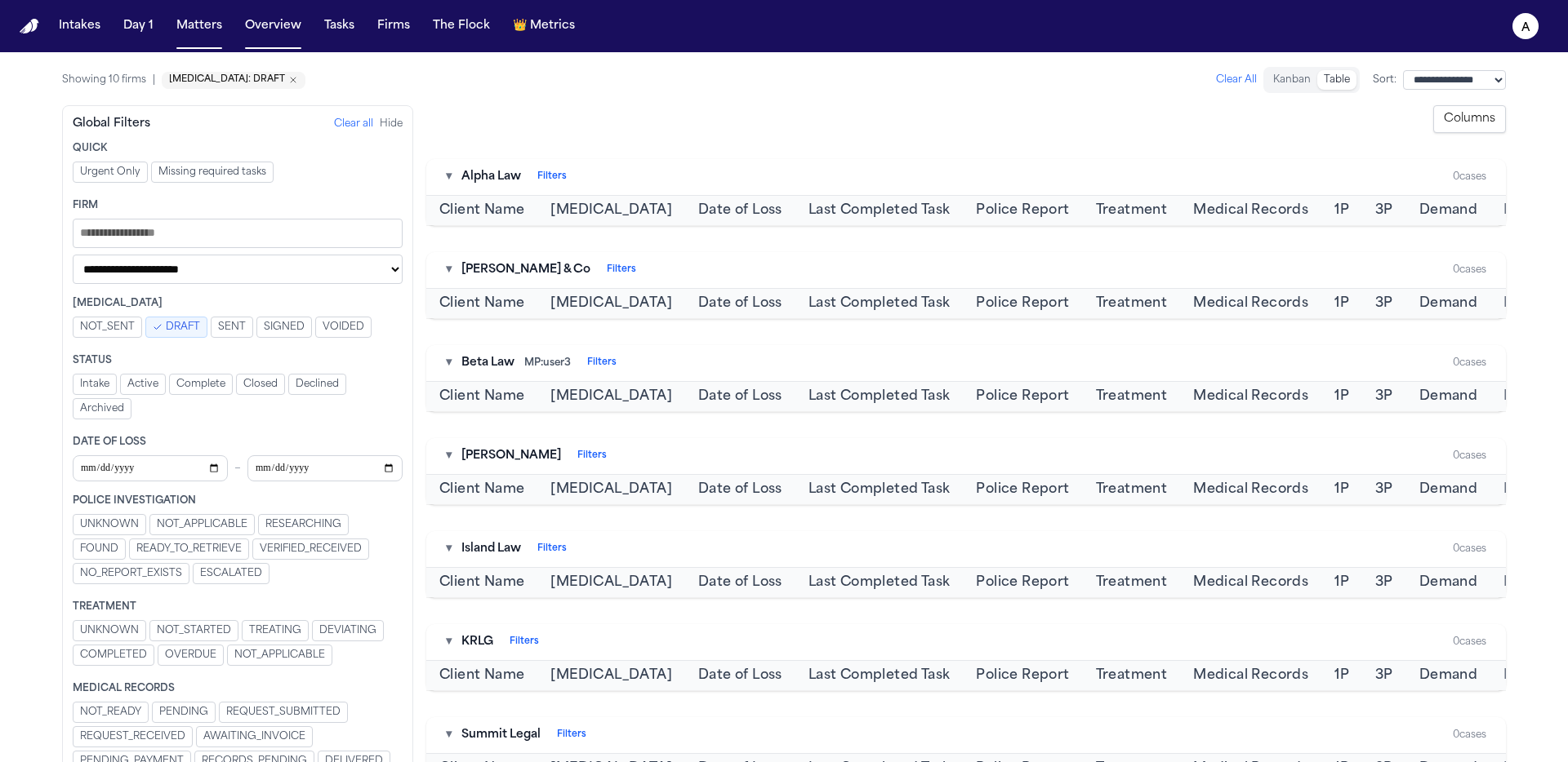
click at [159, 323] on icon "Filters" at bounding box center [158, 328] width 10 height 10
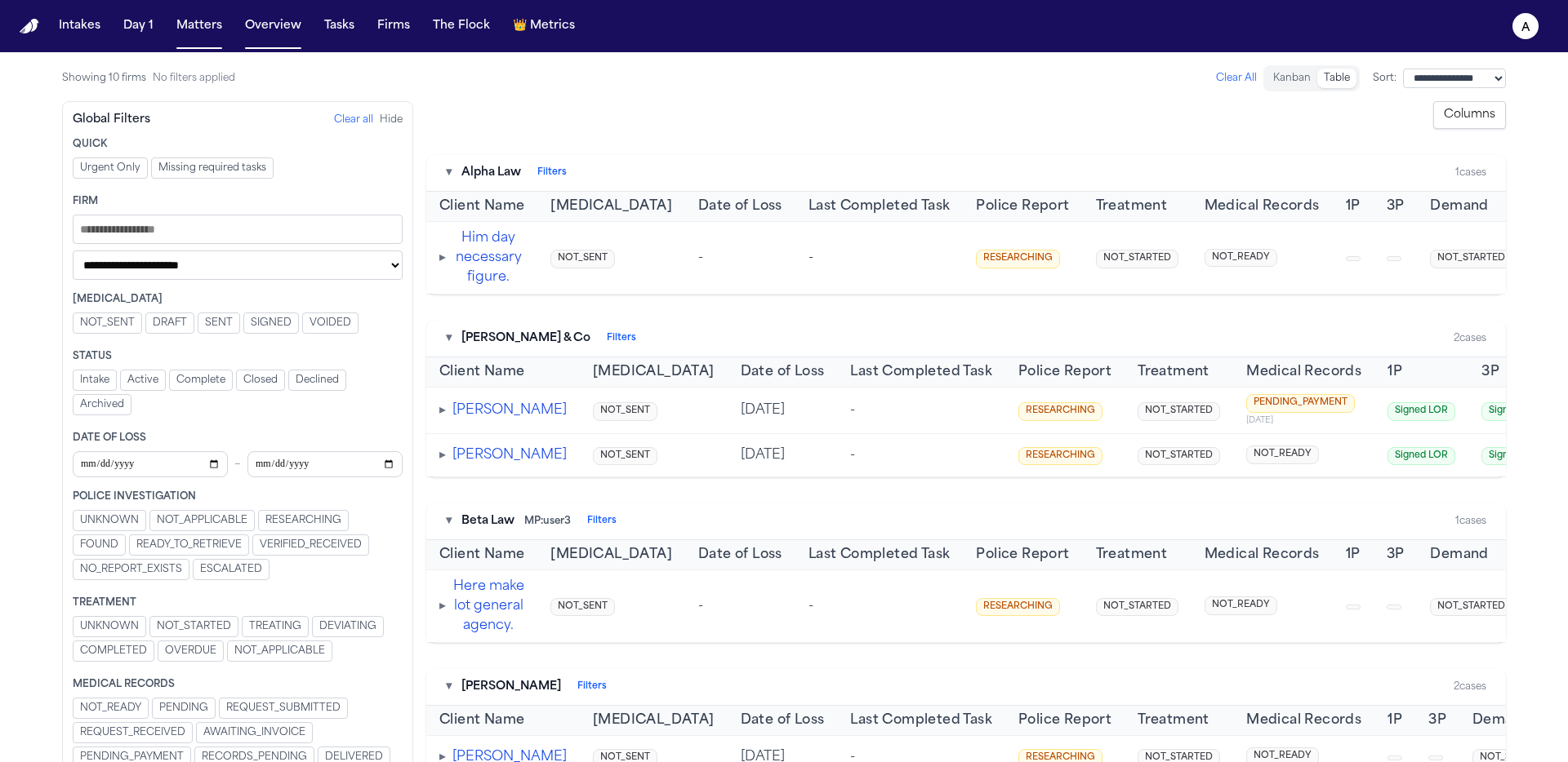
click at [211, 550] on span "READY_TO_RETRIEVE" at bounding box center [189, 545] width 105 height 13
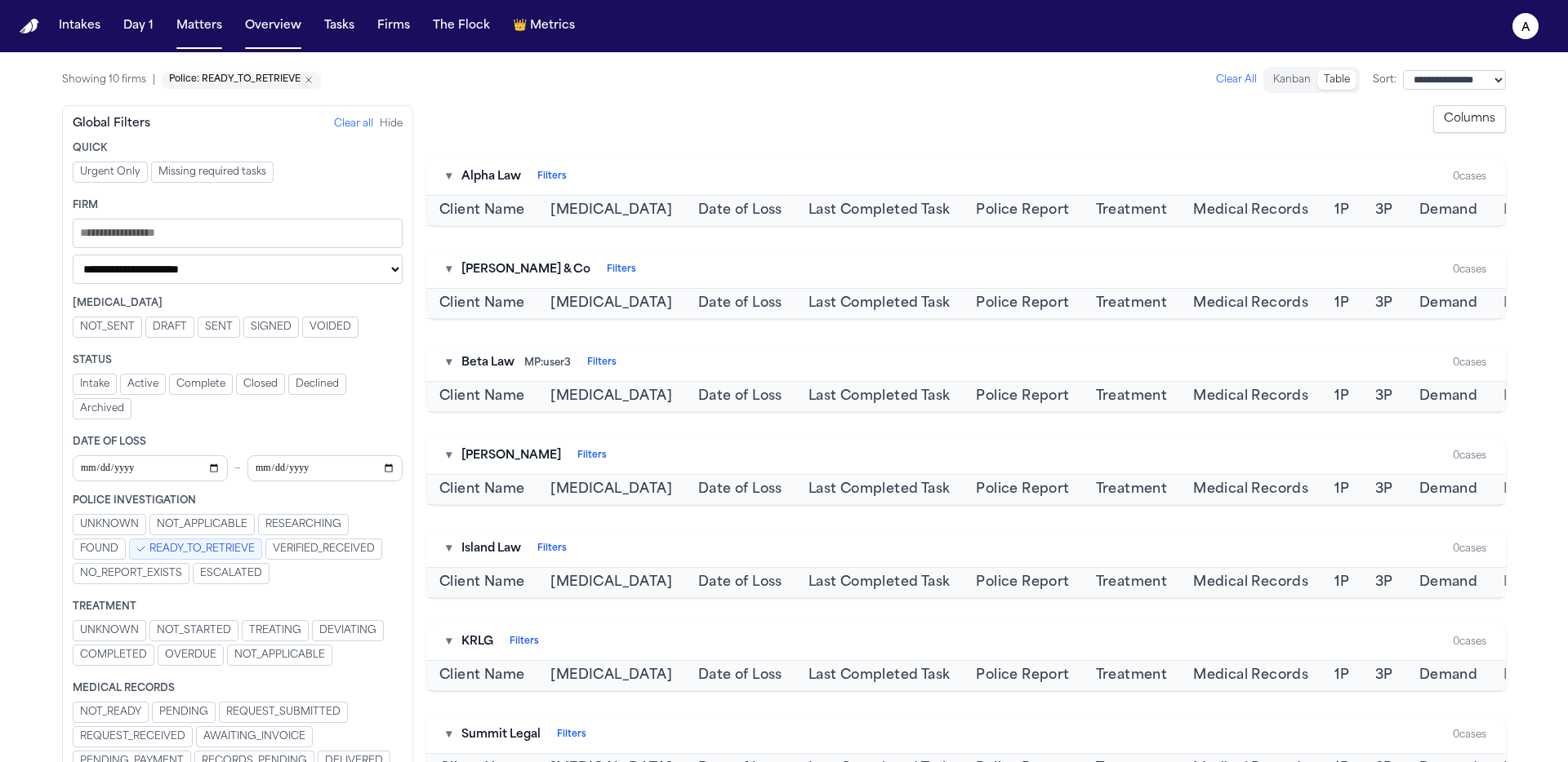
click at [212, 550] on span "READY_TO_RETRIEVE" at bounding box center [202, 549] width 105 height 13
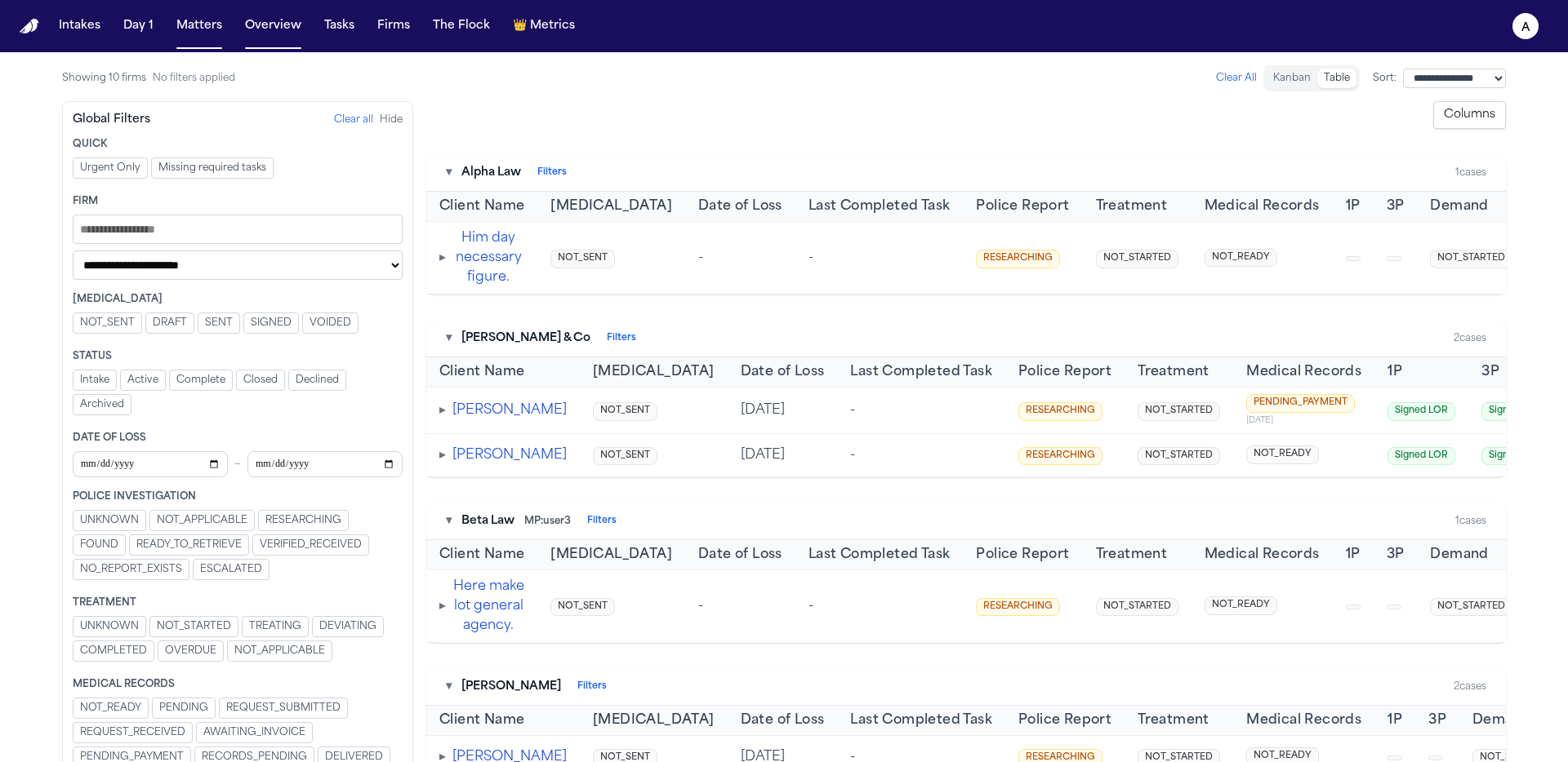
click at [283, 526] on span "RESEARCHING" at bounding box center [303, 520] width 76 height 13
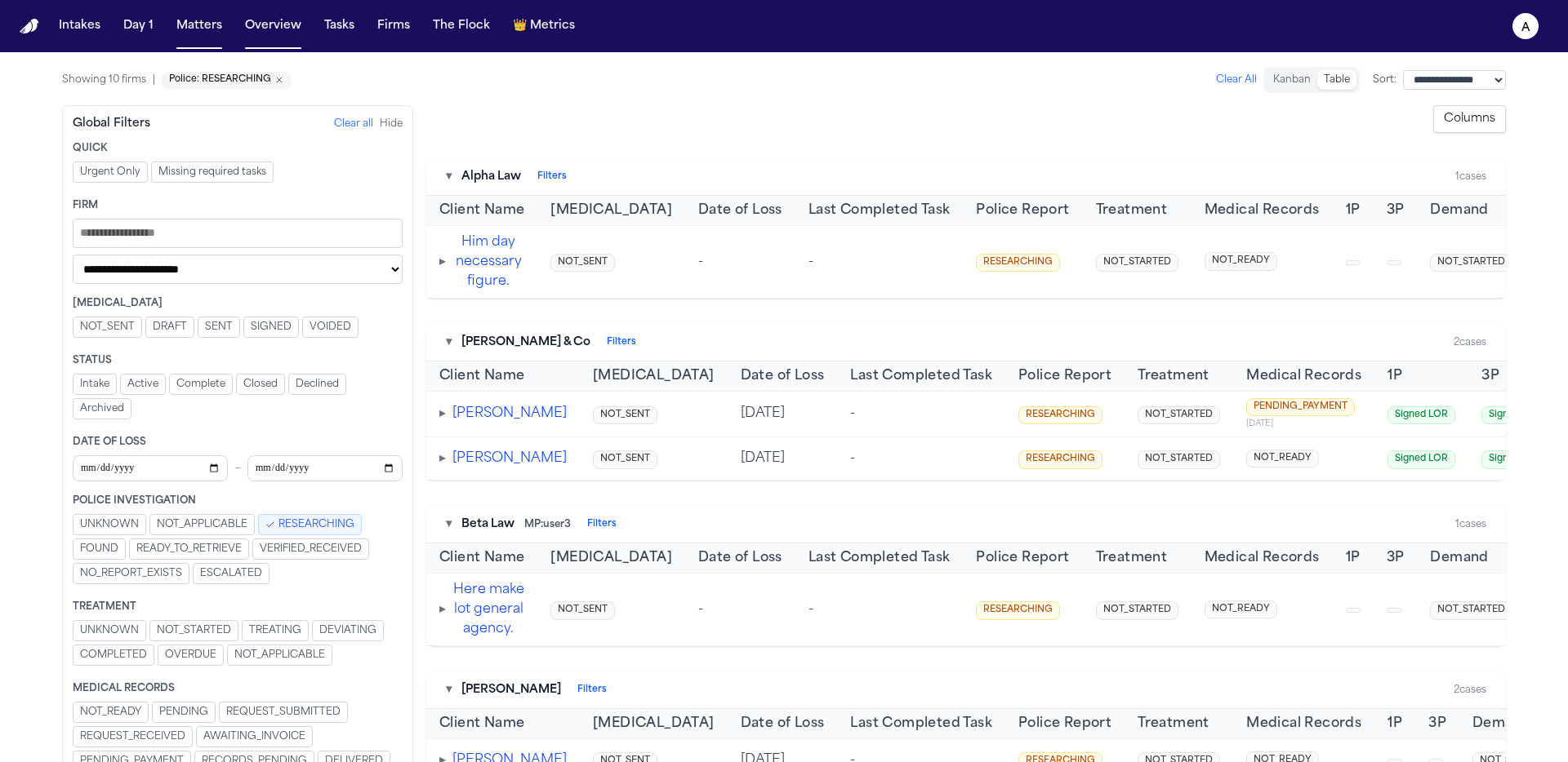
click at [284, 525] on span "RESEARCHING" at bounding box center [316, 524] width 76 height 13
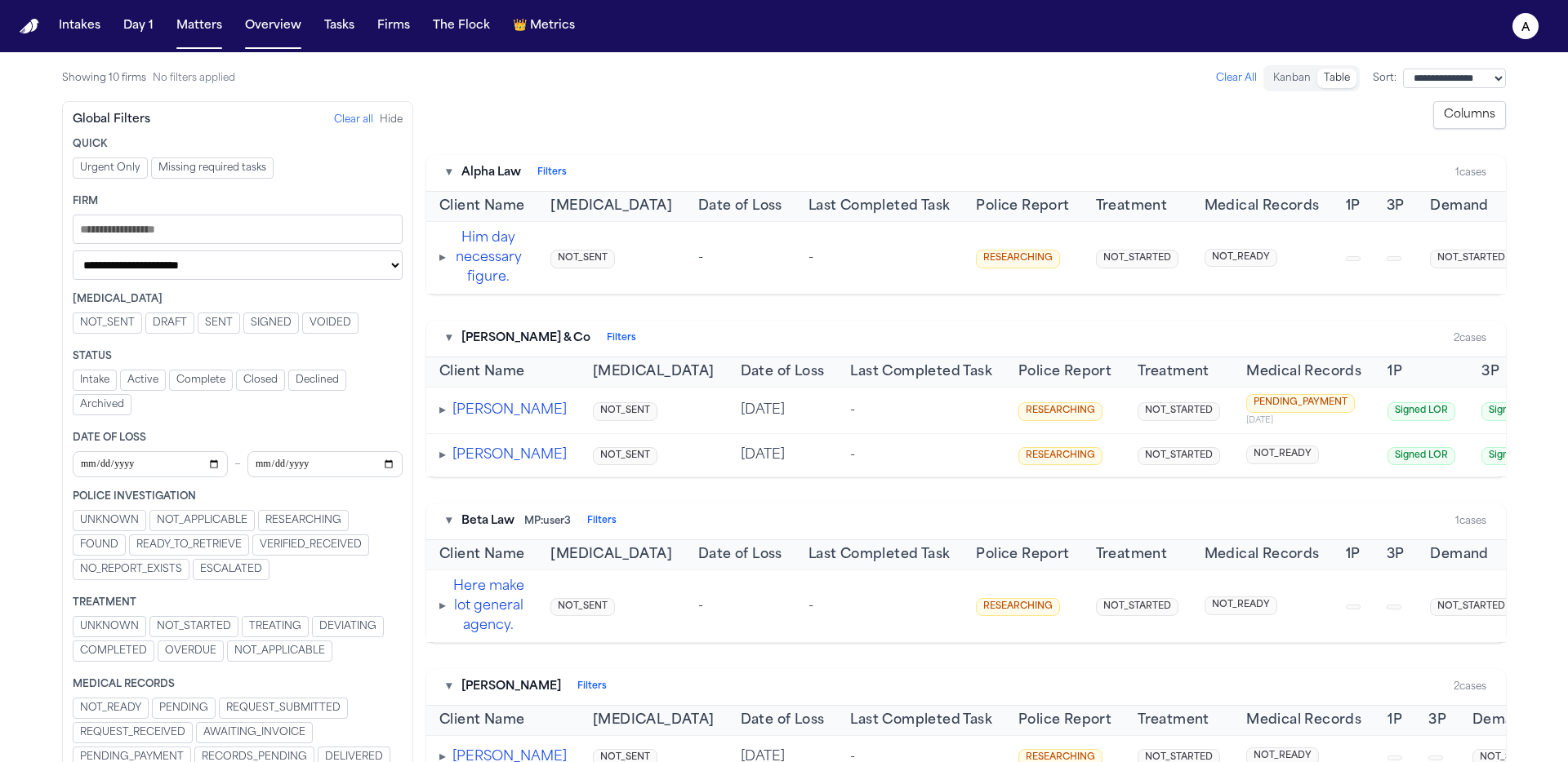
scroll to position [255, 0]
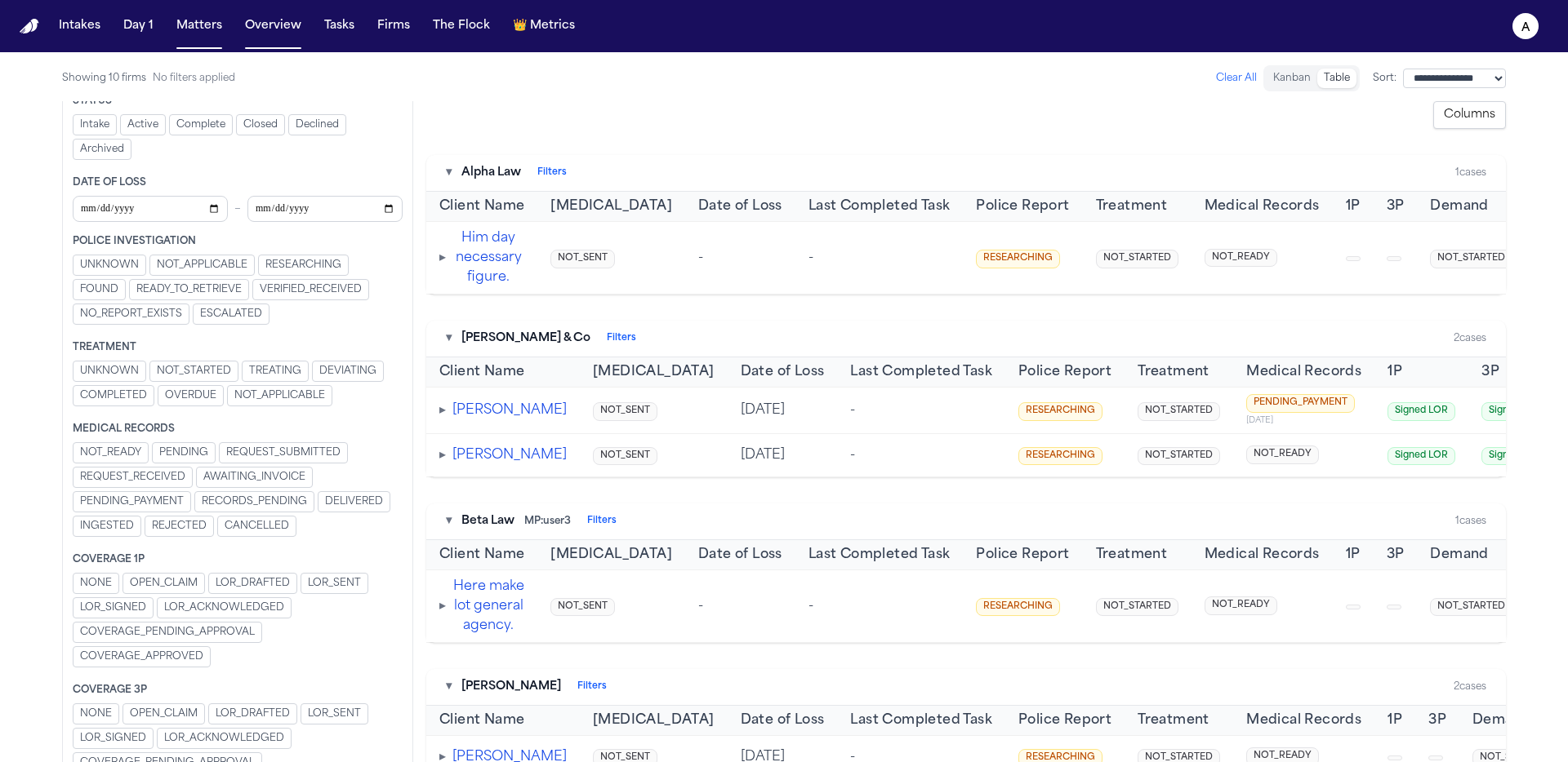
click at [180, 584] on span "OPEN_CLAIM" at bounding box center [164, 583] width 68 height 13
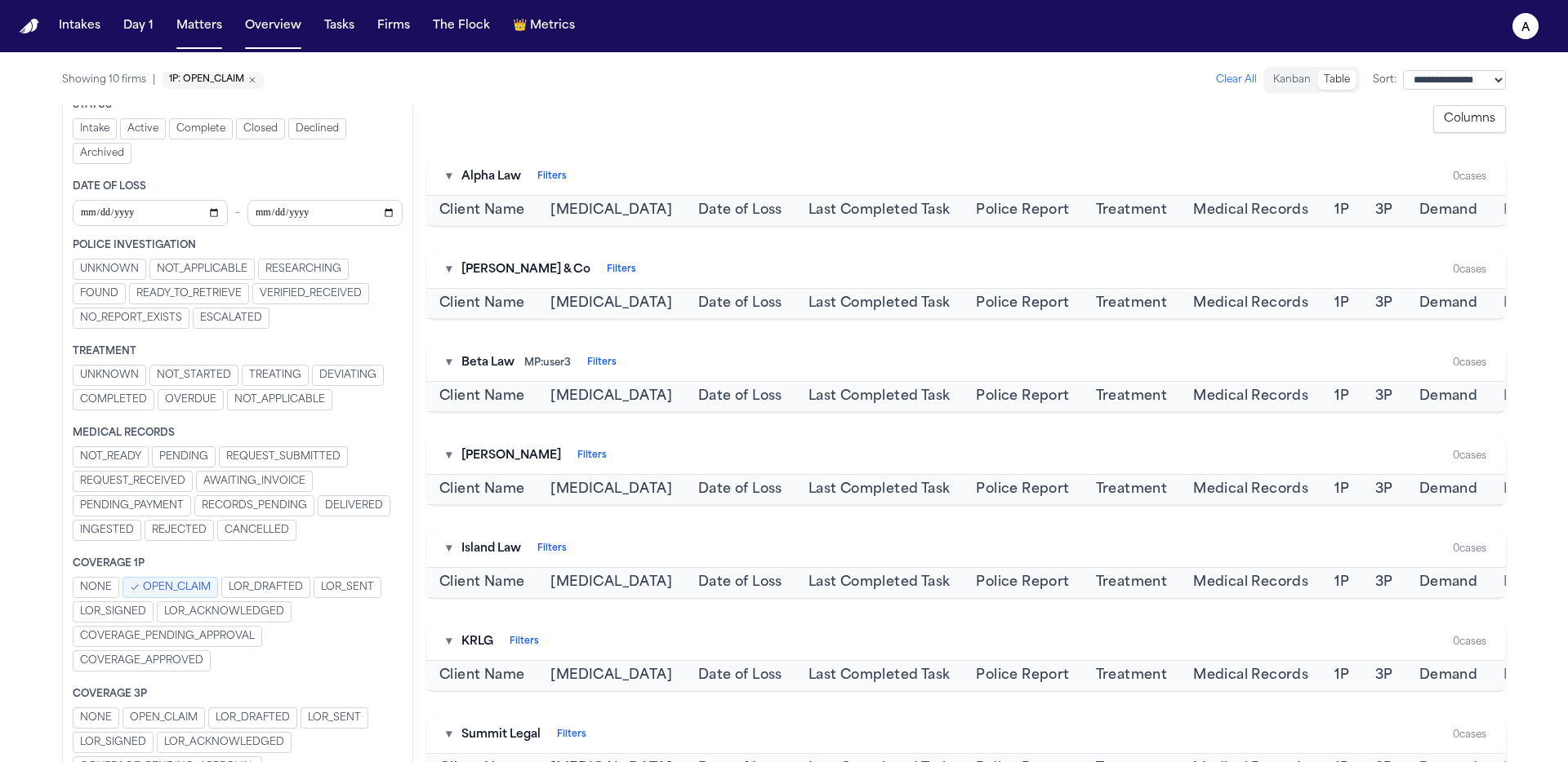
click at [179, 584] on span "OPEN_CLAIM" at bounding box center [177, 587] width 68 height 13
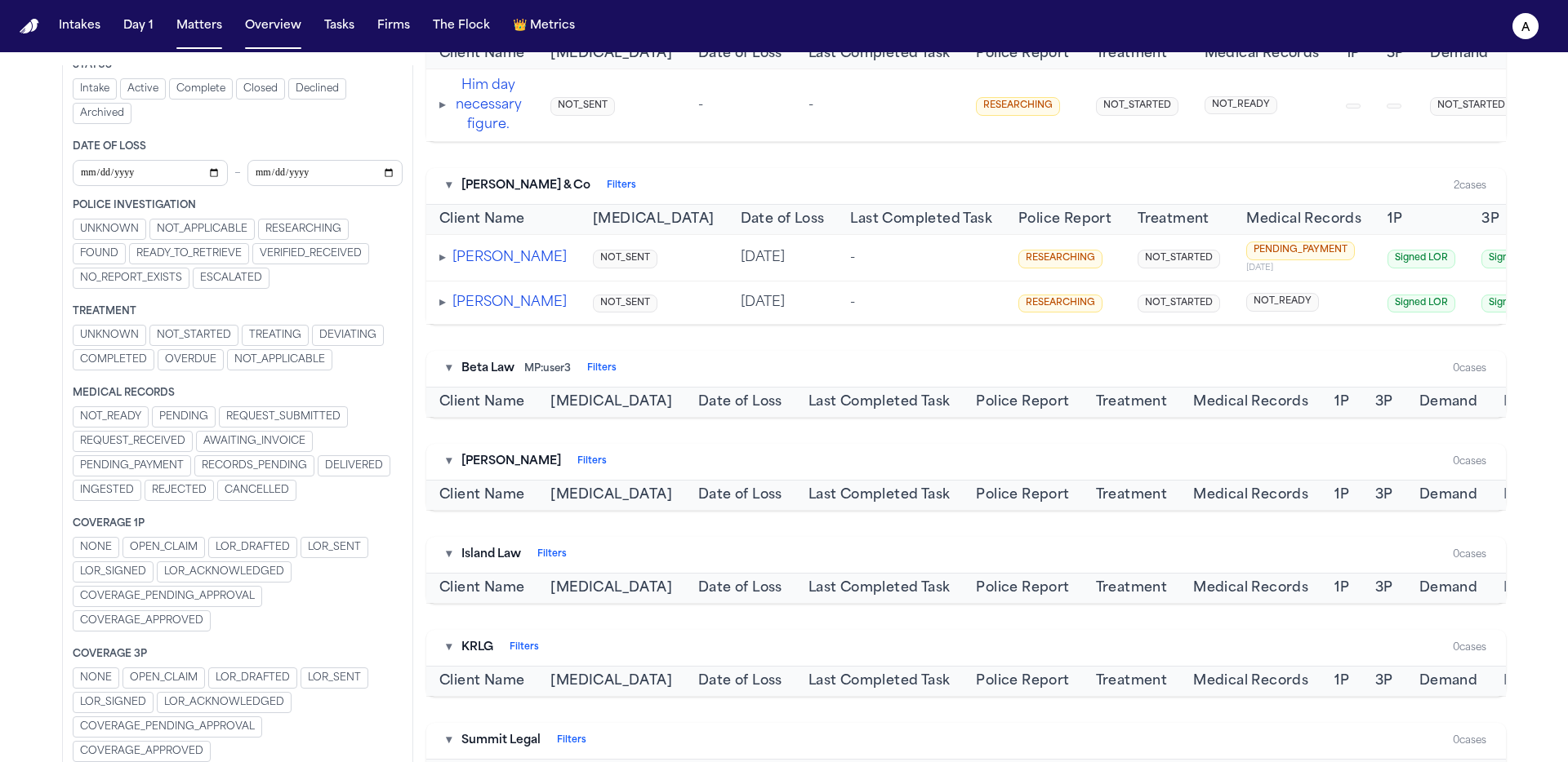
scroll to position [0, 0]
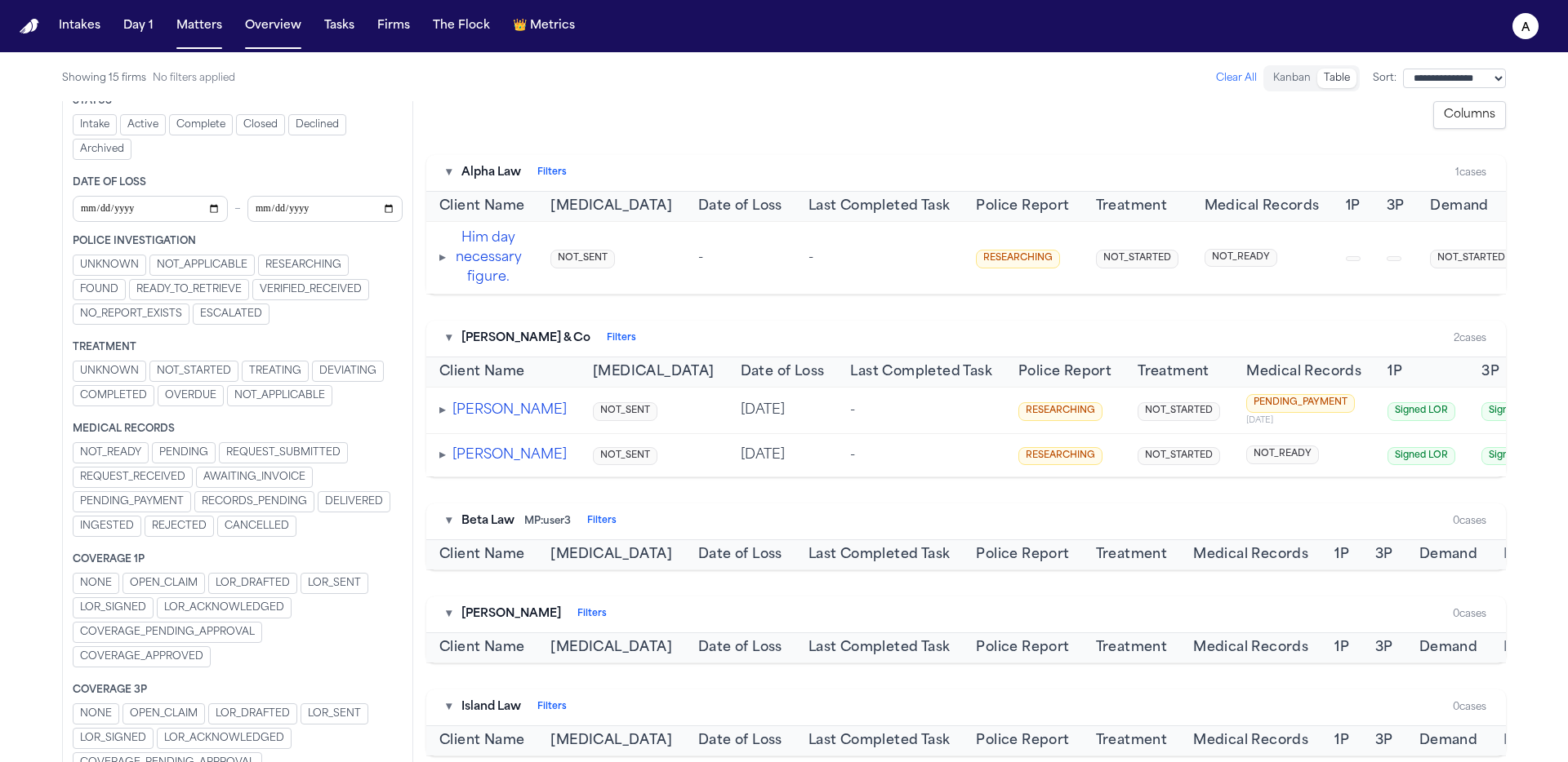
click at [439, 434] on td "▸ [PERSON_NAME]" at bounding box center [503, 411] width 154 height 47
click at [440, 417] on span "▸" at bounding box center [442, 410] width 7 height 13
